Goal: Task Accomplishment & Management: Manage account settings

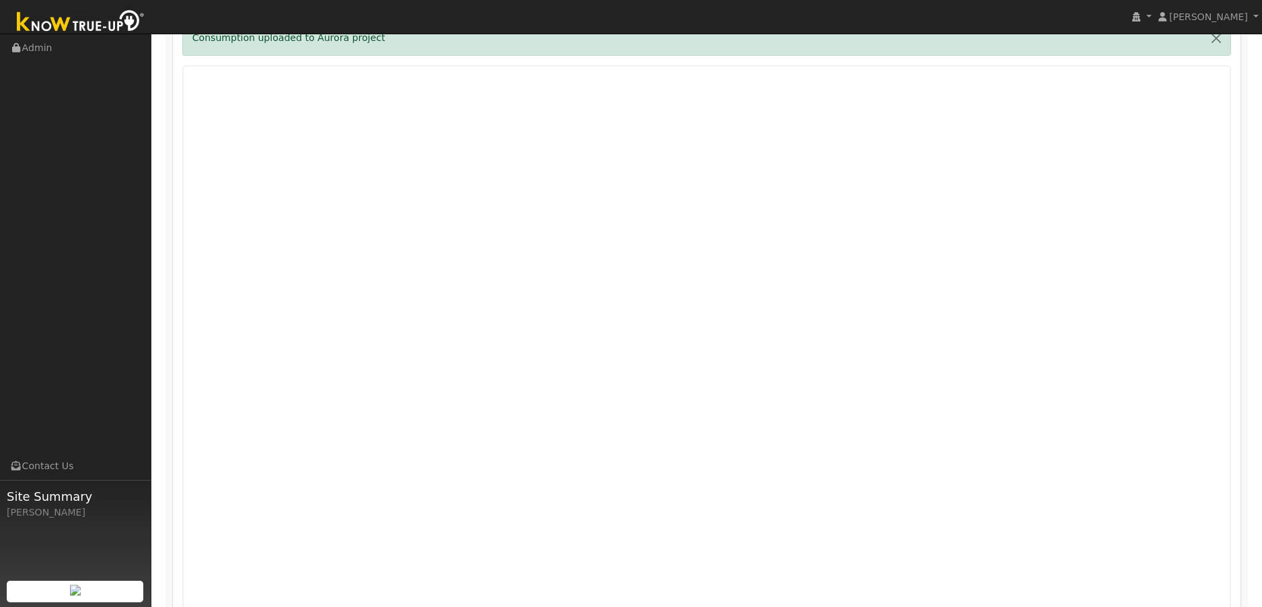
scroll to position [904, 0]
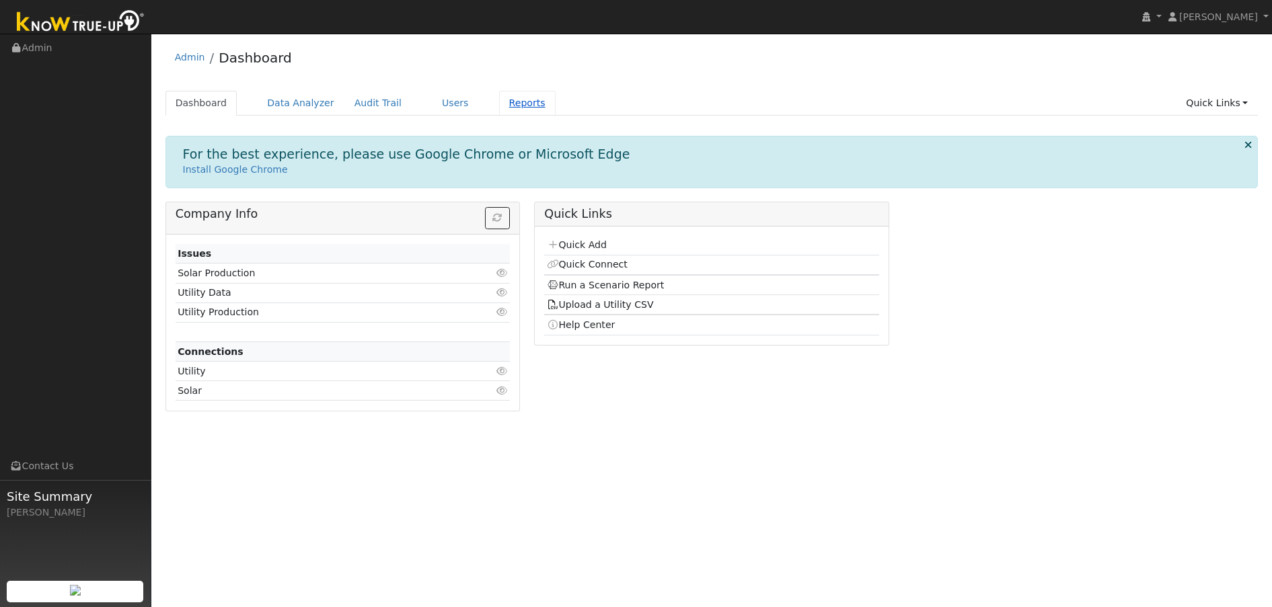
click at [499, 104] on link "Reports" at bounding box center [527, 103] width 57 height 25
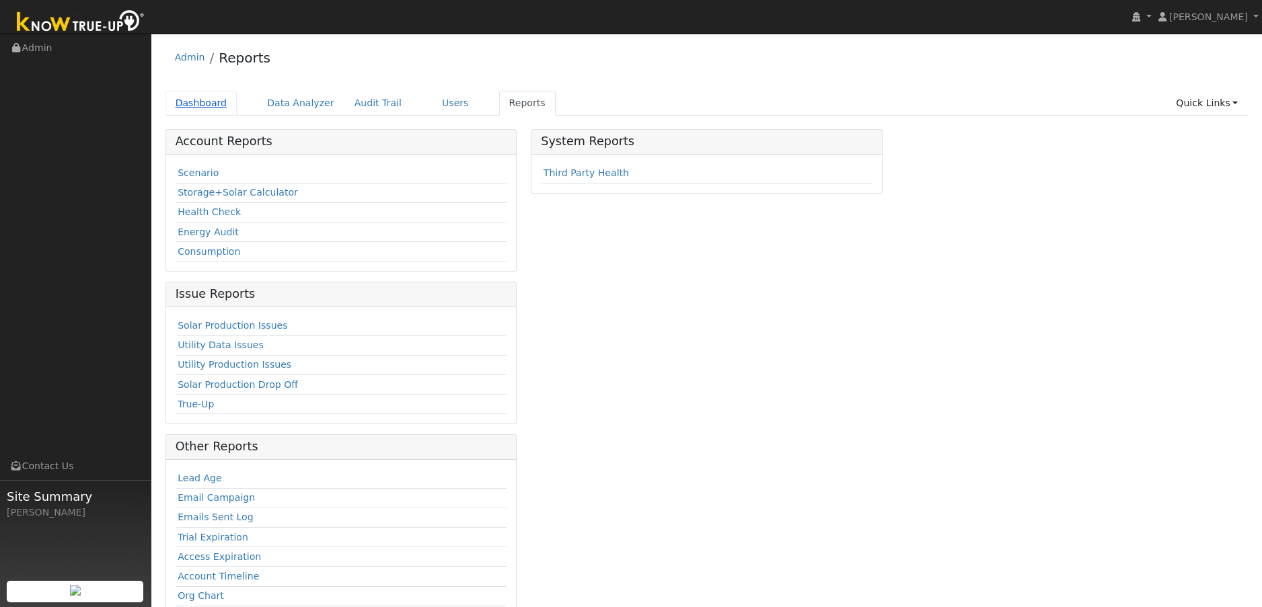
click at [201, 106] on link "Dashboard" at bounding box center [201, 103] width 72 height 25
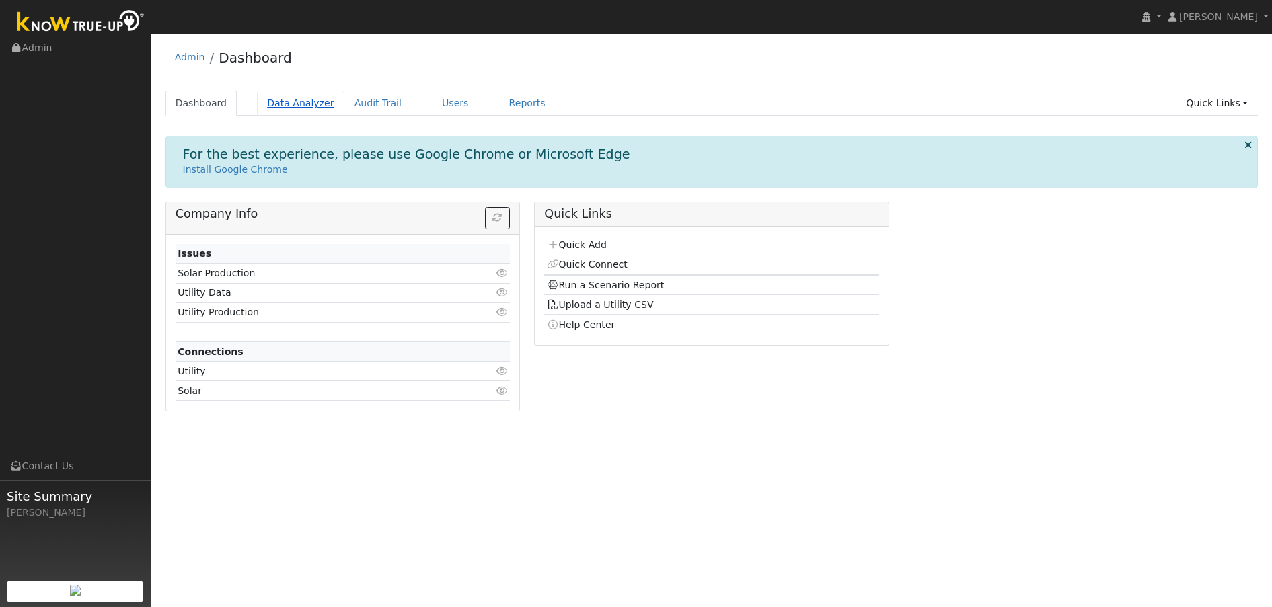
click at [299, 104] on link "Data Analyzer" at bounding box center [300, 103] width 87 height 25
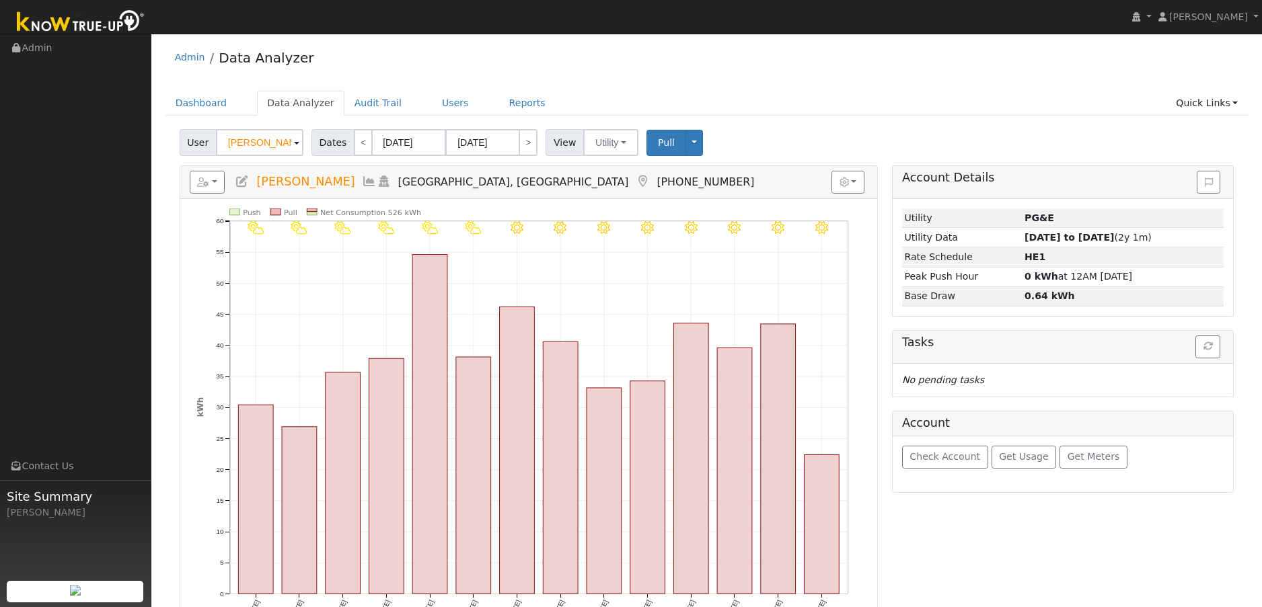
click at [294, 143] on span at bounding box center [296, 143] width 5 height 15
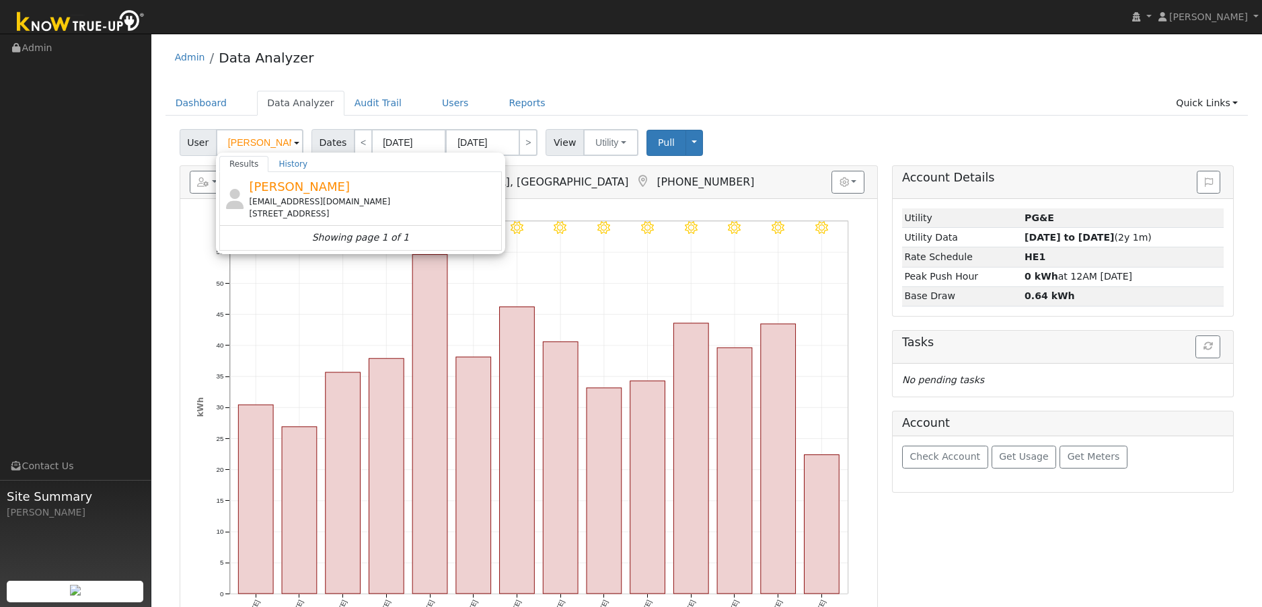
click at [279, 190] on span "[PERSON_NAME]" at bounding box center [299, 187] width 101 height 14
type input "[PERSON_NAME]"
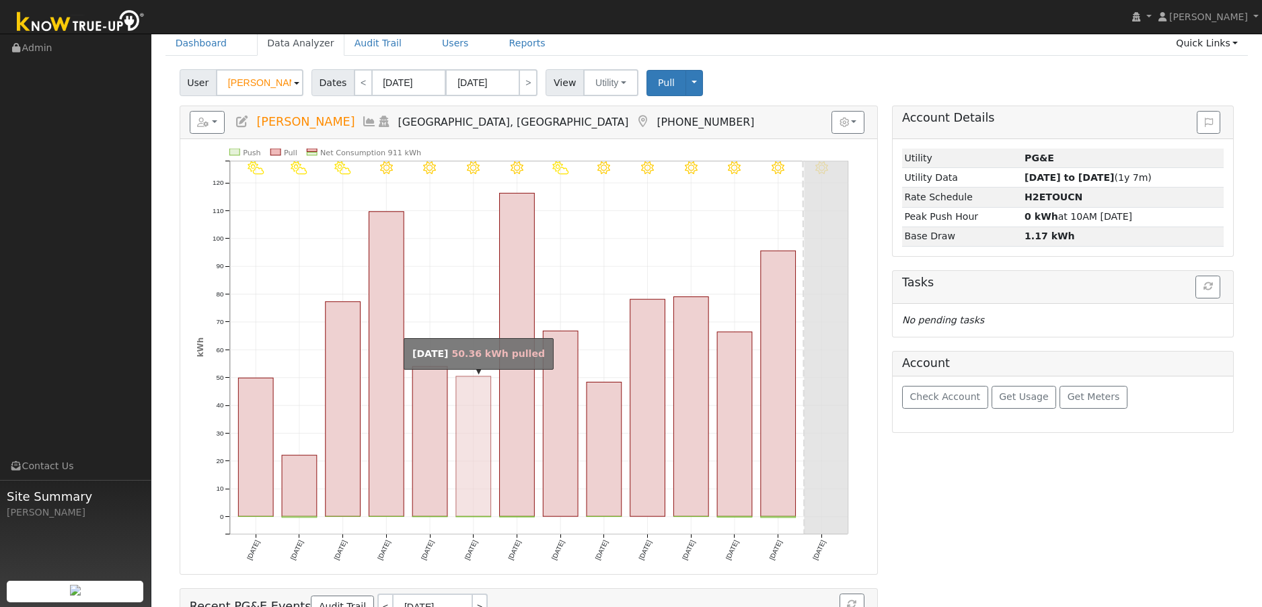
scroll to position [149, 0]
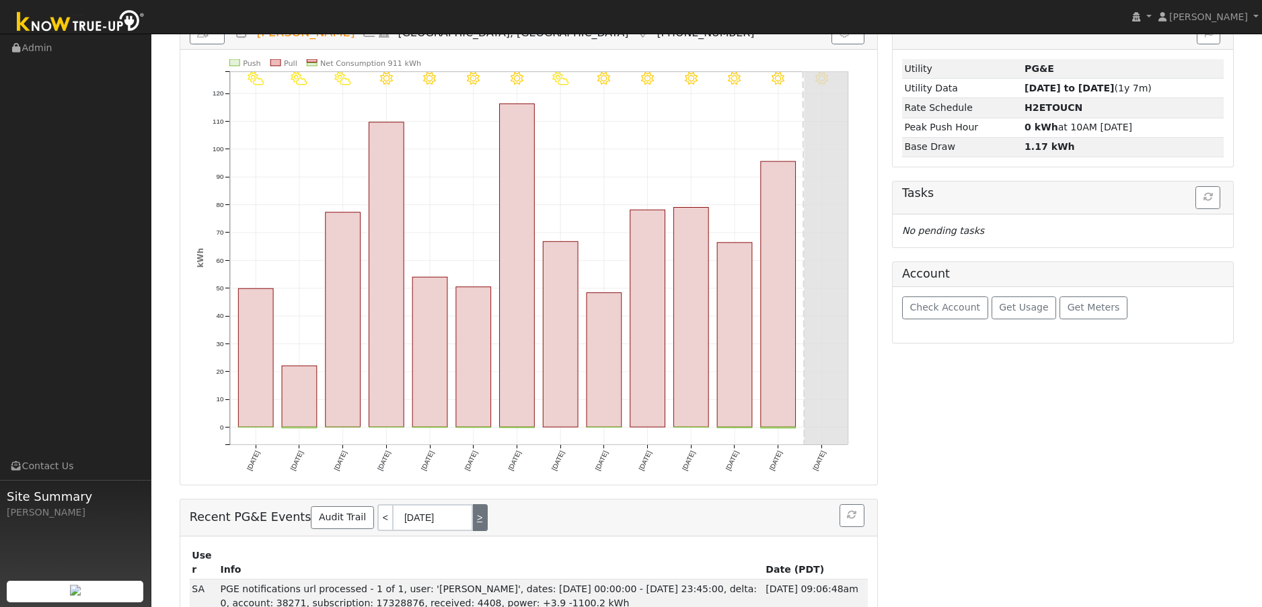
click at [473, 521] on link ">" at bounding box center [480, 517] width 15 height 27
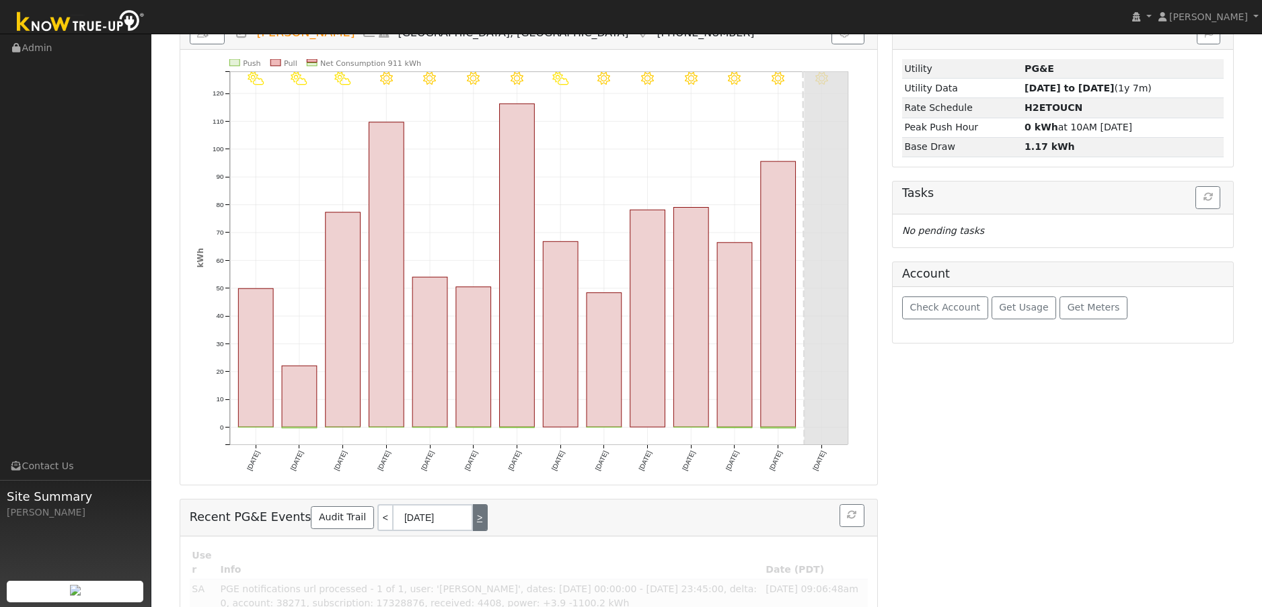
scroll to position [149, 0]
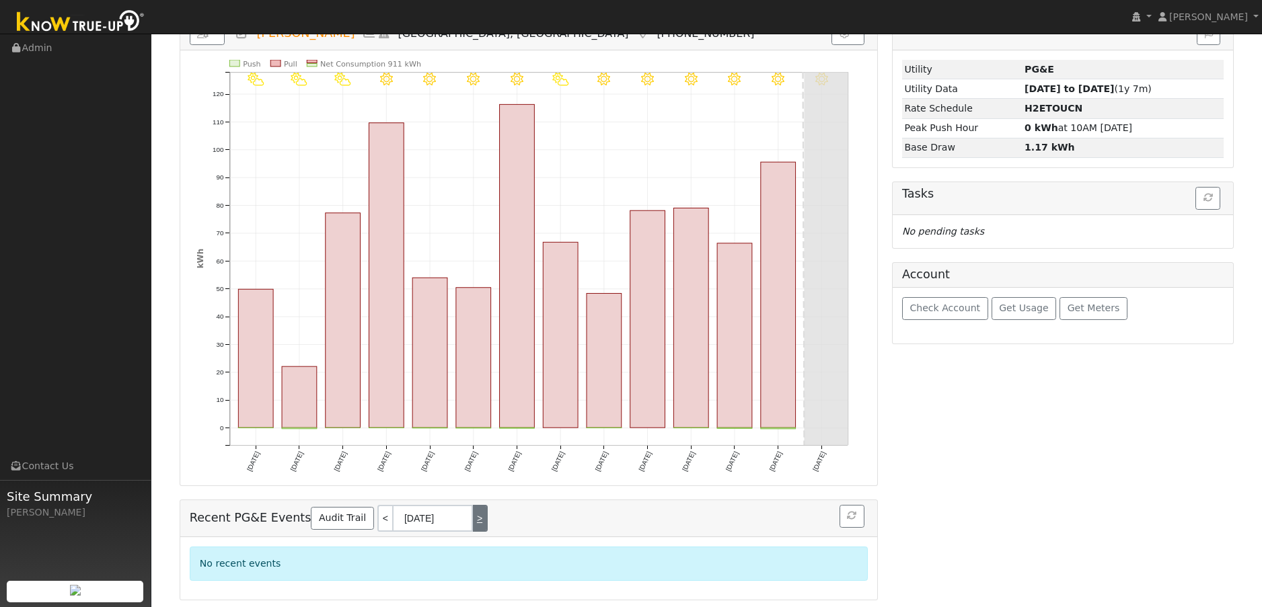
click at [473, 525] on link ">" at bounding box center [480, 518] width 15 height 27
type input "09/27/2025"
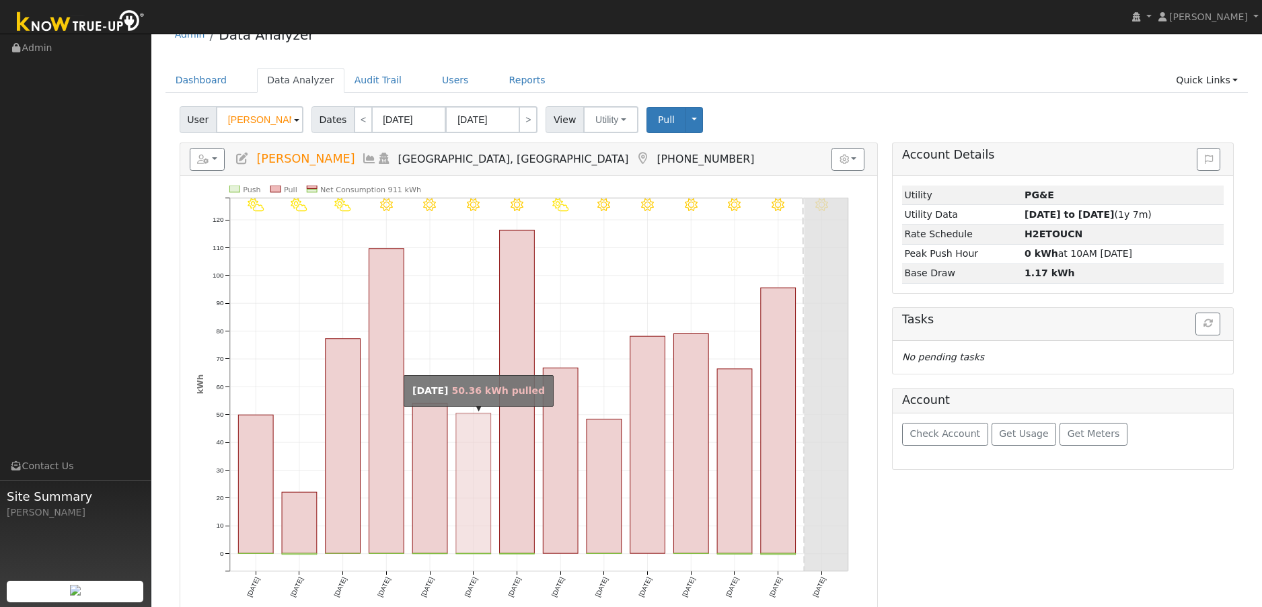
scroll to position [20, 0]
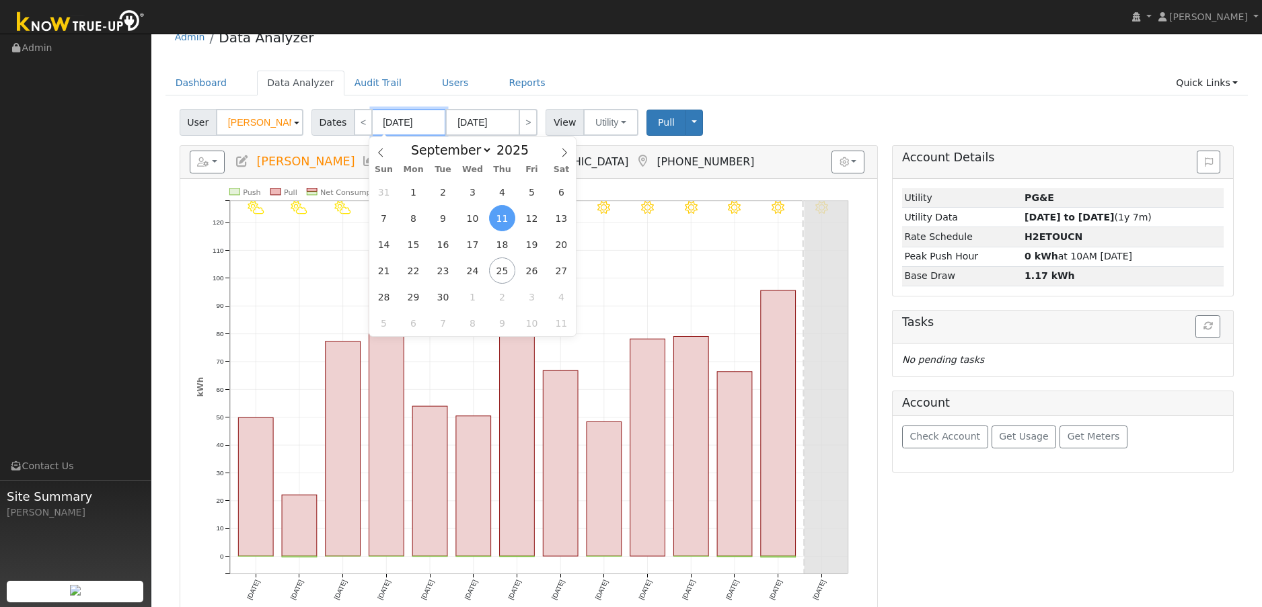
click at [420, 119] on input "09/11/2025" at bounding box center [409, 122] width 74 height 27
click at [1003, 512] on div "Account Details Issue History Date By Flag Comment Type No Issue History Loadin…" at bounding box center [1063, 437] width 356 height 584
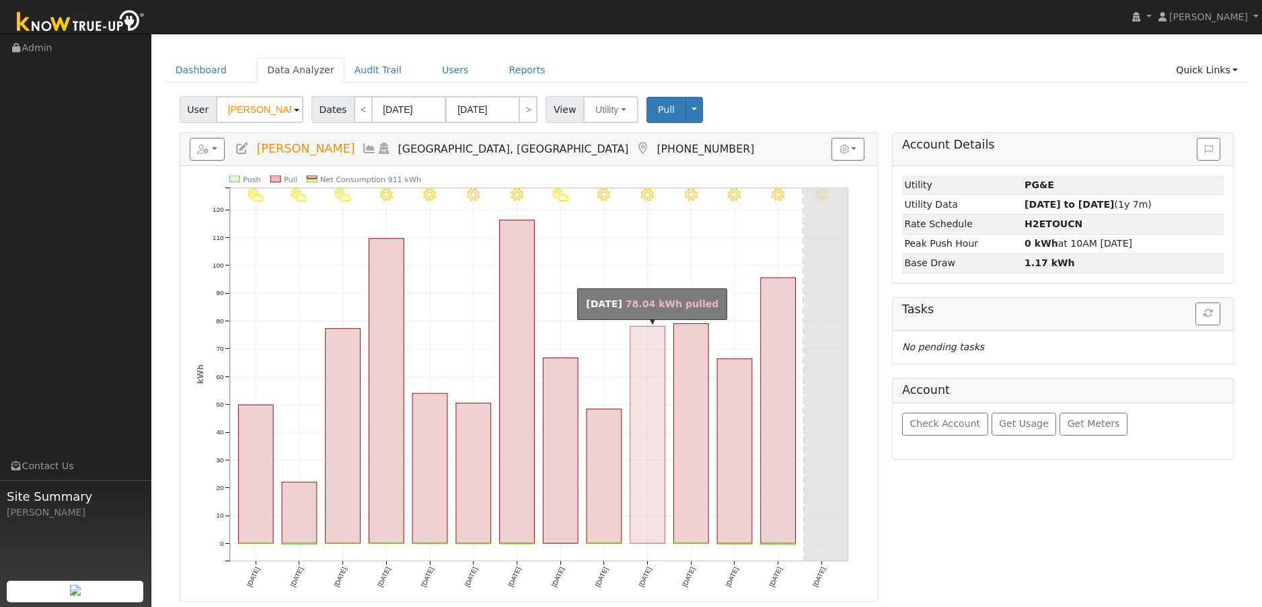
scroll to position [0, 0]
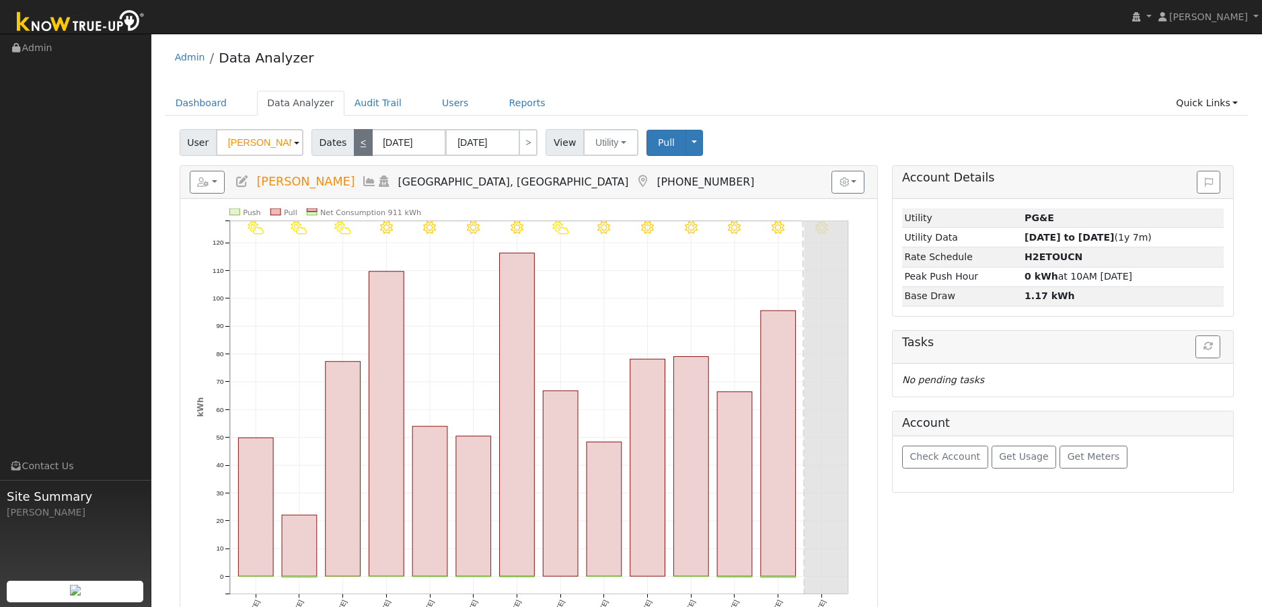
click at [358, 144] on link "<" at bounding box center [363, 142] width 19 height 27
type input "08/28/2025"
type input "09/10/2025"
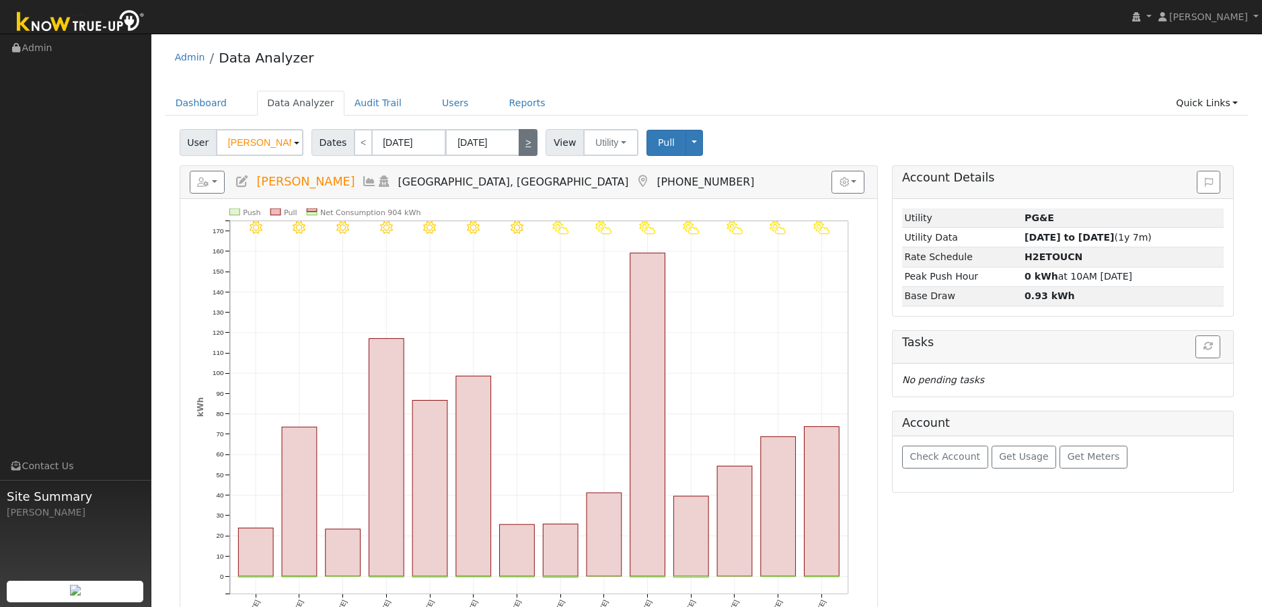
click at [534, 150] on link ">" at bounding box center [528, 142] width 19 height 27
type input "09/11/2025"
type input "09/24/2025"
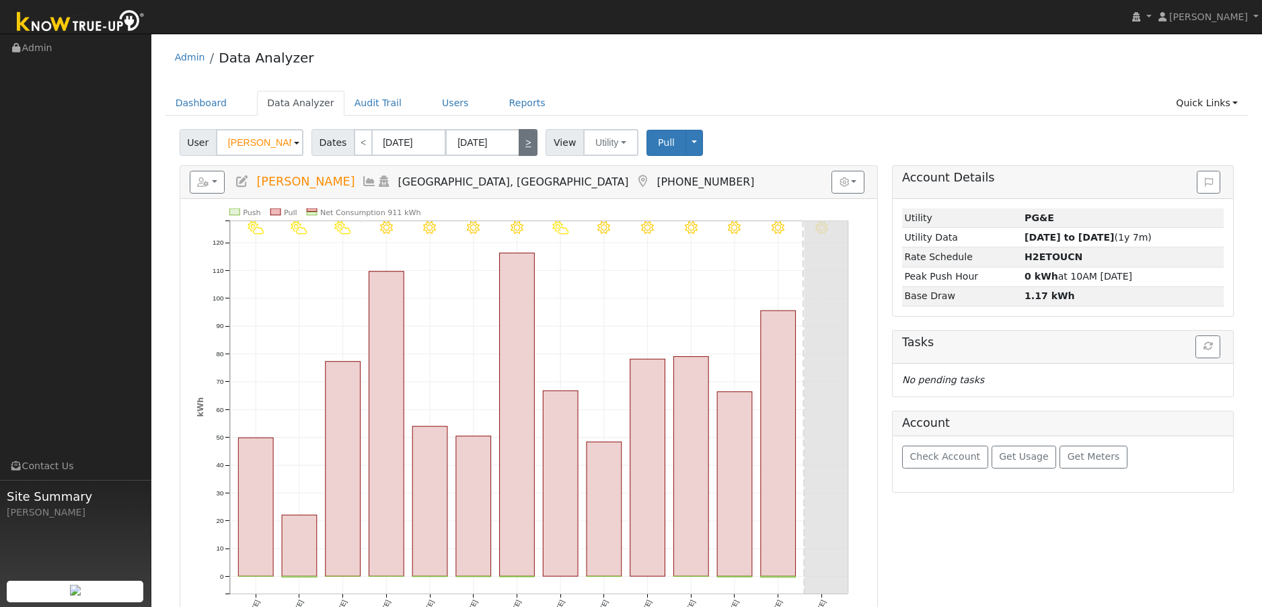
click at [534, 150] on link ">" at bounding box center [528, 142] width 19 height 27
type input "[DATE]"
type input "10/08/2025"
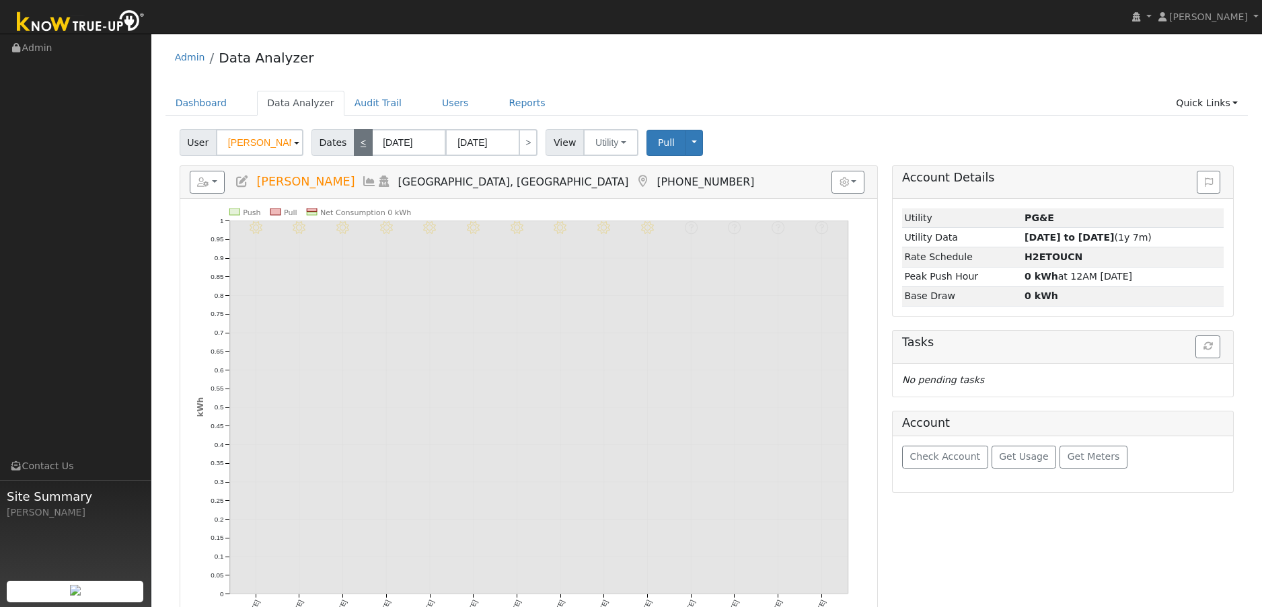
click at [356, 146] on link "<" at bounding box center [363, 142] width 19 height 27
type input "[DATE]"
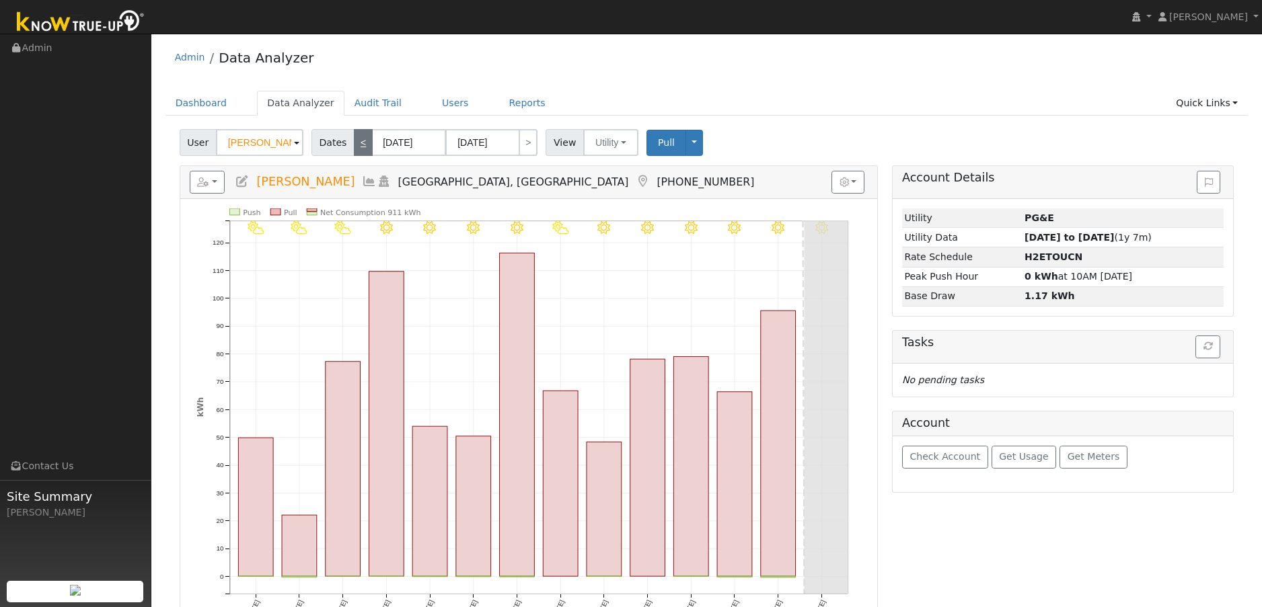
click at [360, 145] on link "<" at bounding box center [363, 142] width 19 height 27
type input "08/28/2025"
type input "09/10/2025"
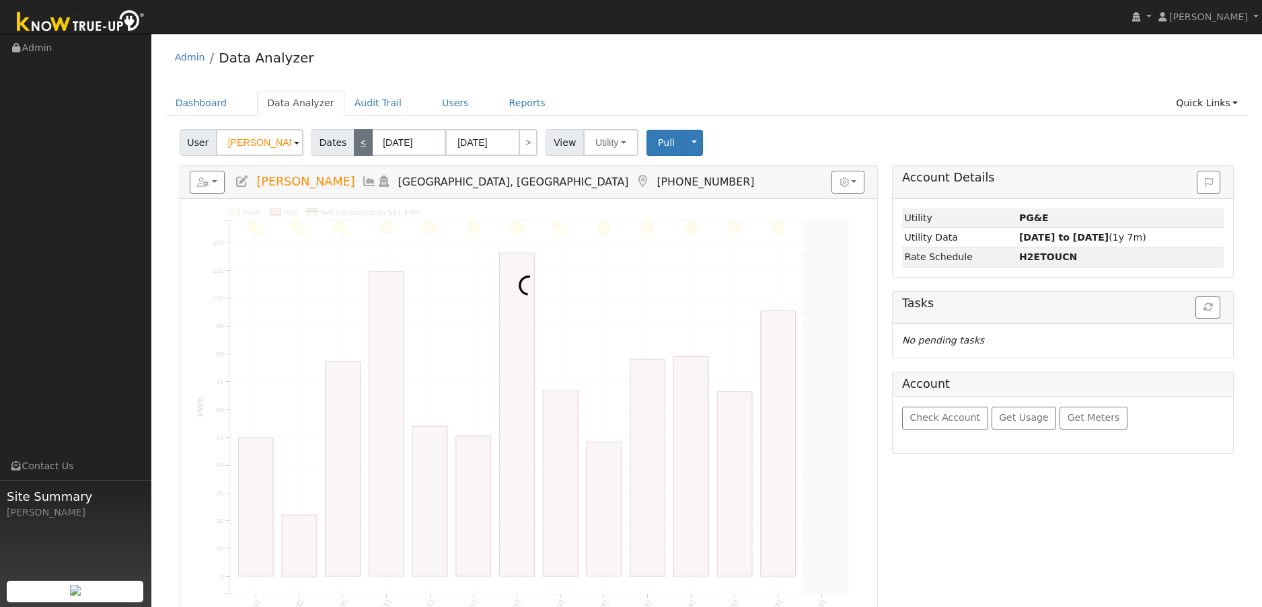
click at [360, 145] on link "<" at bounding box center [363, 142] width 19 height 27
type input "08/14/2025"
type input "08/27/2025"
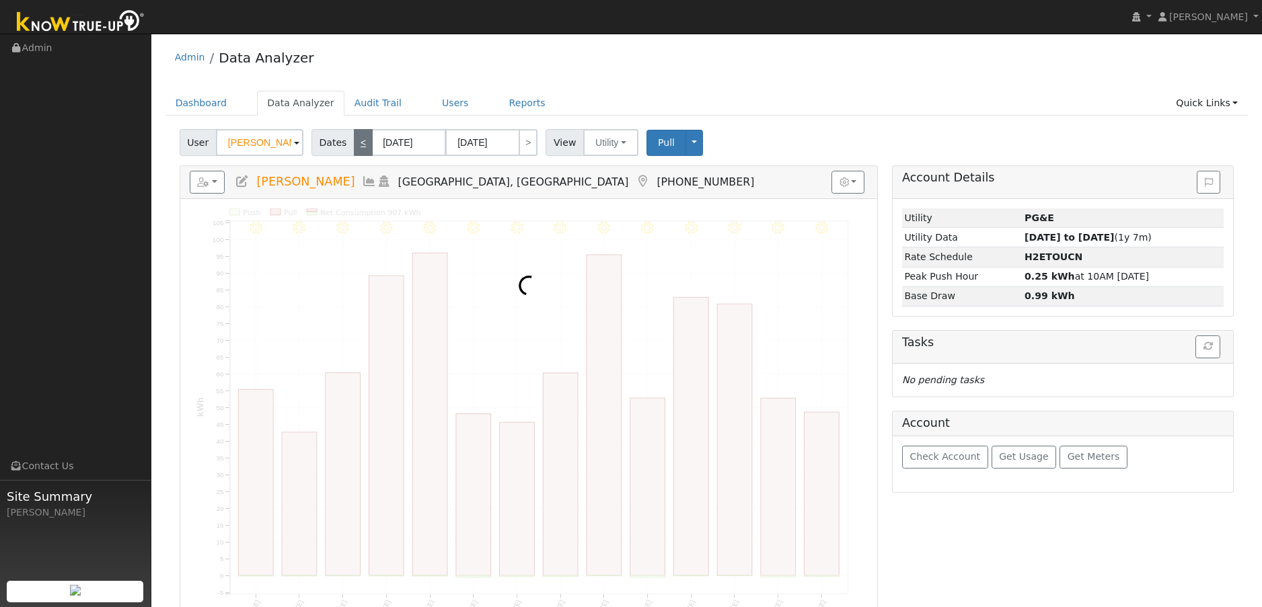
click at [360, 145] on link "<" at bounding box center [363, 142] width 19 height 27
type input "07/31/2025"
type input "08/13/2025"
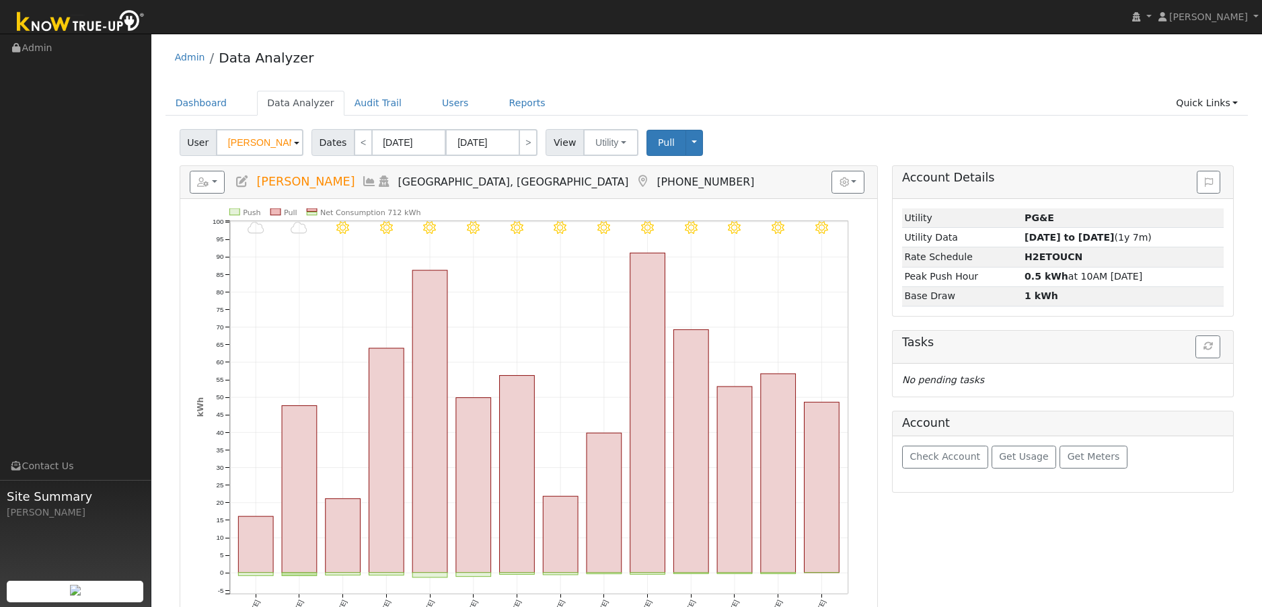
click at [338, 142] on span "Dates" at bounding box center [332, 142] width 43 height 27
click at [356, 147] on link "<" at bounding box center [363, 142] width 19 height 27
type input "07/17/2025"
type input "07/30/2025"
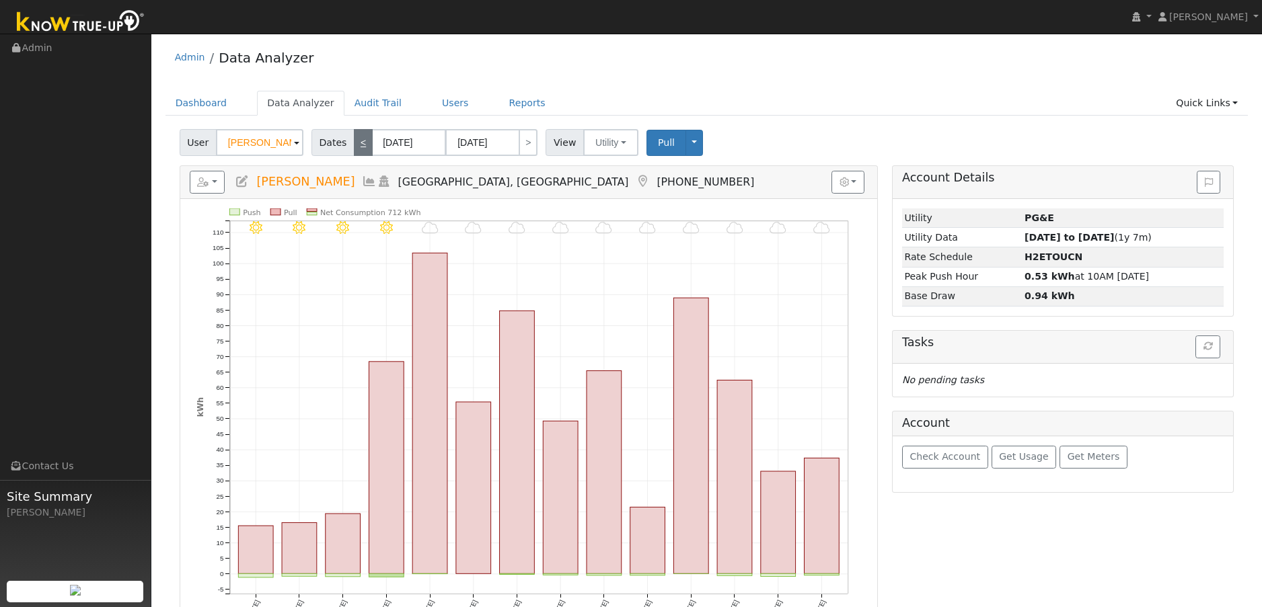
click at [356, 147] on link "<" at bounding box center [363, 142] width 19 height 27
type input "07/03/2025"
type input "07/16/2025"
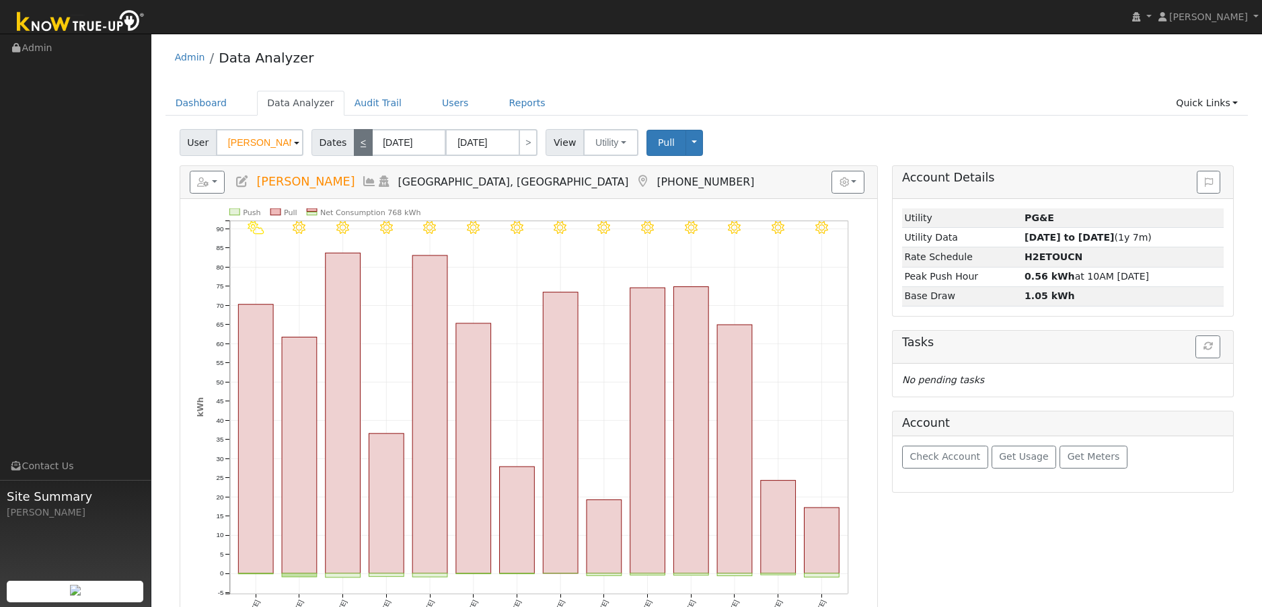
click at [356, 147] on link "<" at bounding box center [363, 142] width 19 height 27
type input "06/19/2025"
type input "07/02/2025"
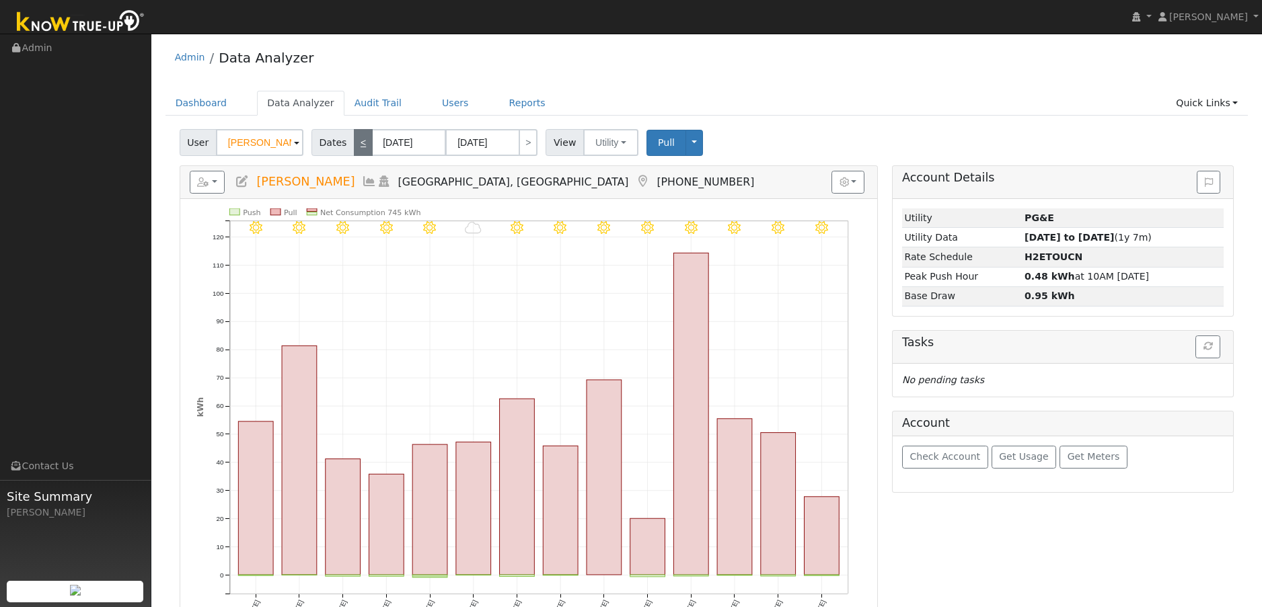
click at [356, 147] on link "<" at bounding box center [363, 142] width 19 height 27
type input "06/05/2025"
type input "06/18/2025"
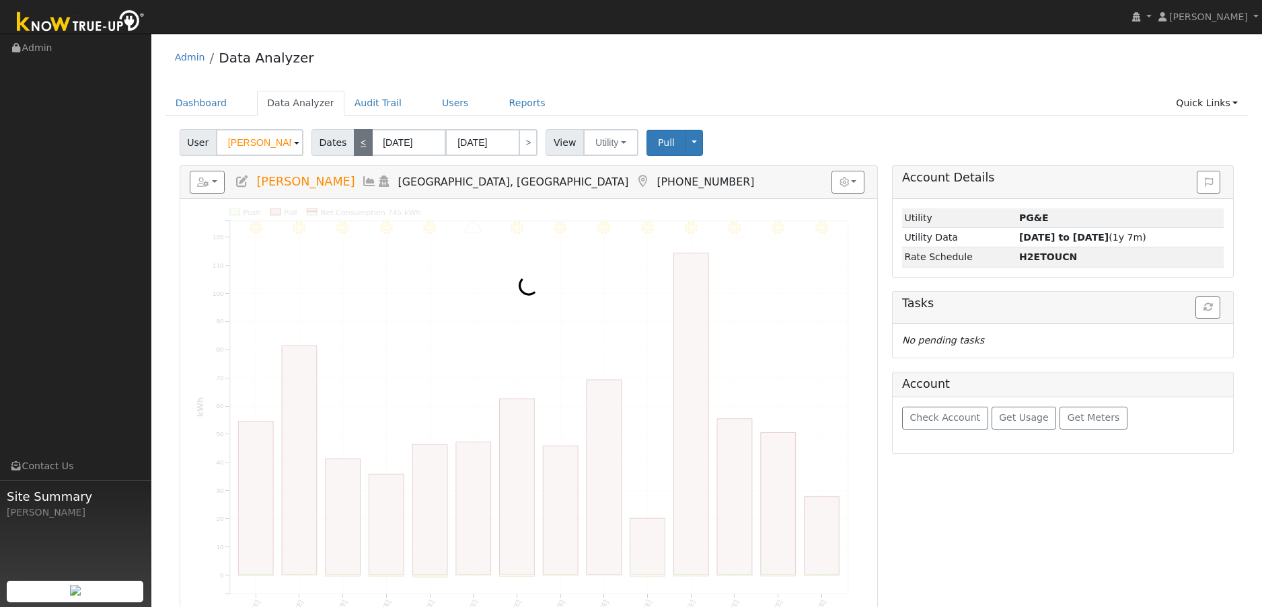
click at [356, 147] on link "<" at bounding box center [363, 142] width 19 height 27
type input "05/22/2025"
type input "06/04/2025"
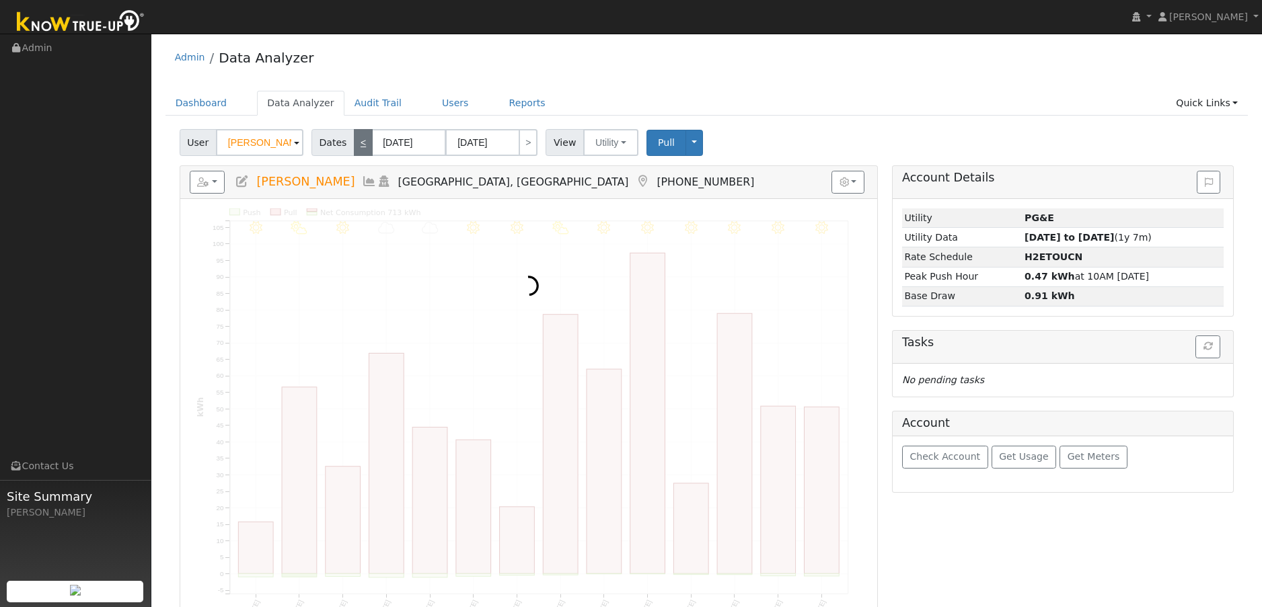
click at [356, 147] on link "<" at bounding box center [363, 142] width 19 height 27
type input "05/08/2025"
type input "05/21/2025"
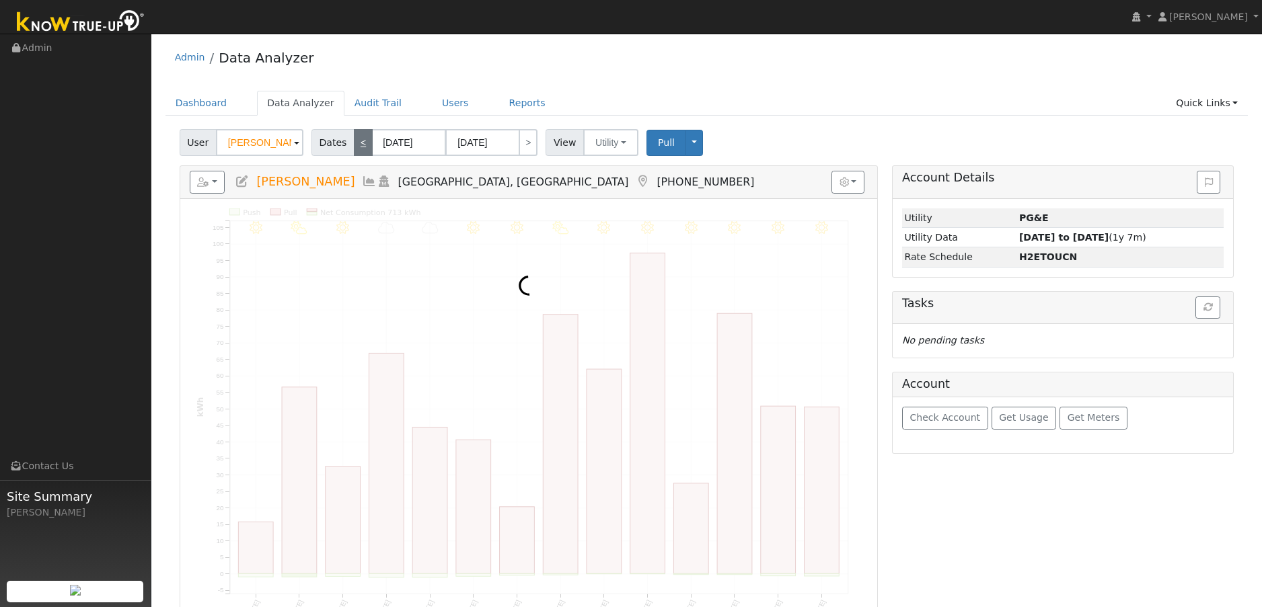
click at [356, 147] on link "<" at bounding box center [363, 142] width 19 height 27
type input "04/24/2025"
type input "05/07/2025"
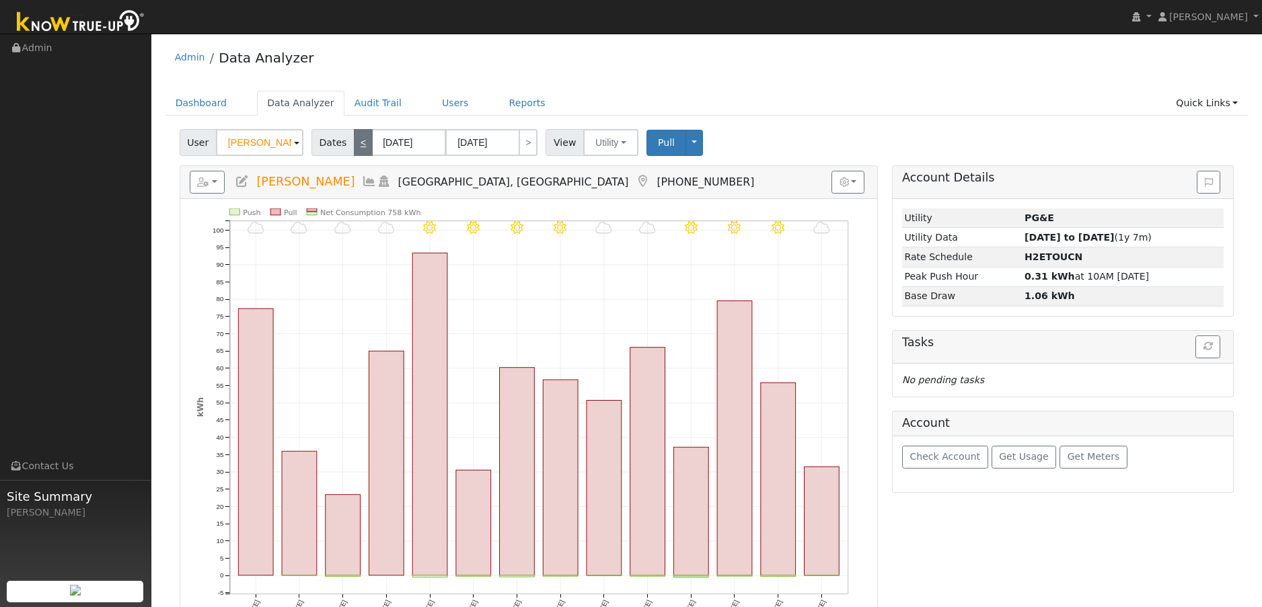
click at [356, 147] on link "<" at bounding box center [363, 142] width 19 height 27
type input "04/10/2025"
type input "04/23/2025"
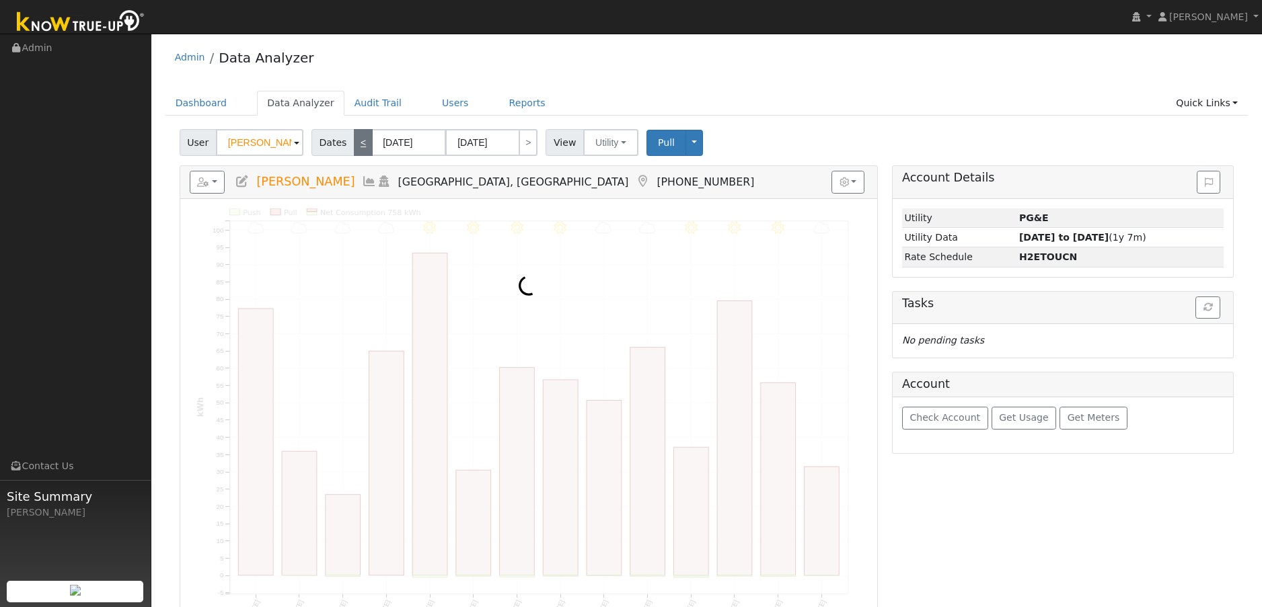
click at [356, 147] on link "<" at bounding box center [363, 142] width 19 height 27
type input "03/27/2025"
type input "04/09/2025"
click at [356, 147] on link "<" at bounding box center [363, 142] width 19 height 27
type input "03/13/2025"
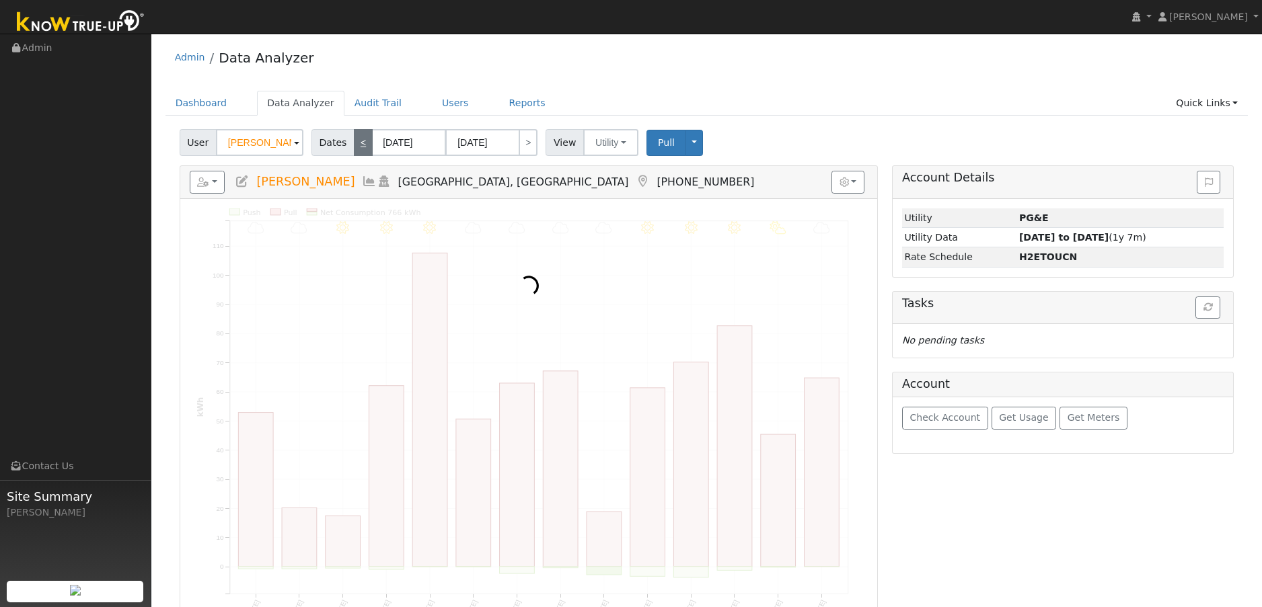
type input "03/26/2025"
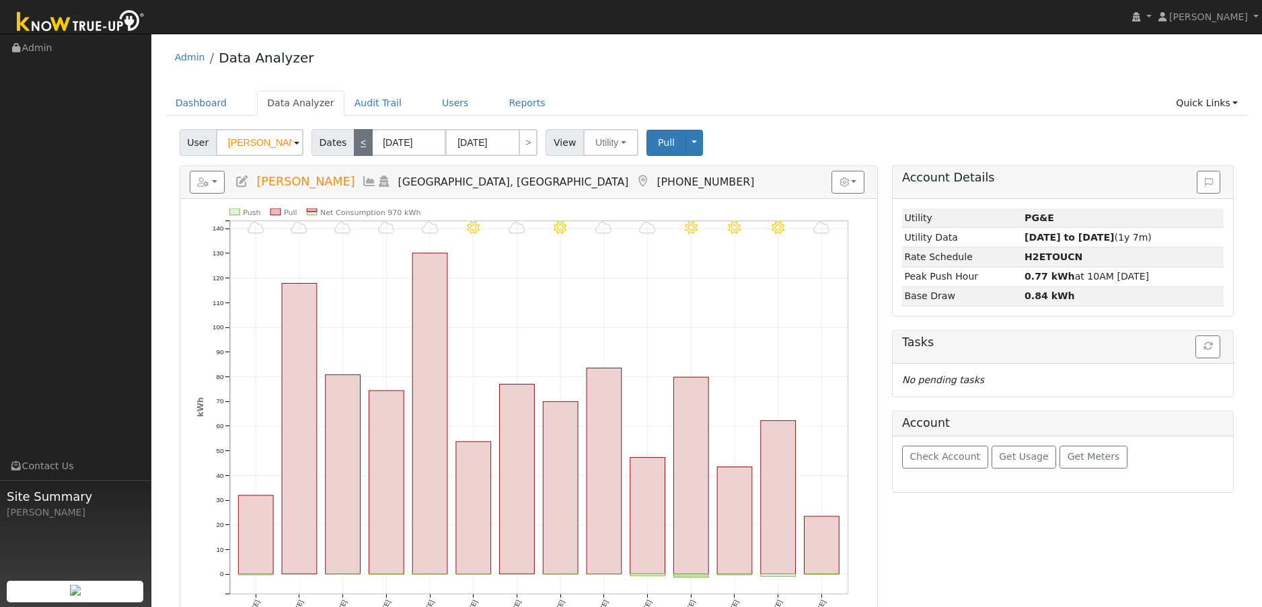
click at [356, 147] on link "<" at bounding box center [363, 142] width 19 height 27
type input "02/27/2025"
type input "03/12/2025"
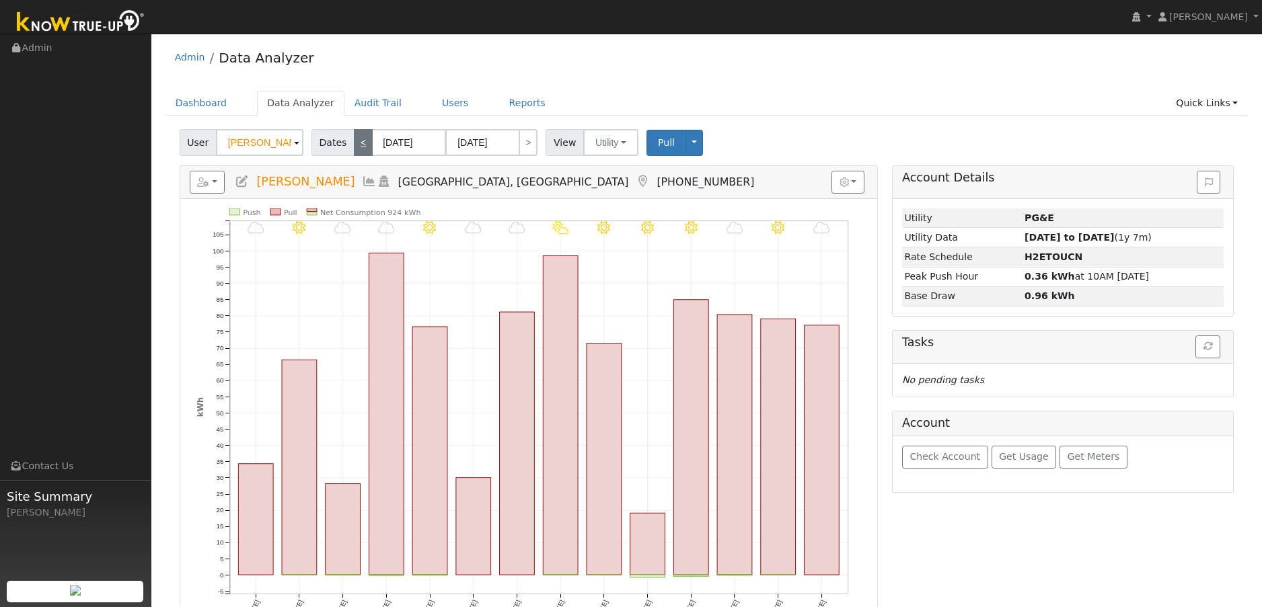
click at [356, 147] on link "<" at bounding box center [363, 142] width 19 height 27
type input "02/13/2025"
type input "02/26/2025"
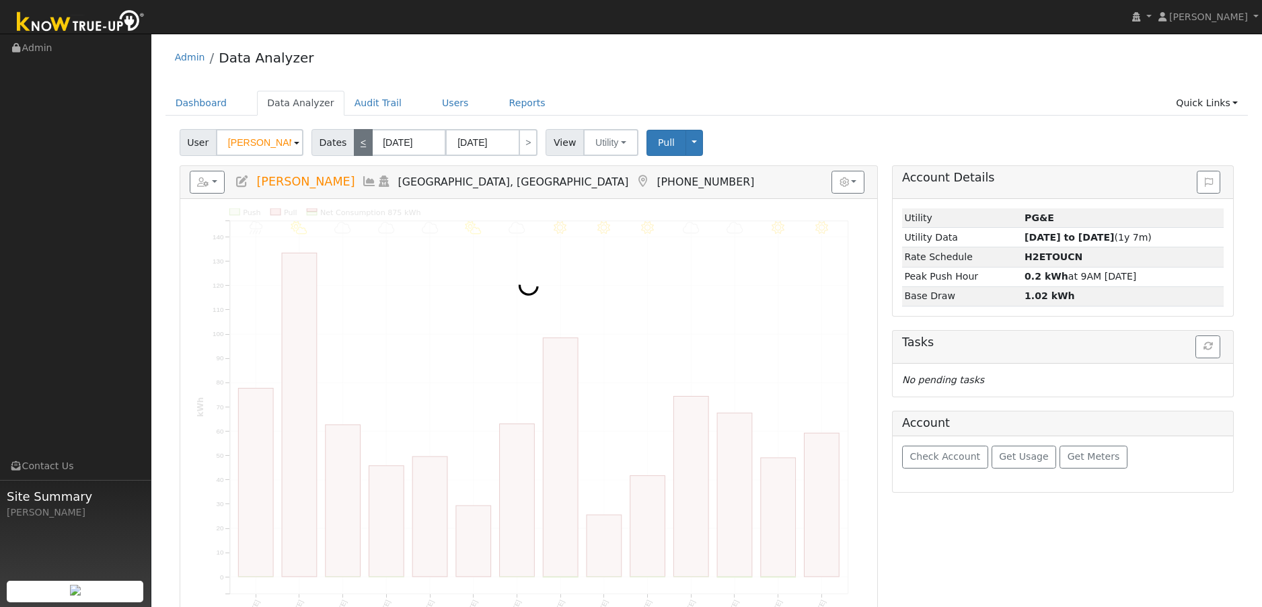
click at [356, 147] on link "<" at bounding box center [363, 142] width 19 height 27
type input "01/30/2025"
type input "02/12/2025"
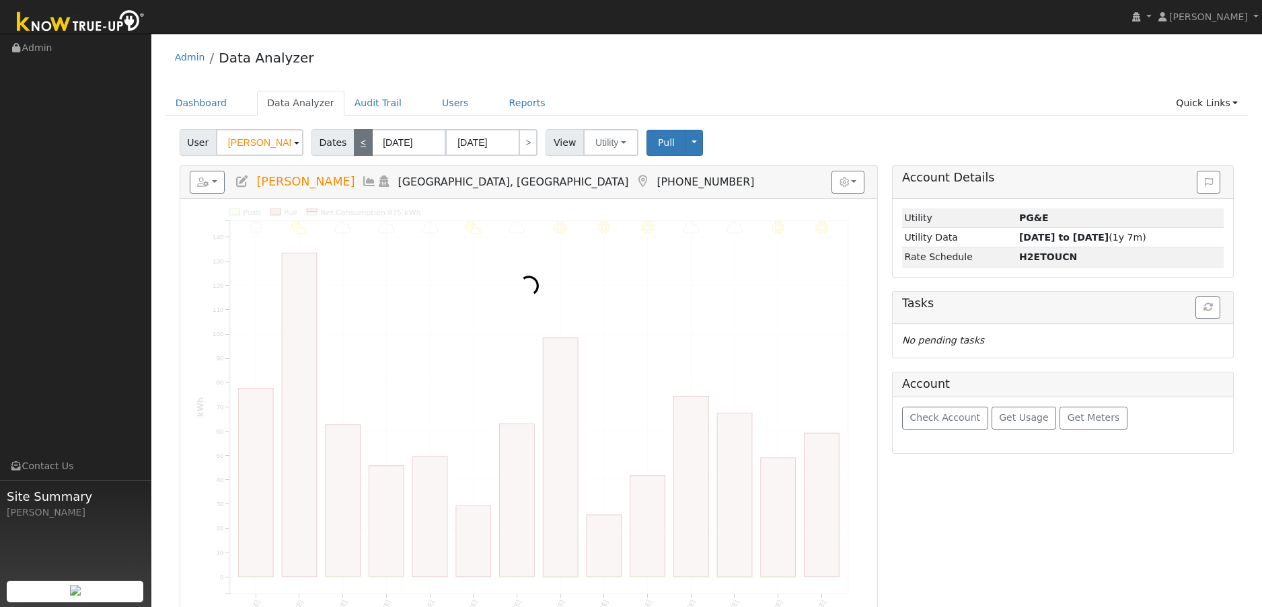
click at [356, 147] on link "<" at bounding box center [363, 142] width 19 height 27
type input "01/16/2025"
type input "01/29/2025"
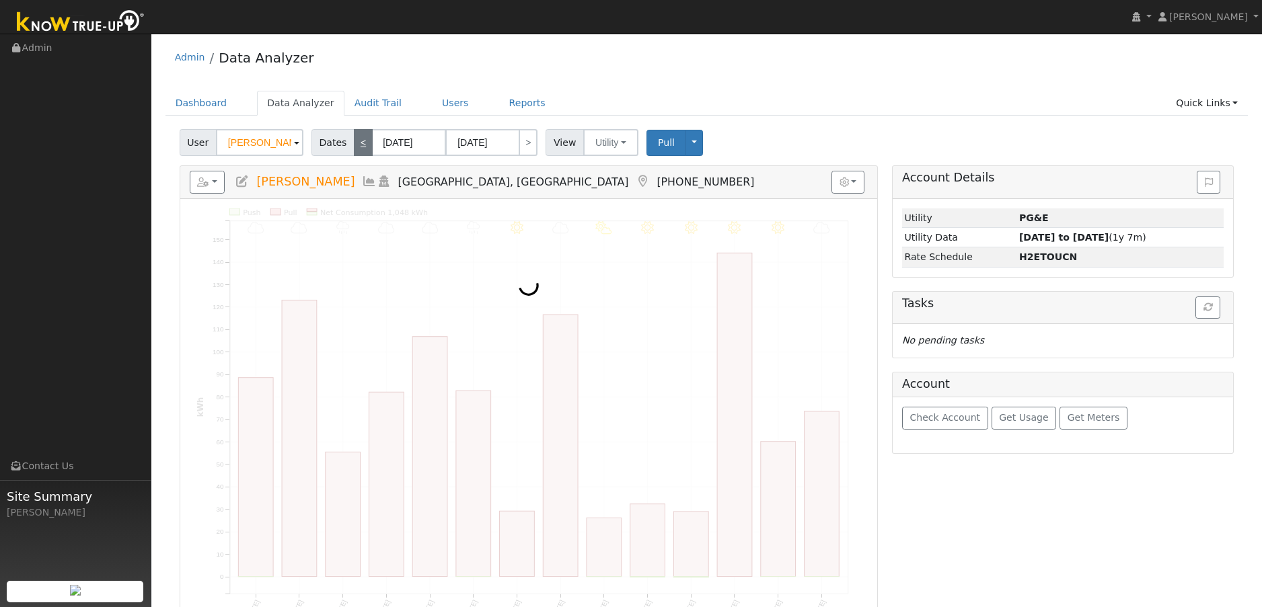
click at [356, 147] on link "<" at bounding box center [363, 142] width 19 height 27
type input "01/02/2025"
type input "01/15/2025"
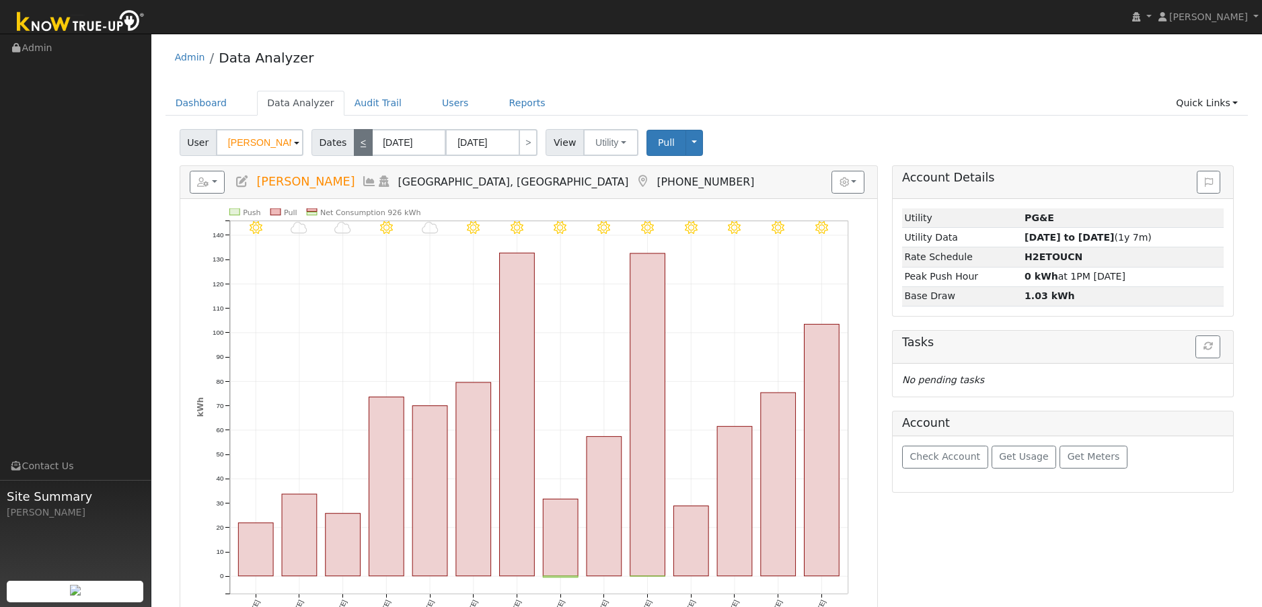
click at [356, 147] on link "<" at bounding box center [363, 142] width 19 height 27
type input "12/19/2024"
type input "01/01/2025"
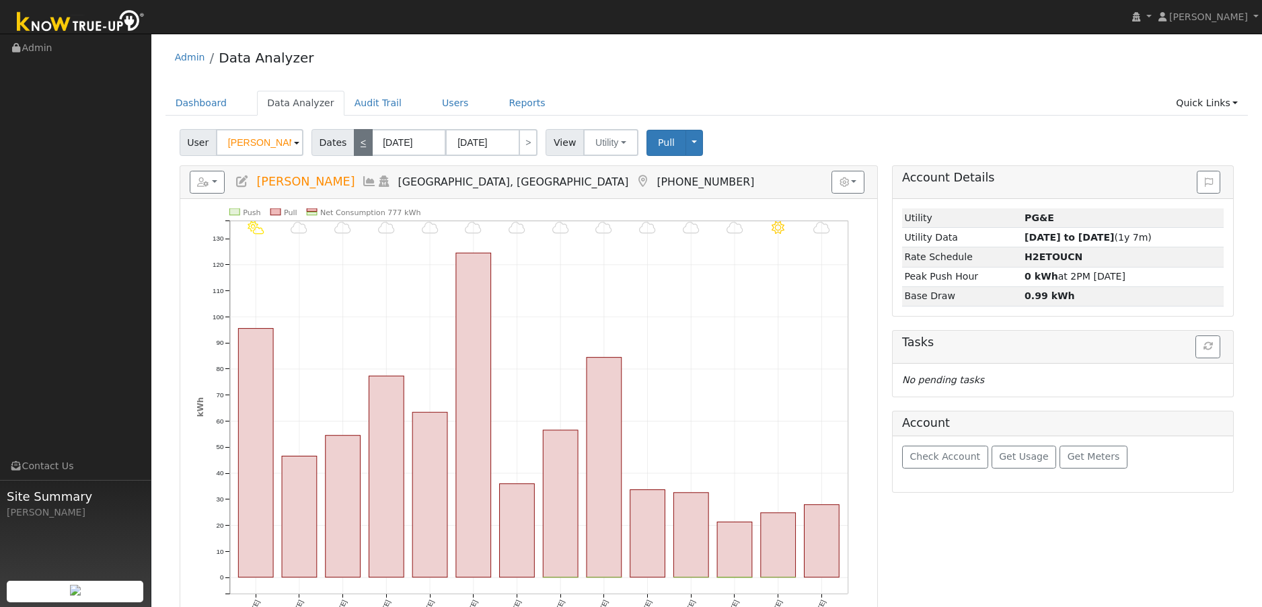
click at [356, 147] on link "<" at bounding box center [363, 142] width 19 height 27
type input "12/05/2024"
type input "12/18/2024"
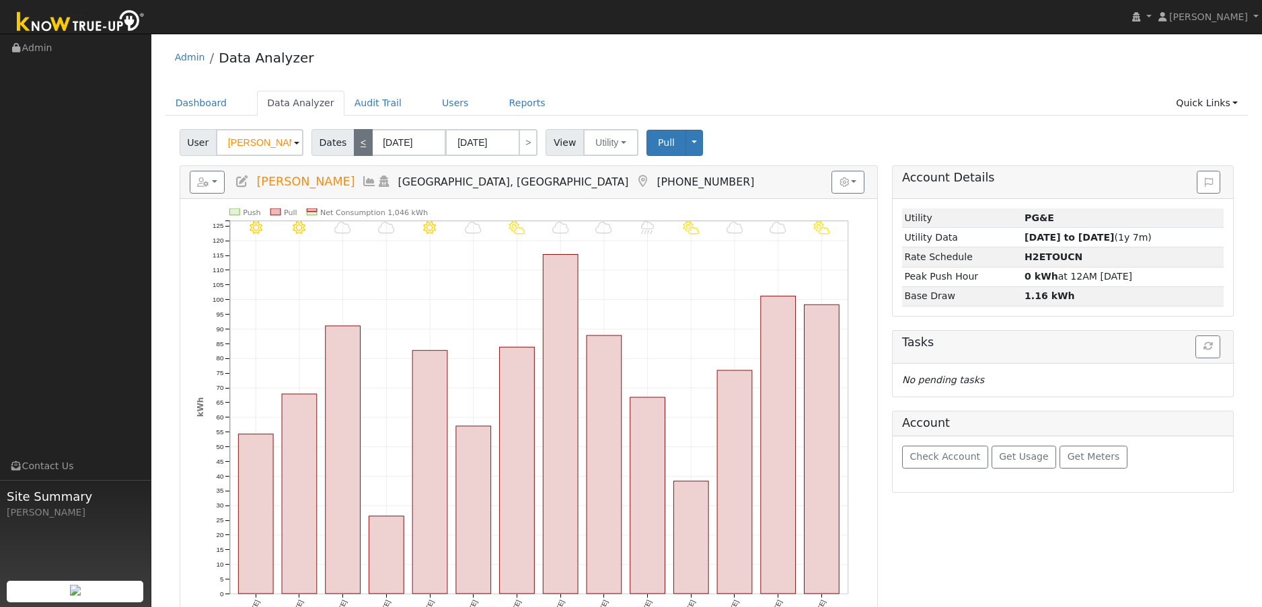
click at [356, 147] on link "<" at bounding box center [363, 142] width 19 height 27
type input "11/21/2024"
type input "12/04/2024"
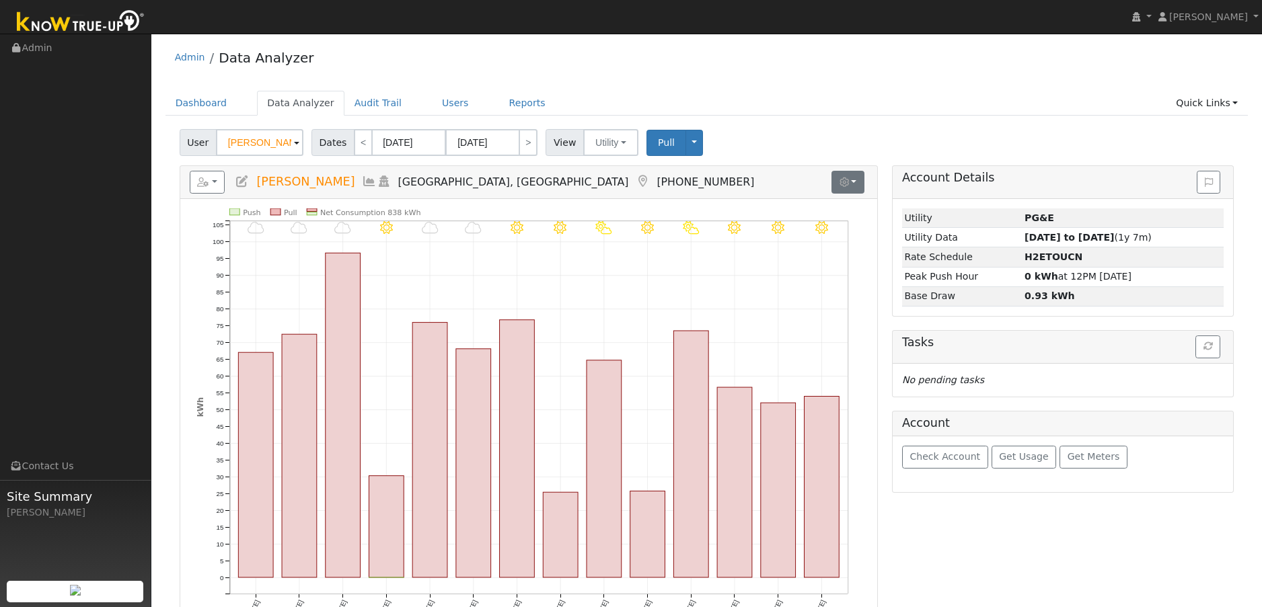
click at [858, 184] on button "button" at bounding box center [847, 182] width 33 height 23
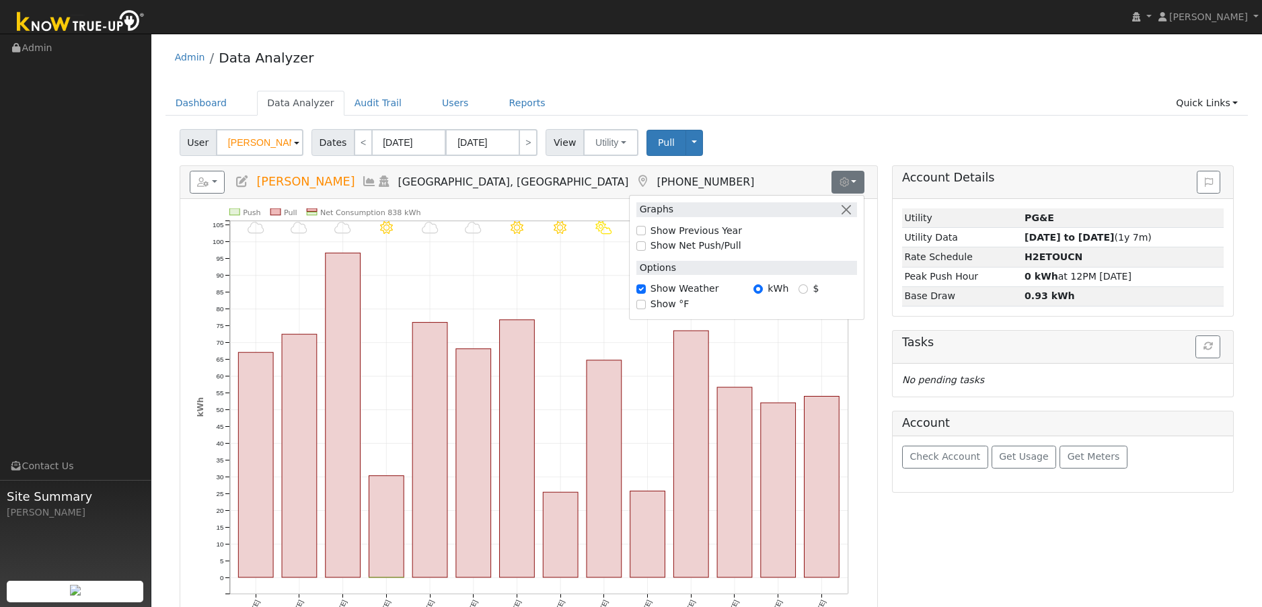
click at [642, 229] on input "Show Previous Year" at bounding box center [640, 230] width 9 height 9
click at [951, 548] on div "Account Details Issue History Date By Flag Comment Type No Issue History Loadin…" at bounding box center [1063, 457] width 356 height 584
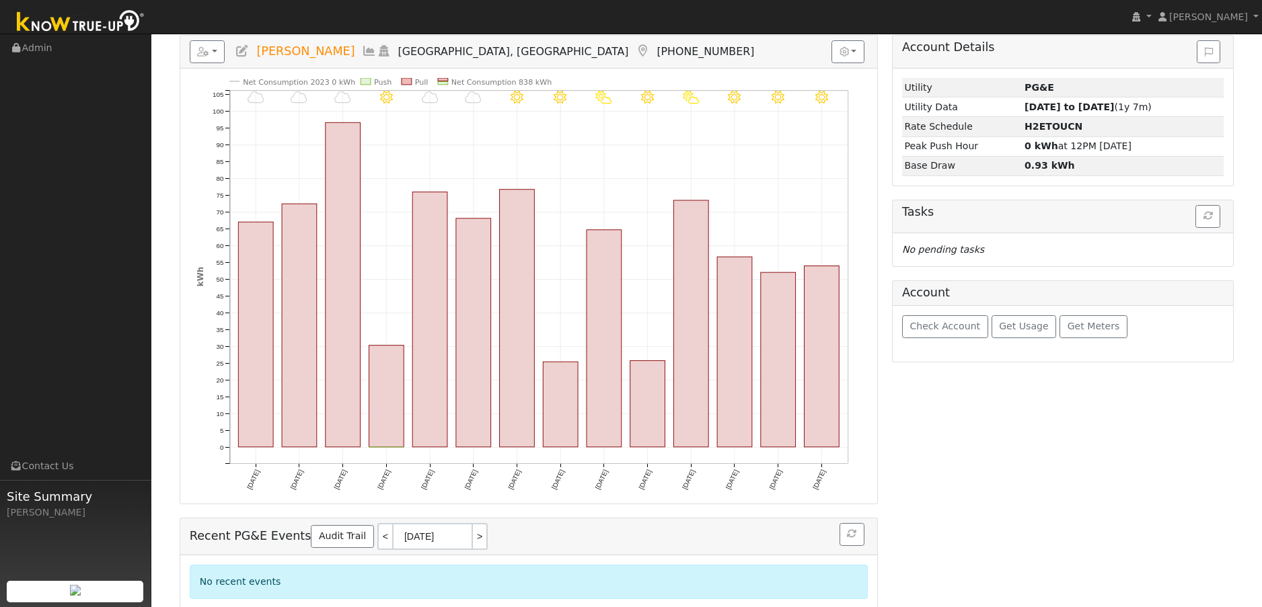
scroll to position [10, 0]
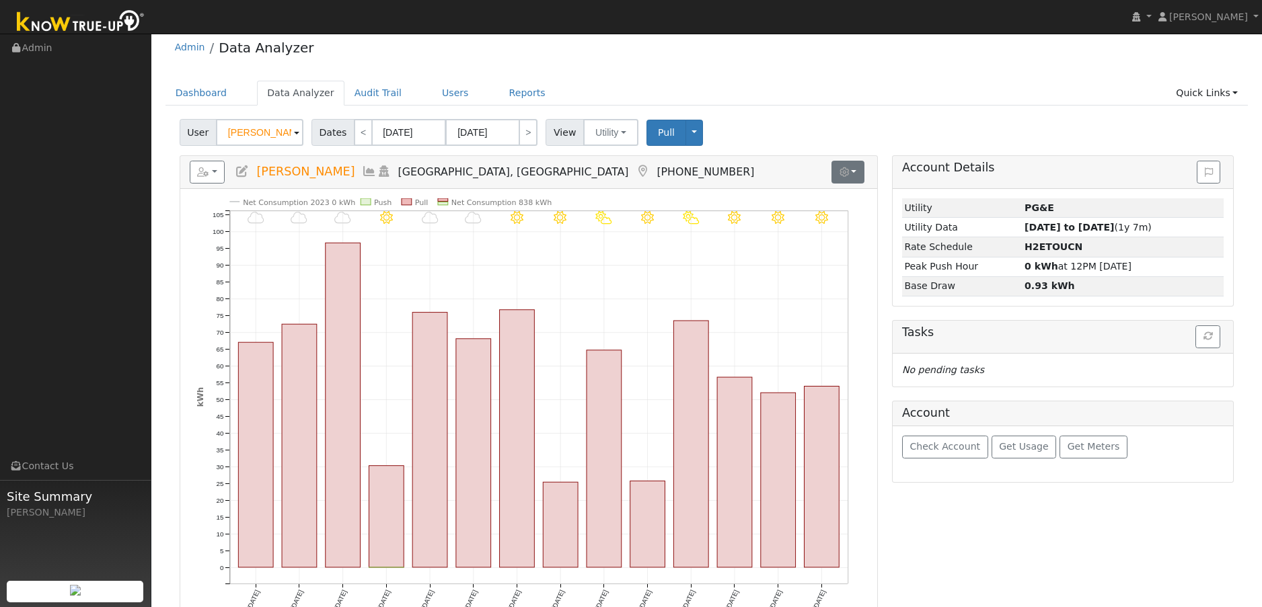
click at [848, 176] on icon "button" at bounding box center [843, 171] width 9 height 9
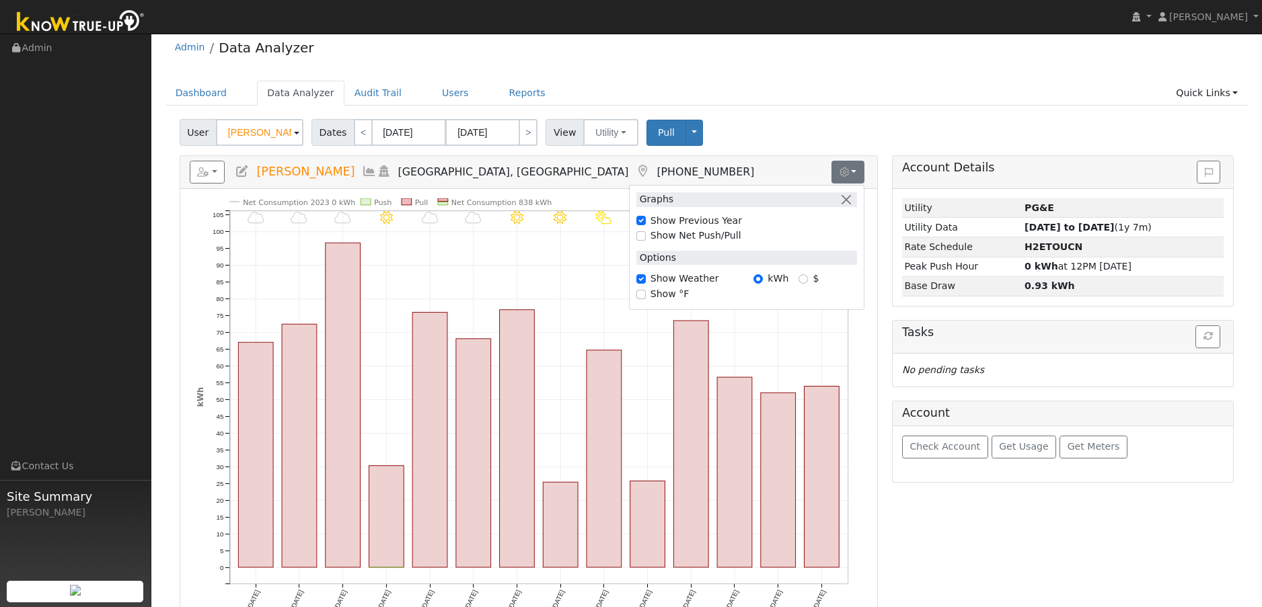
click at [640, 221] on input "Show Previous Year" at bounding box center [640, 220] width 9 height 9
checkbox input "false"
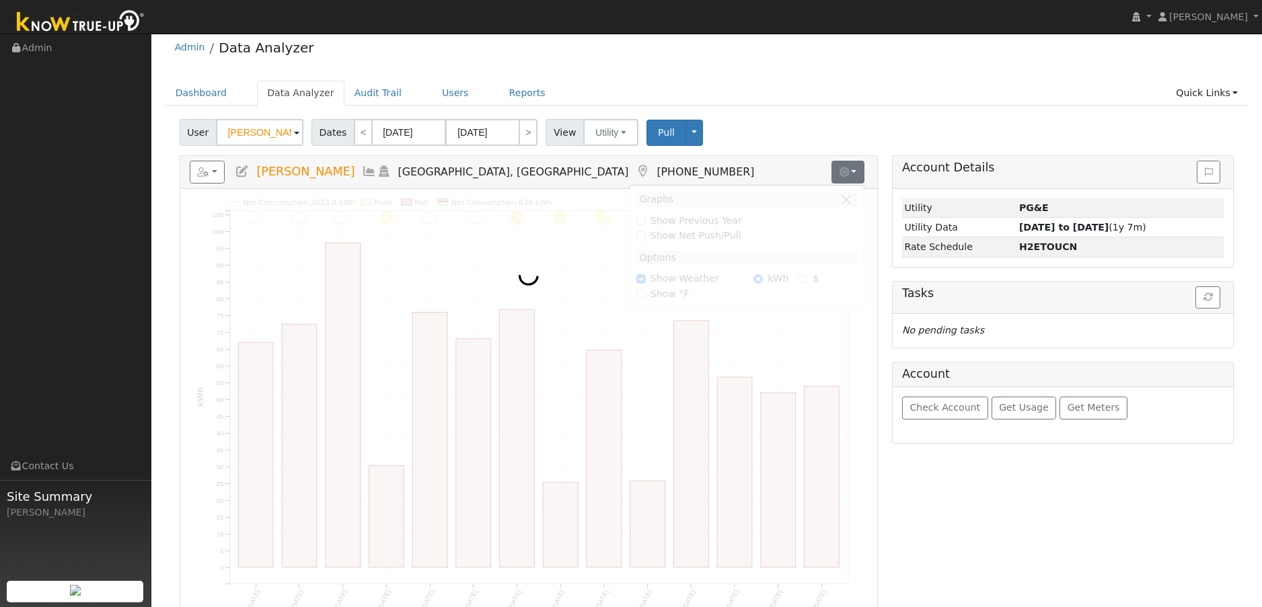
scroll to position [0, 0]
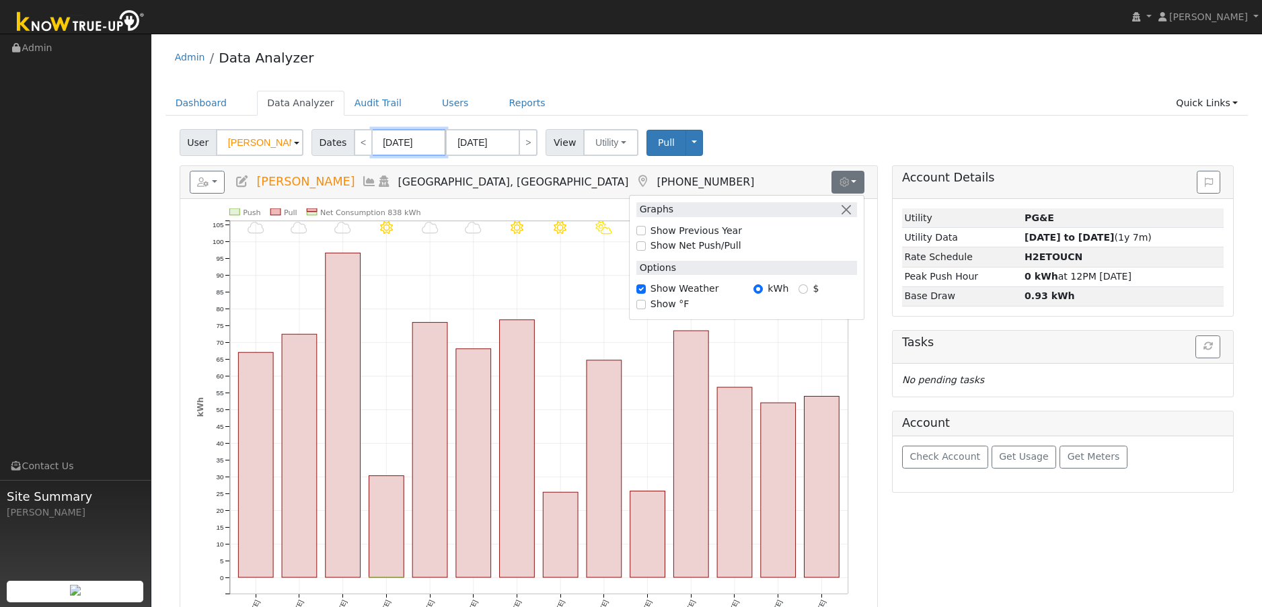
click at [426, 148] on input "11/21/2024" at bounding box center [409, 142] width 74 height 27
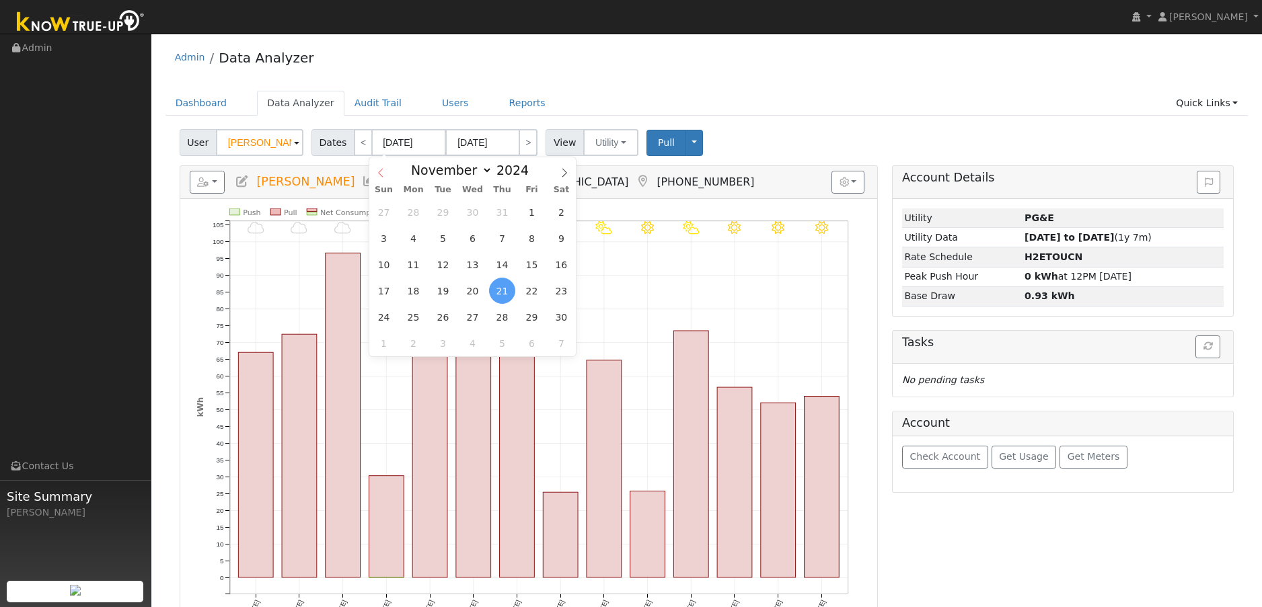
click at [376, 173] on icon at bounding box center [380, 172] width 9 height 9
click at [560, 173] on icon at bounding box center [564, 172] width 9 height 9
select select "8"
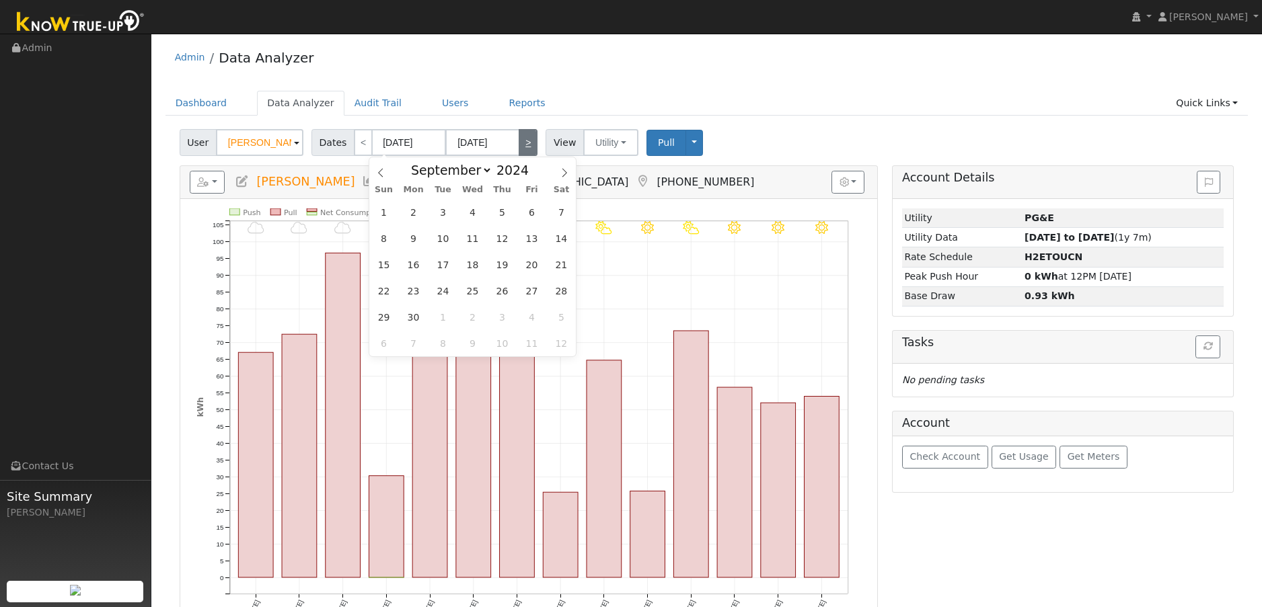
click at [527, 147] on link ">" at bounding box center [528, 142] width 19 height 27
type input "12/05/2024"
type input "12/18/2024"
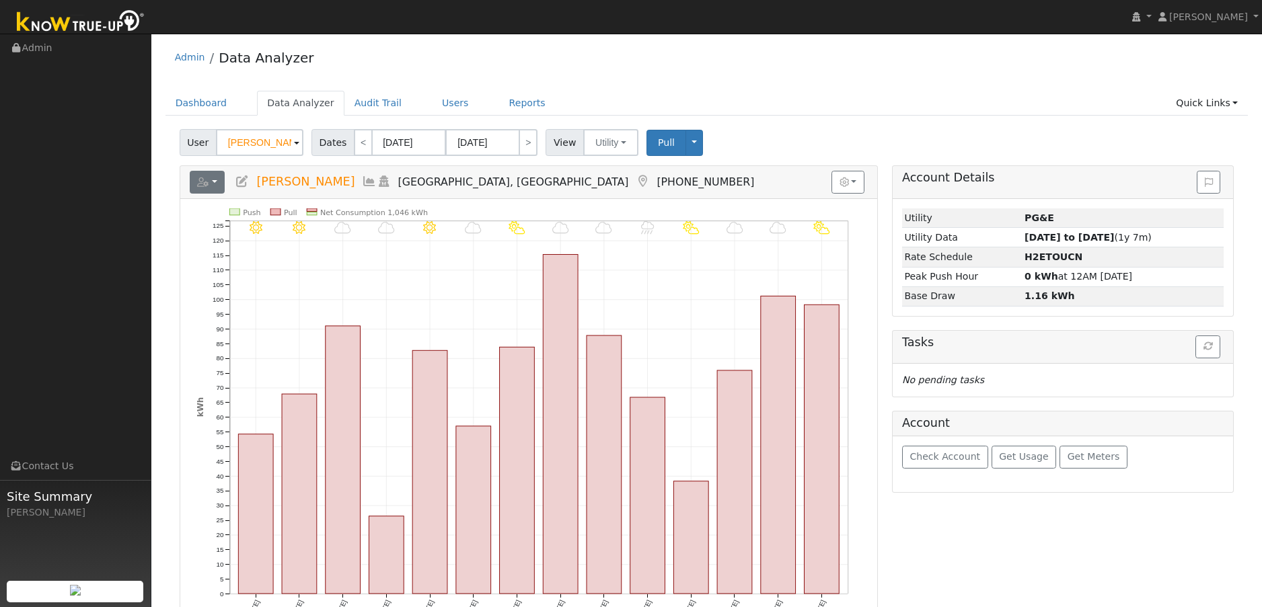
click at [215, 190] on button "button" at bounding box center [208, 182] width 36 height 23
click at [958, 531] on div "Account Details Issue History Date By Flag Comment Type No Issue History Loadin…" at bounding box center [1063, 457] width 356 height 584
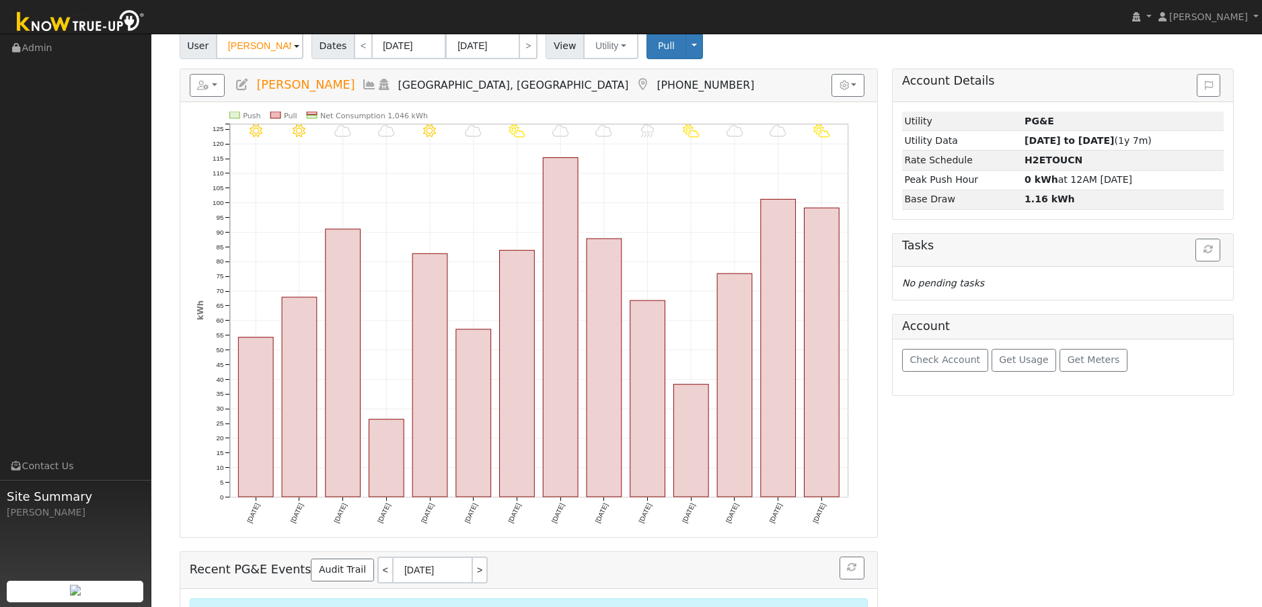
scroll to position [100, 0]
click at [937, 361] on span "Check Account" at bounding box center [944, 357] width 71 height 11
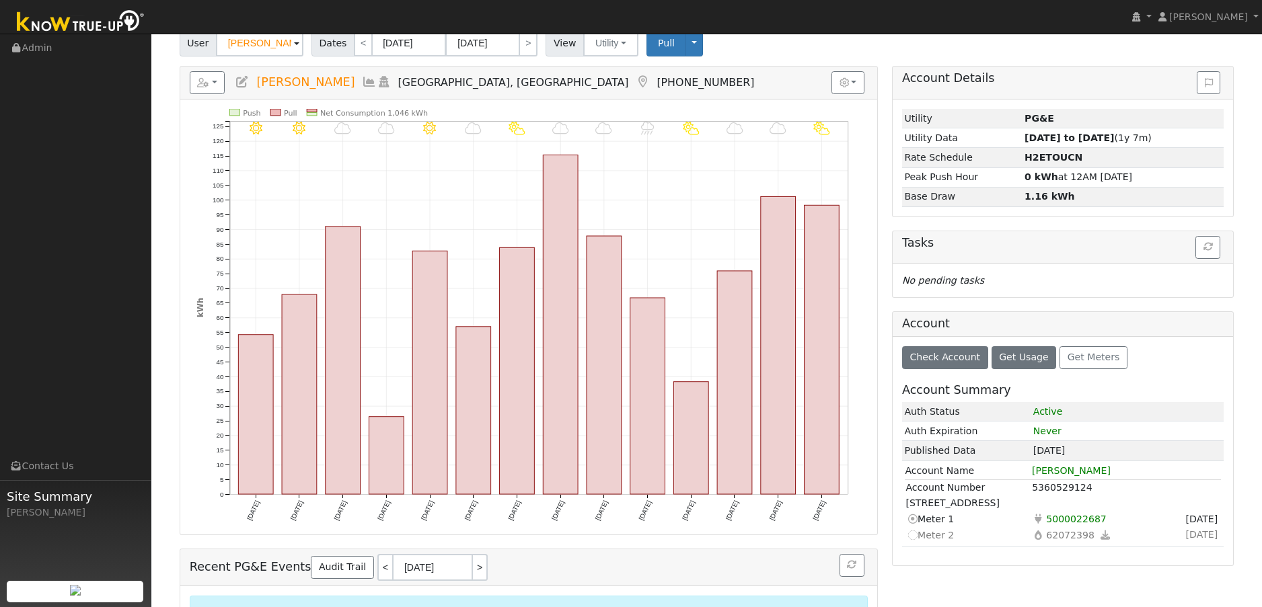
click at [1013, 356] on span "Get Usage" at bounding box center [1023, 357] width 49 height 11
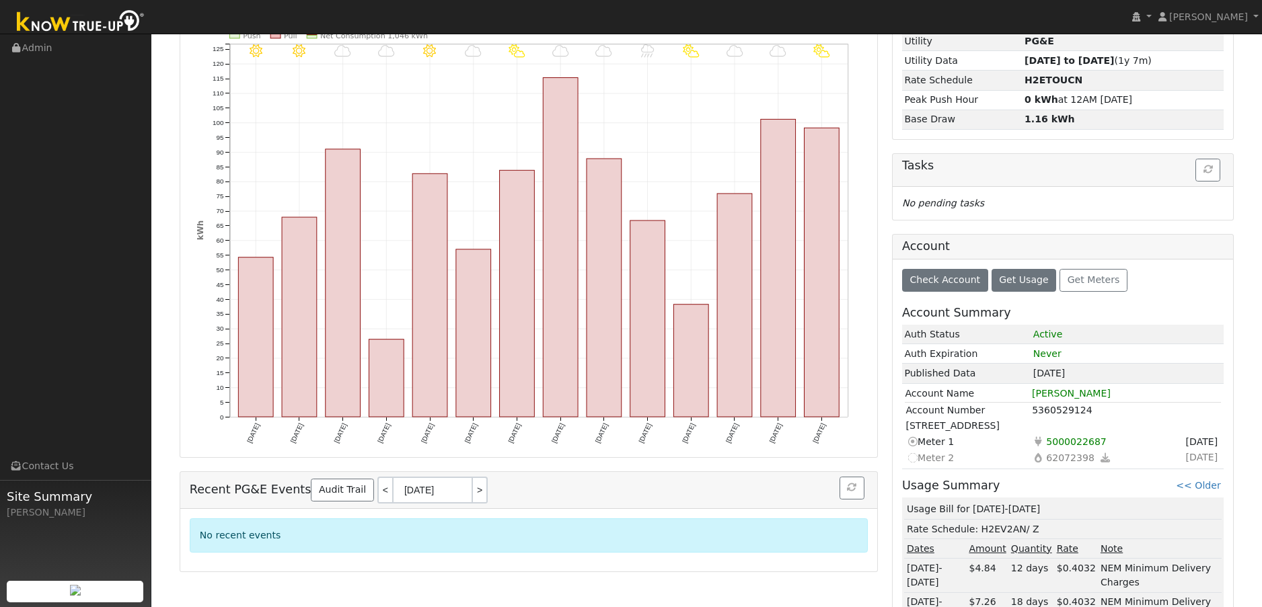
scroll to position [0, 0]
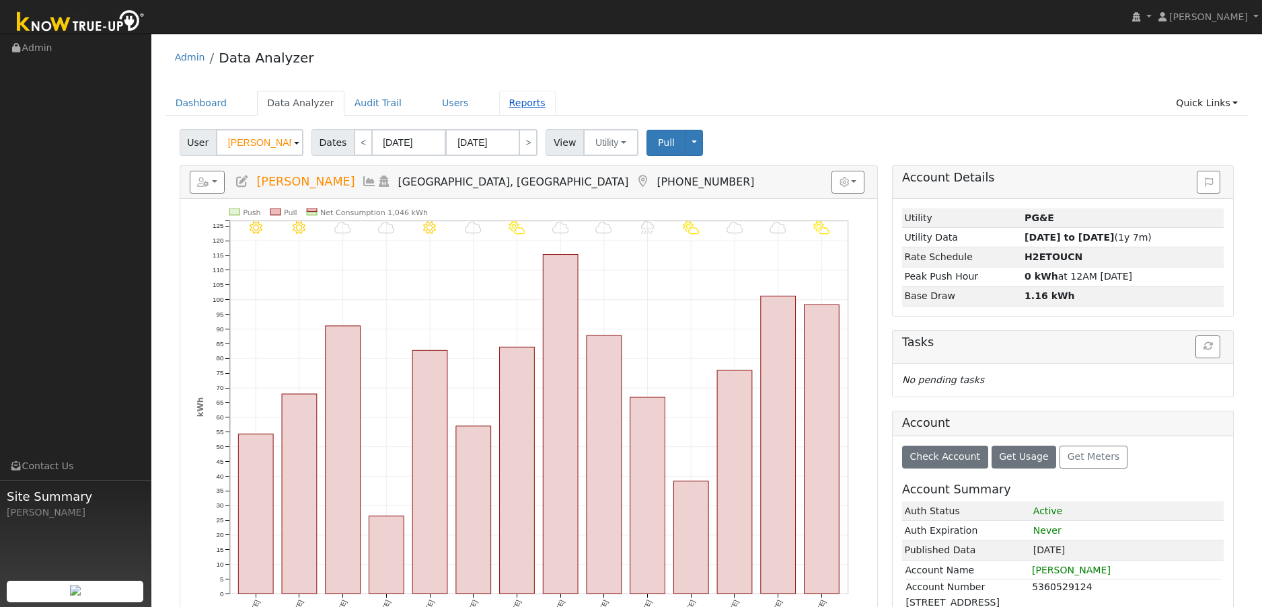
click at [508, 100] on link "Reports" at bounding box center [527, 103] width 57 height 25
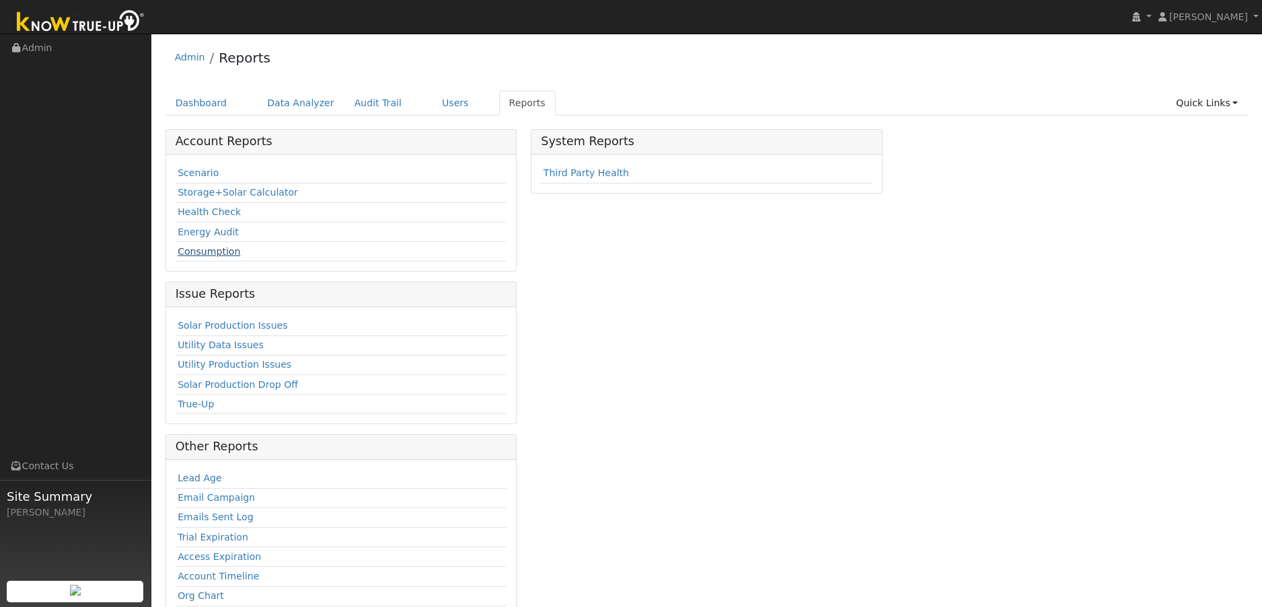
click at [211, 252] on link "Consumption" at bounding box center [209, 251] width 63 height 11
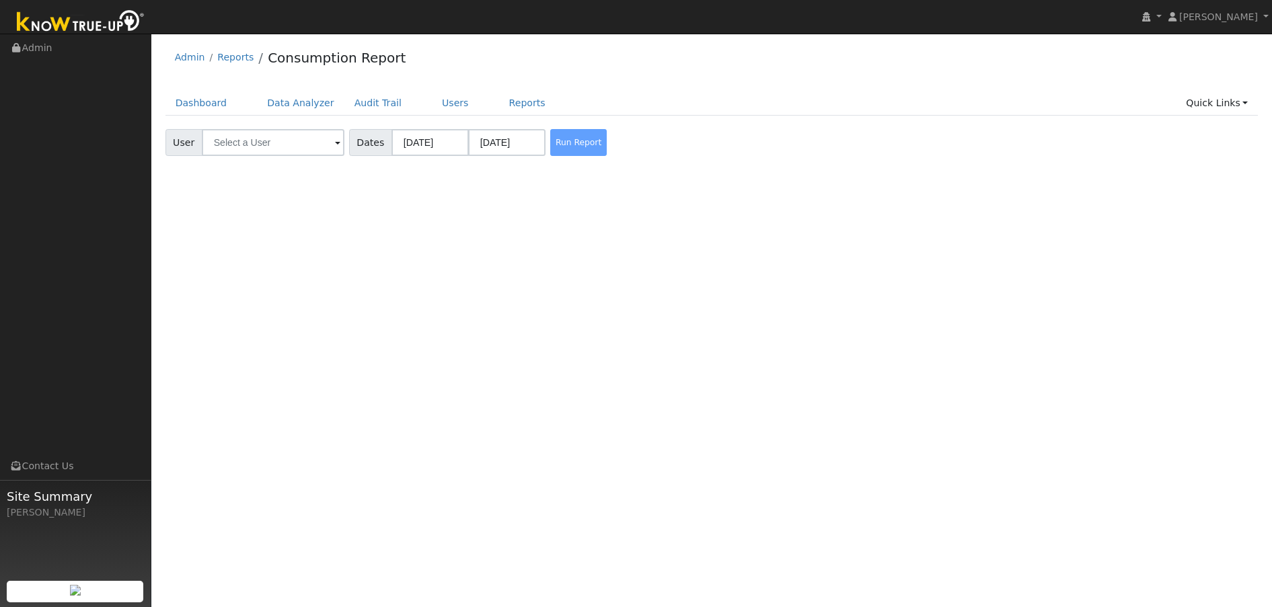
click at [335, 145] on span at bounding box center [337, 143] width 5 height 15
type input "j"
click at [311, 103] on link "Data Analyzer" at bounding box center [300, 103] width 87 height 25
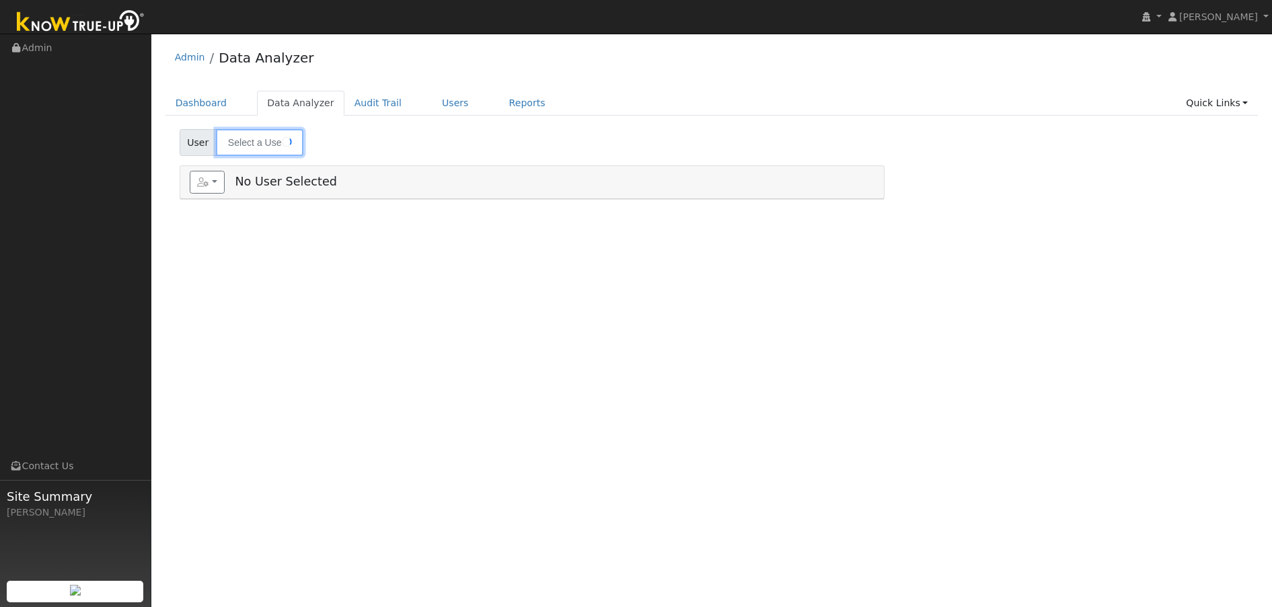
type input "[PERSON_NAME]"
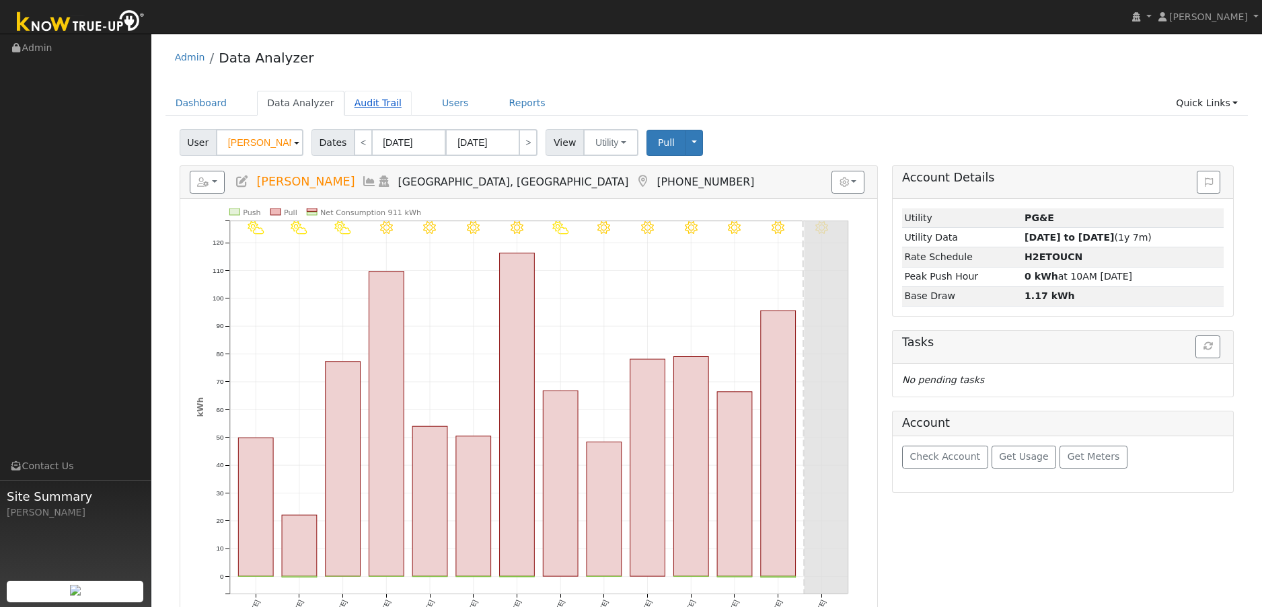
click at [354, 104] on link "Audit Trail" at bounding box center [377, 103] width 67 height 25
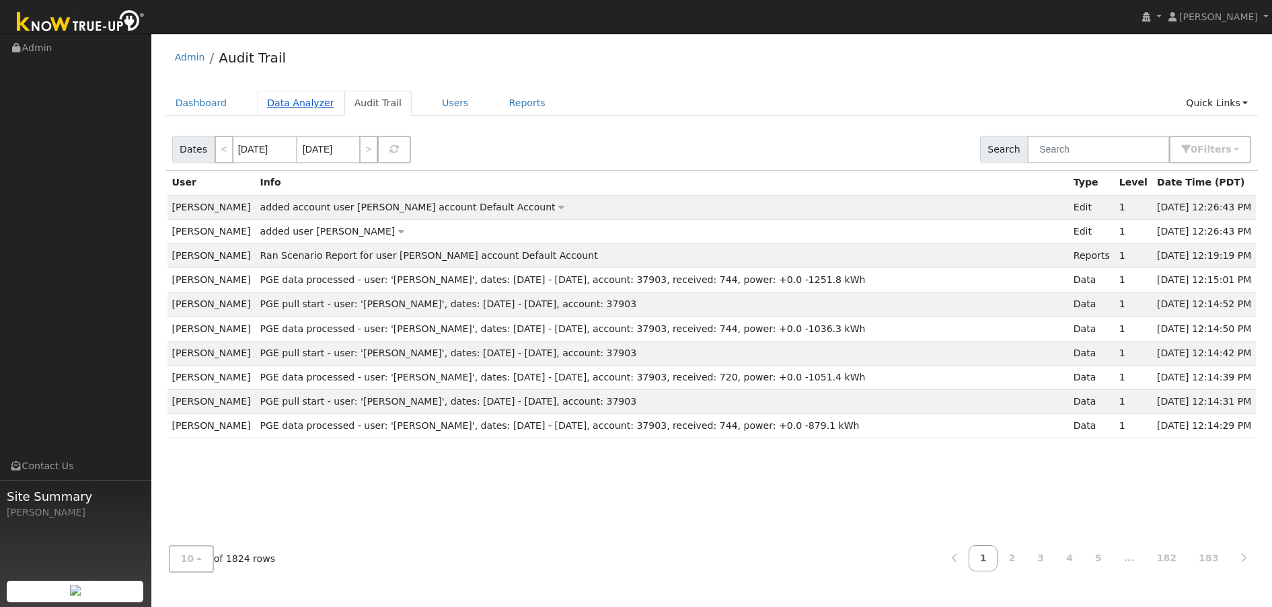
click at [299, 102] on link "Data Analyzer" at bounding box center [300, 103] width 87 height 25
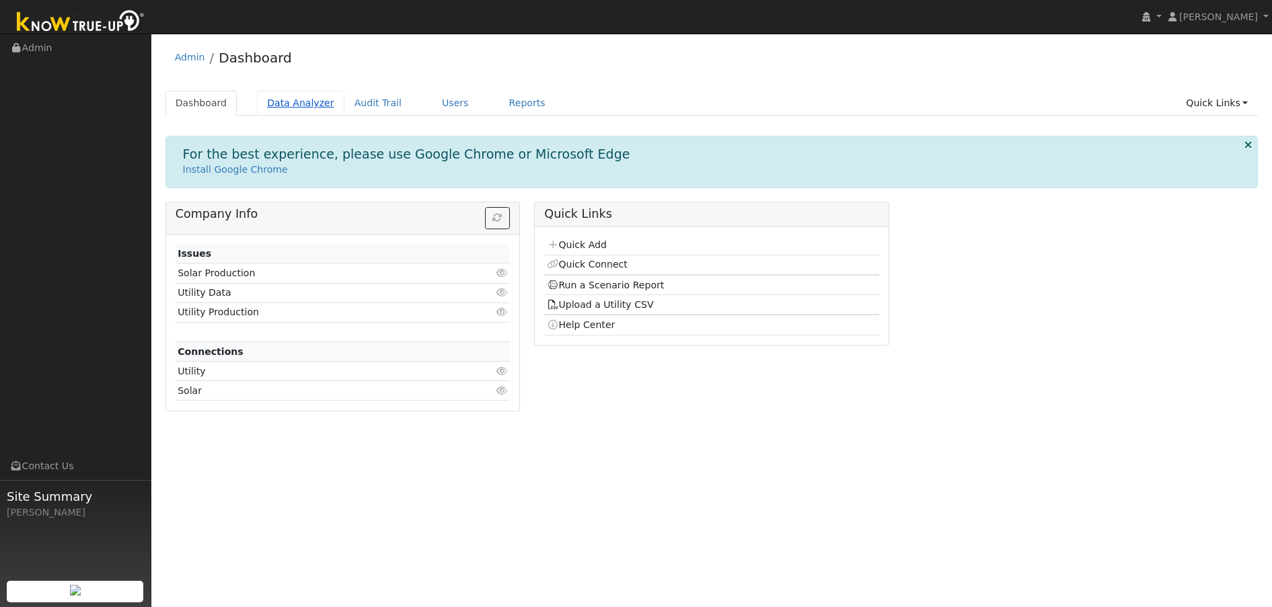
click at [302, 102] on link "Data Analyzer" at bounding box center [300, 103] width 87 height 25
click at [293, 104] on link "Data Analyzer" at bounding box center [300, 103] width 87 height 25
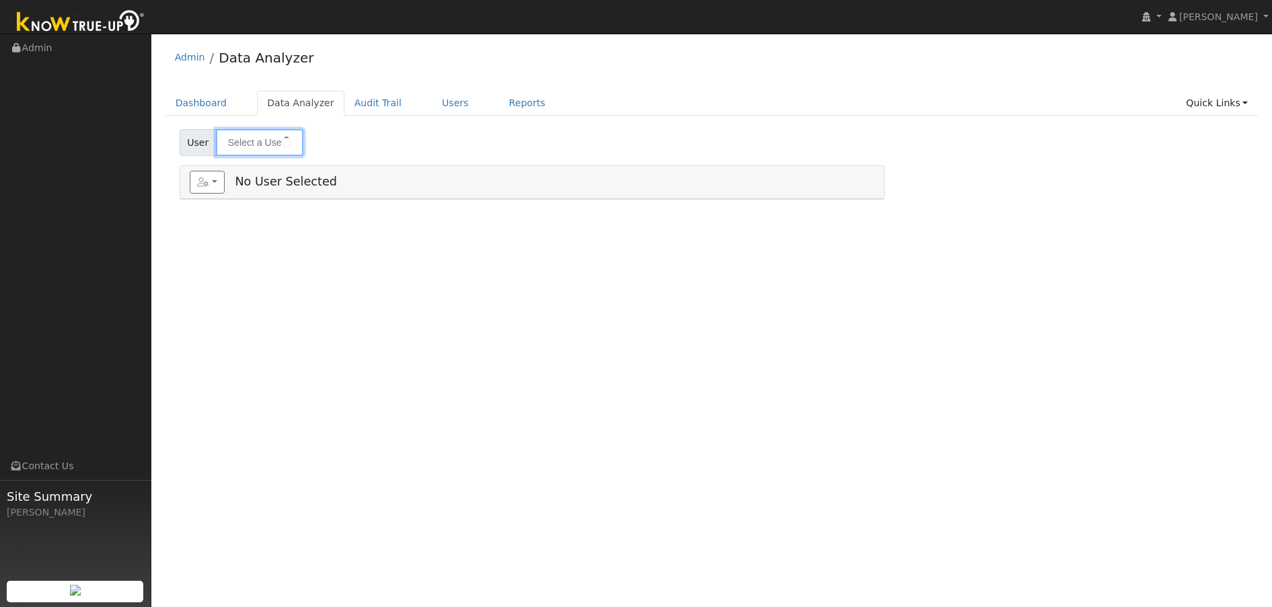
type input "Jatinder Giri"
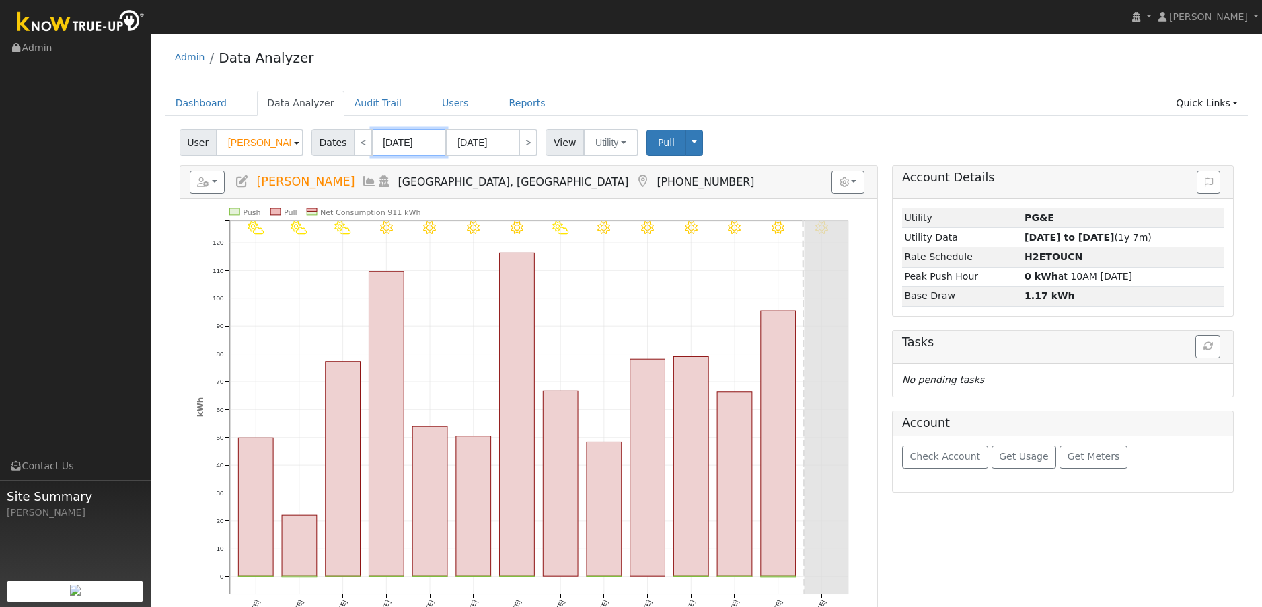
click at [433, 148] on input "[DATE]" at bounding box center [409, 142] width 74 height 27
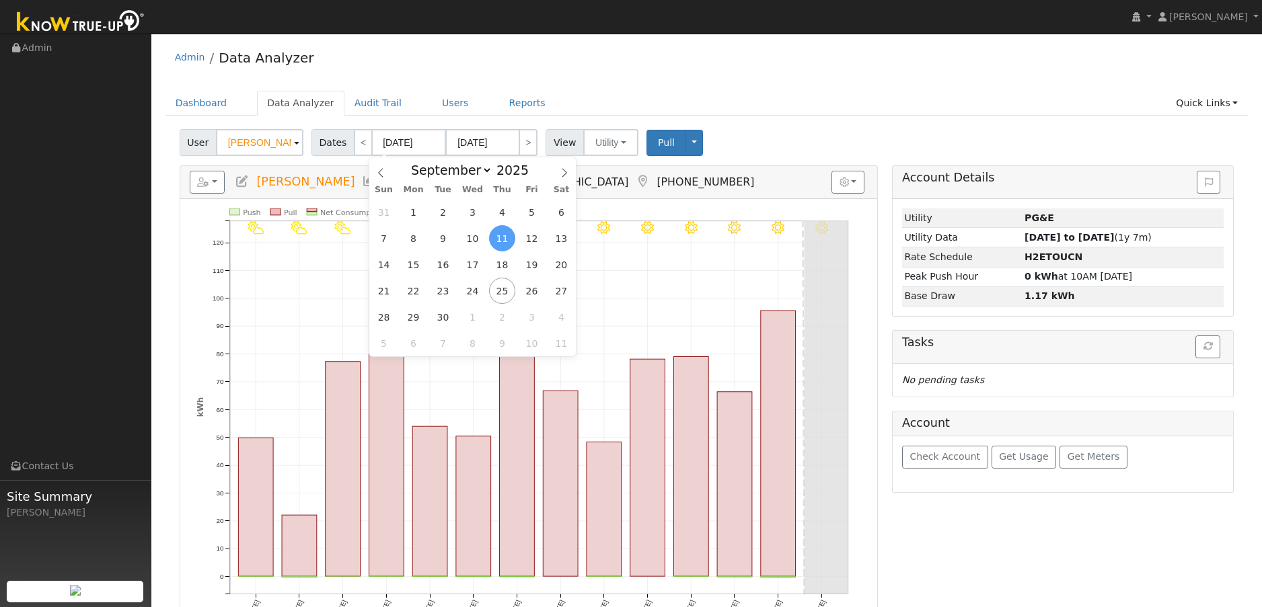
click at [541, 172] on div "January February March April May June July August September October November De…" at bounding box center [472, 168] width 155 height 23
click at [533, 176] on span at bounding box center [535, 173] width 9 height 7
type input "2024"
click at [384, 214] on span "1" at bounding box center [384, 212] width 26 height 26
type input "09/01/2024"
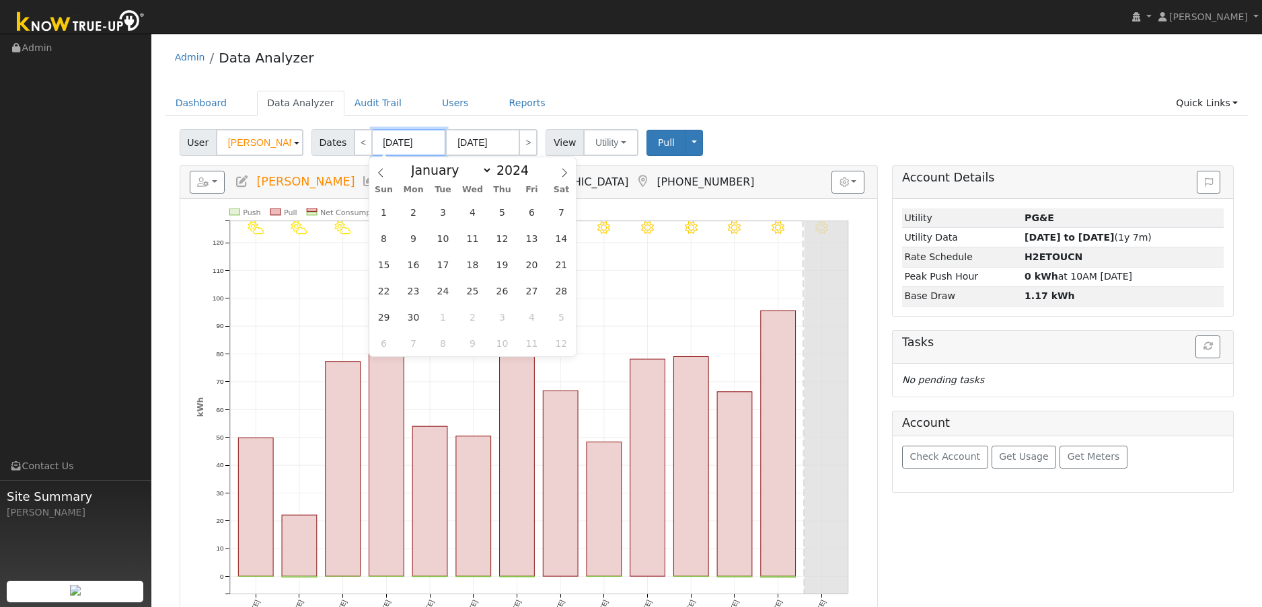
type input "09/30/2024"
type input "2024"
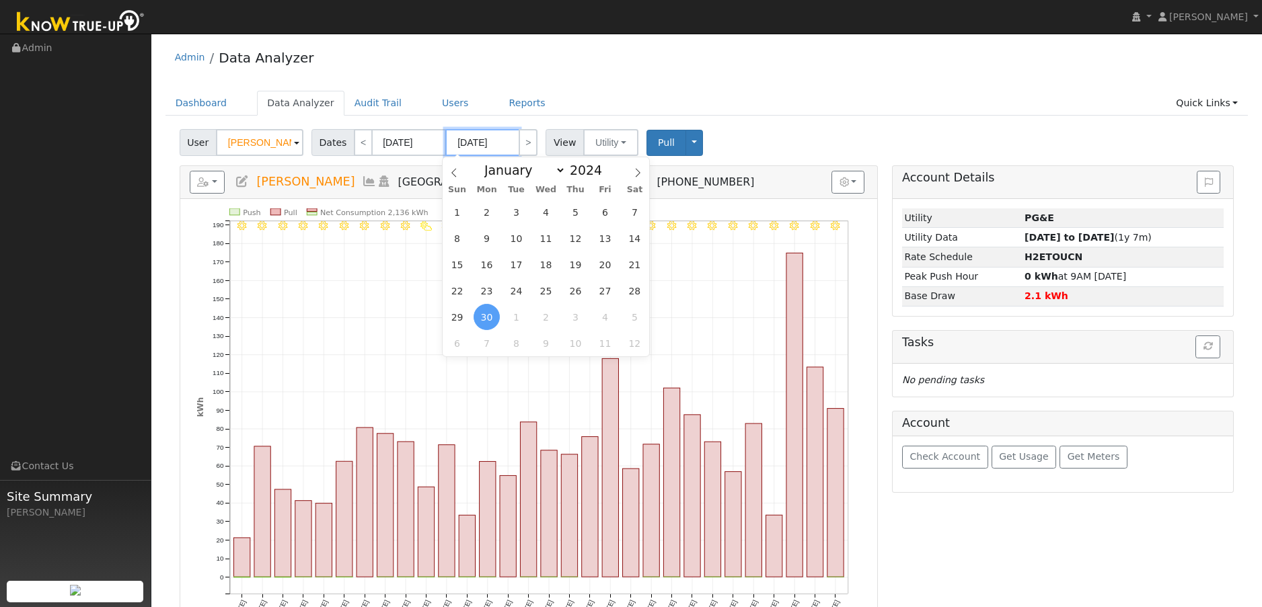
click at [509, 149] on input "09/30/2024" at bounding box center [482, 142] width 74 height 27
select select "7"
click at [607, 165] on span at bounding box center [609, 166] width 9 height 7
type input "2025"
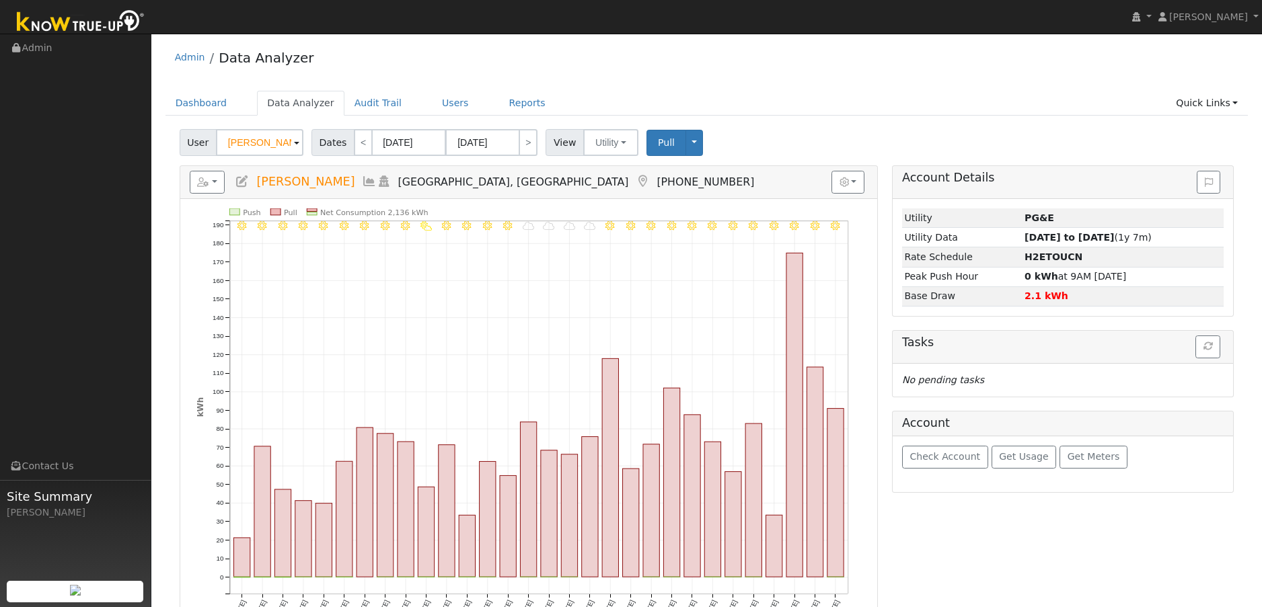
click at [694, 188] on h5 "Reports Scenario Health Check Energy Audit Account Timeline User Audit Trail In…" at bounding box center [529, 182] width 678 height 23
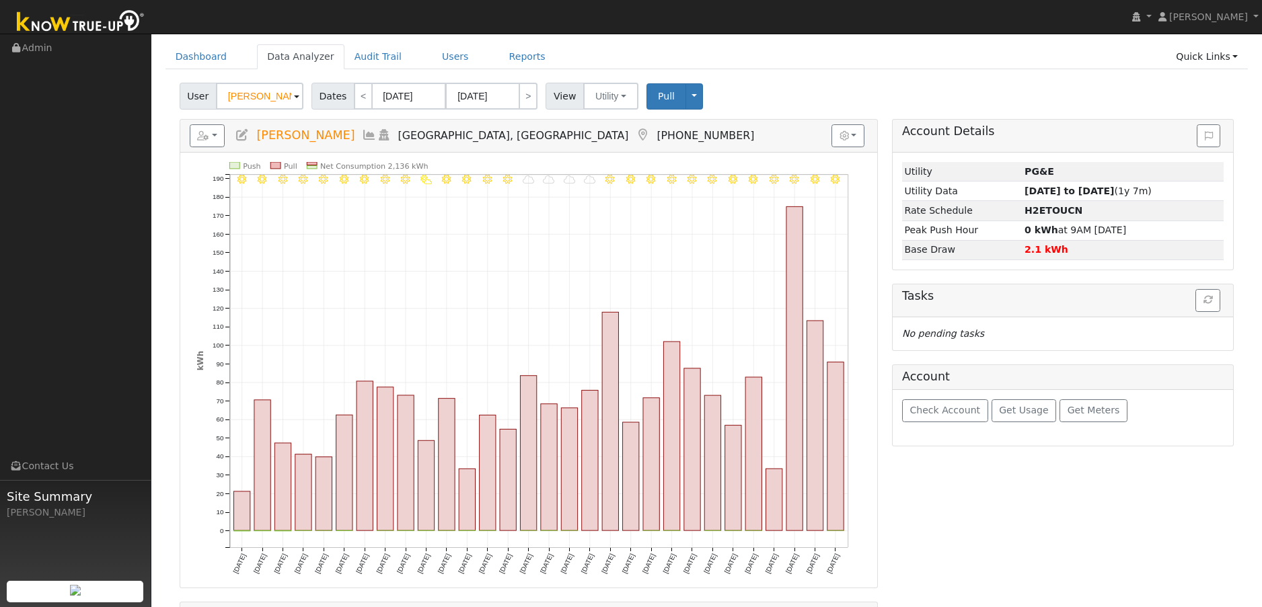
scroll to position [44, 0]
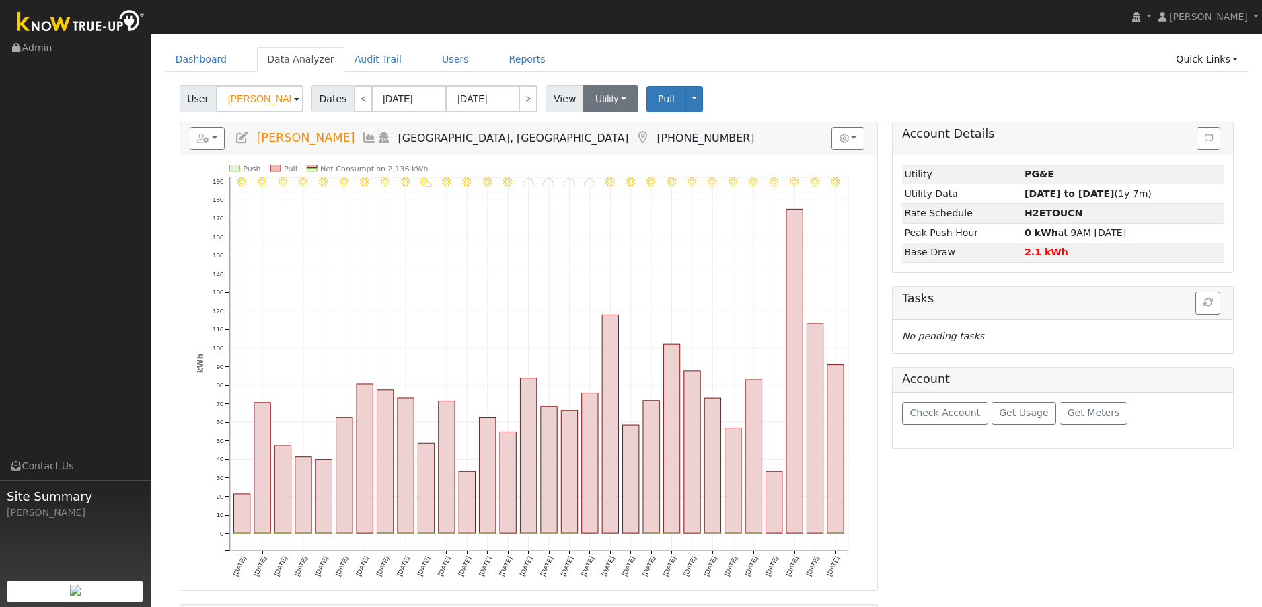
click at [619, 101] on button "Utility" at bounding box center [610, 98] width 55 height 27
click at [607, 128] on link "Utility" at bounding box center [628, 128] width 93 height 19
click at [626, 97] on button "Utility" at bounding box center [610, 98] width 55 height 27
click at [610, 151] on link "Solar" at bounding box center [628, 148] width 93 height 19
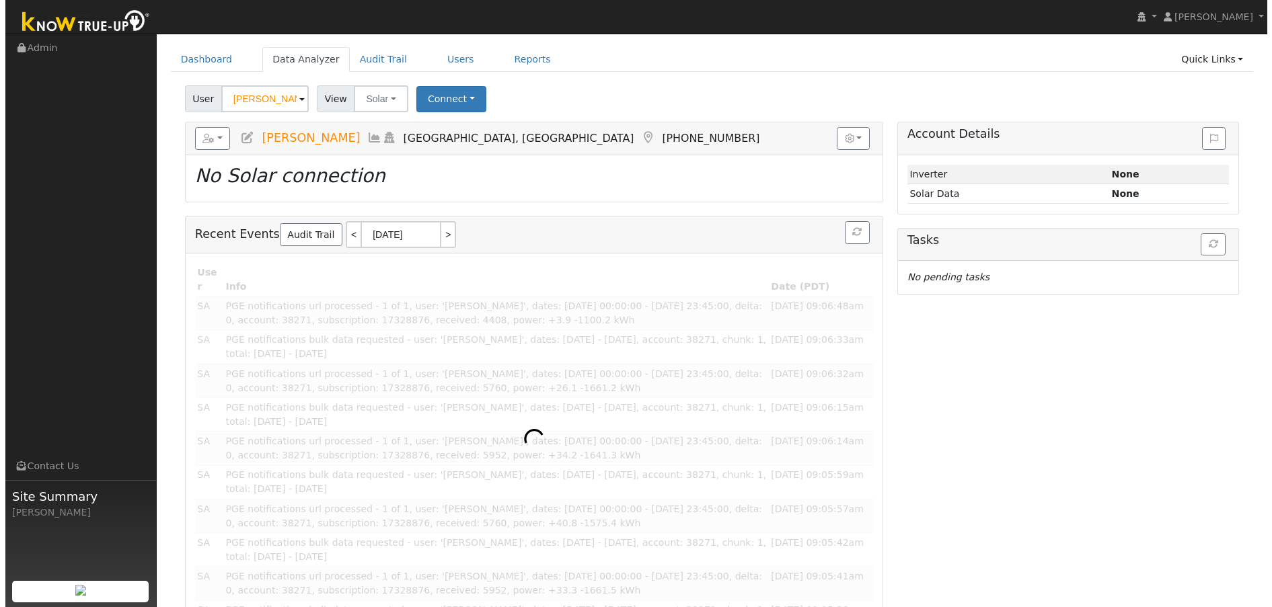
scroll to position [0, 0]
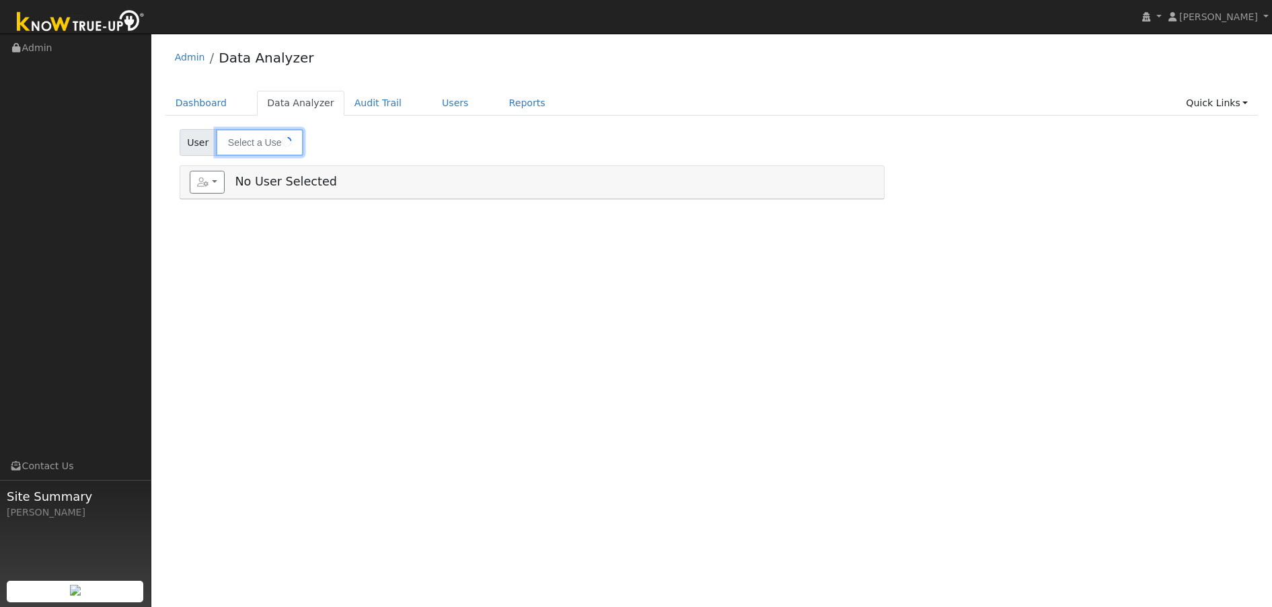
type input "[PERSON_NAME]"
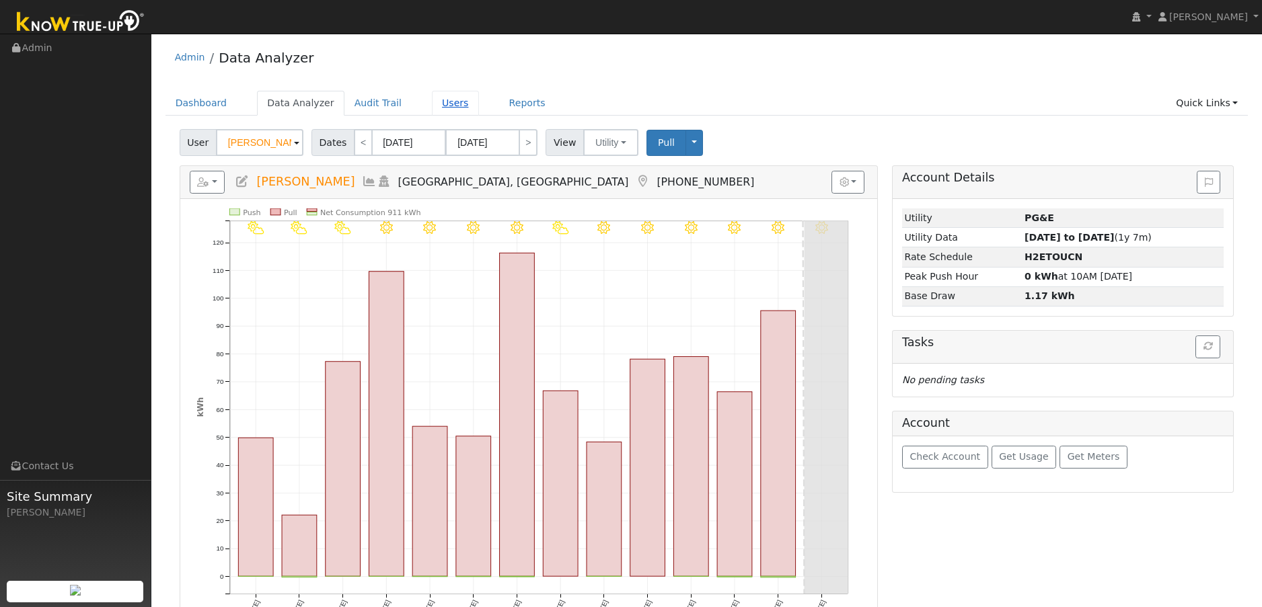
click at [441, 102] on link "Users" at bounding box center [455, 103] width 47 height 25
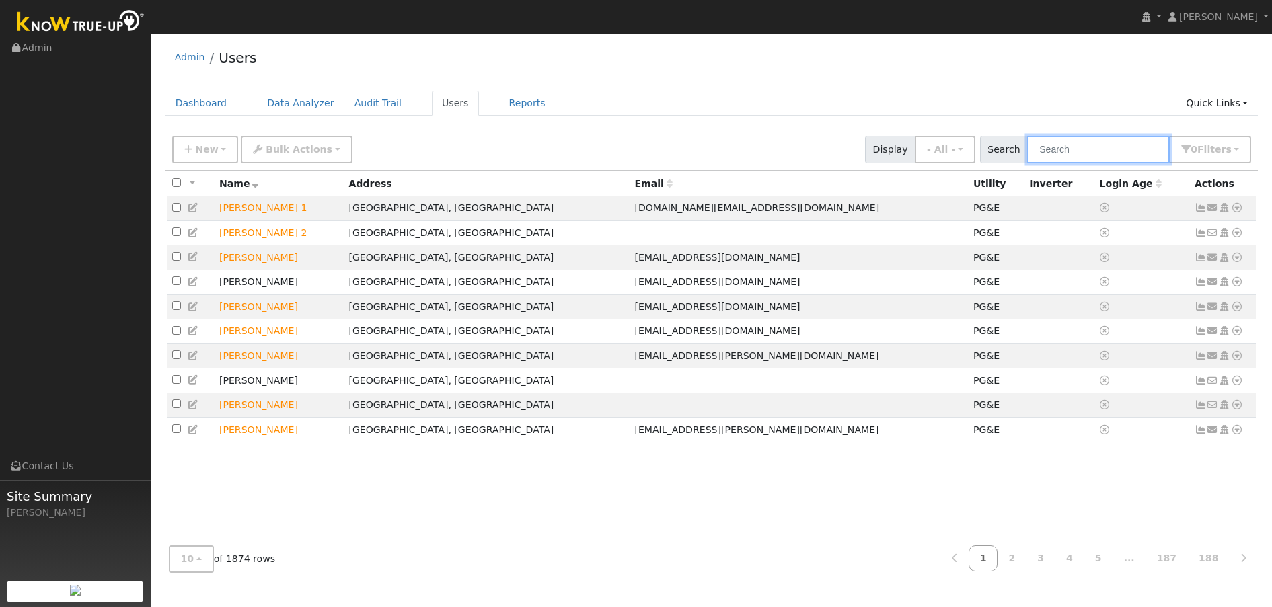
click at [1102, 149] on input "text" at bounding box center [1098, 150] width 143 height 28
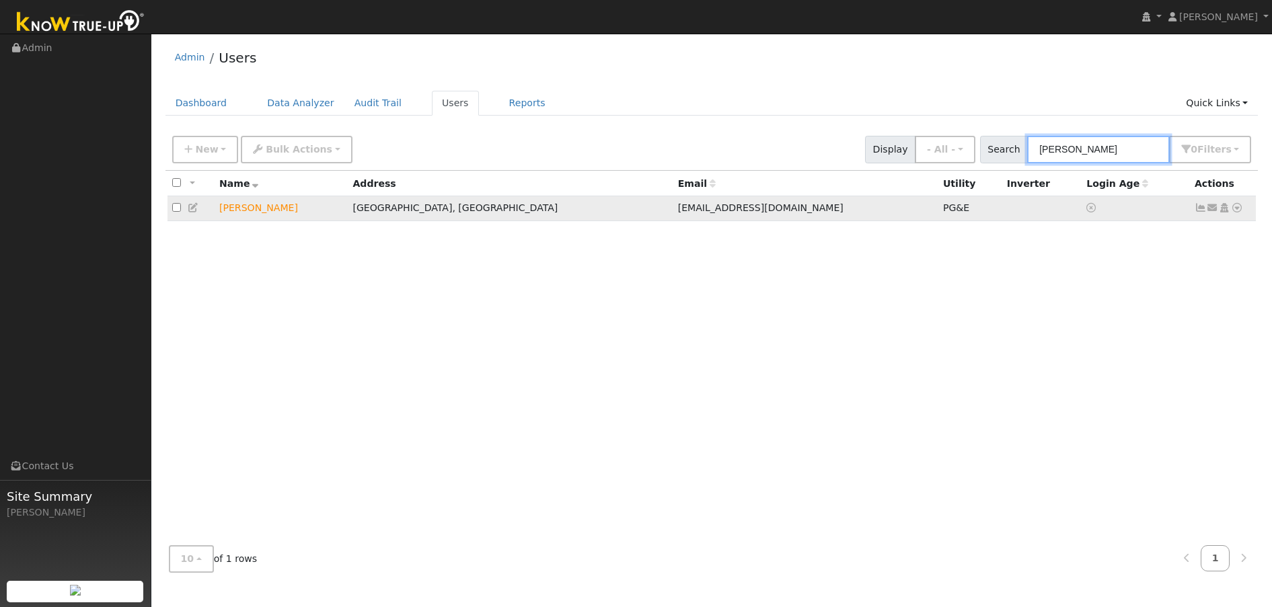
type input "[PERSON_NAME]"
click at [1199, 213] on icon at bounding box center [1201, 207] width 12 height 9
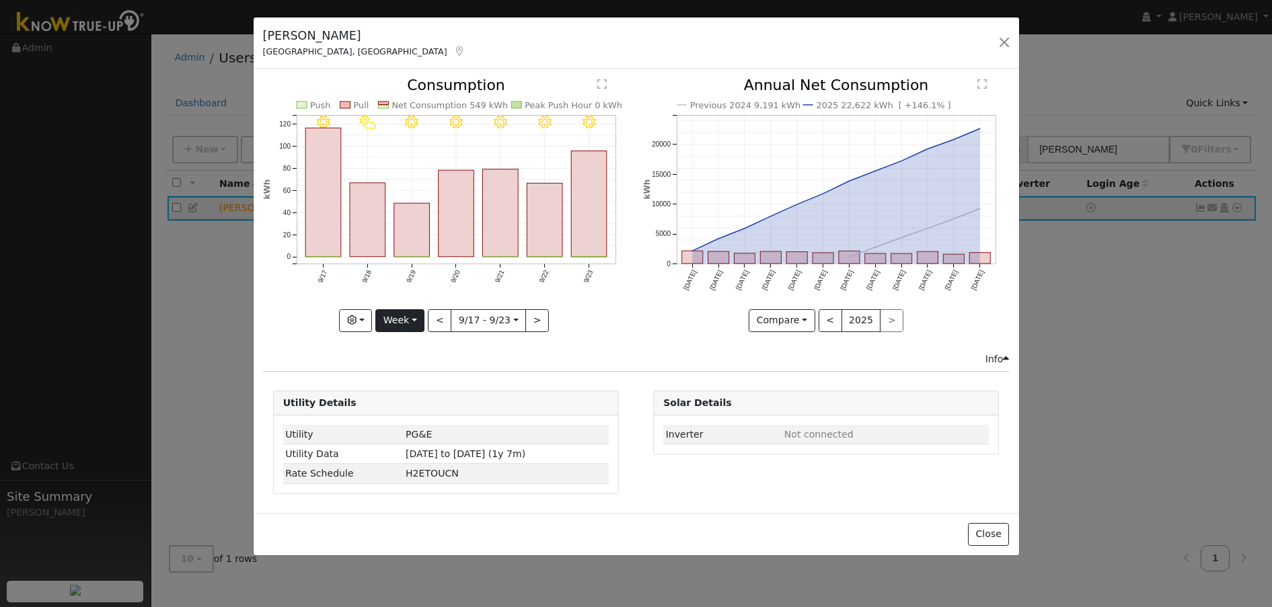
click at [417, 323] on button "Week" at bounding box center [399, 320] width 49 height 23
click at [411, 406] on link "Year" at bounding box center [422, 405] width 93 height 19
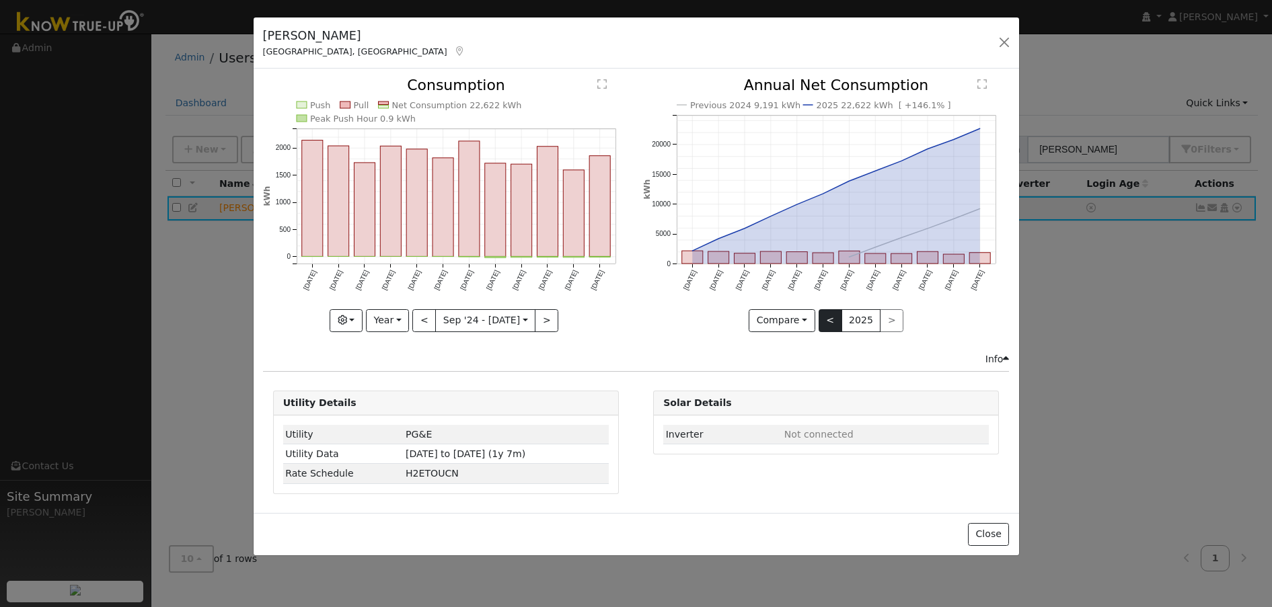
click at [834, 322] on button "<" at bounding box center [831, 320] width 24 height 23
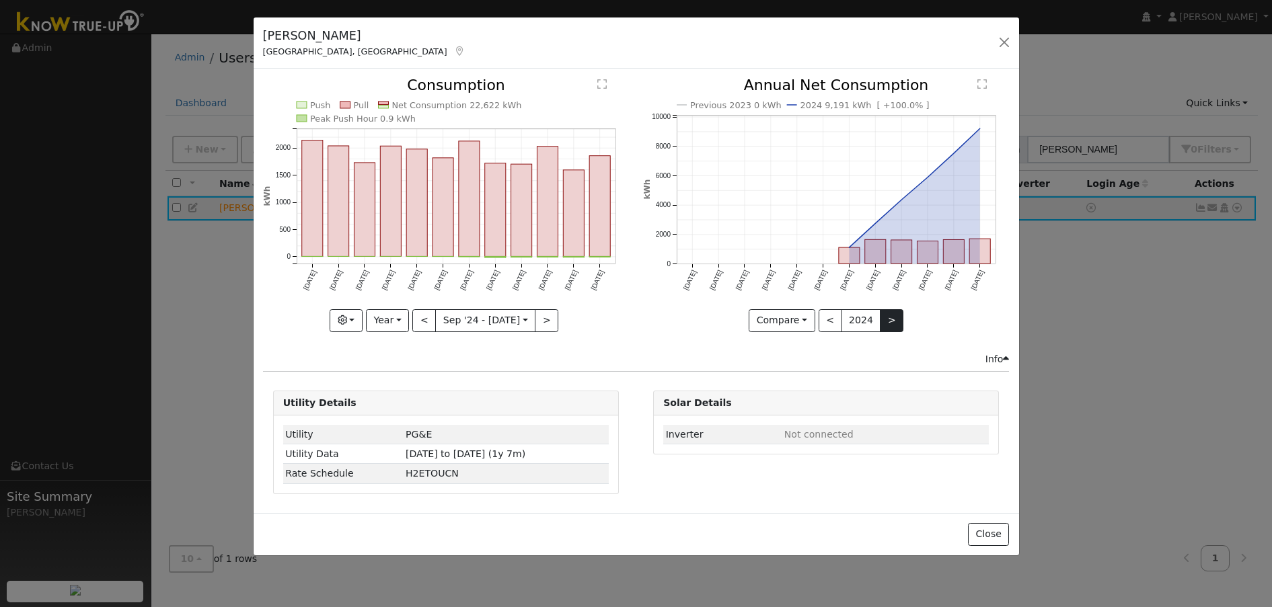
click at [891, 318] on button ">" at bounding box center [892, 320] width 24 height 23
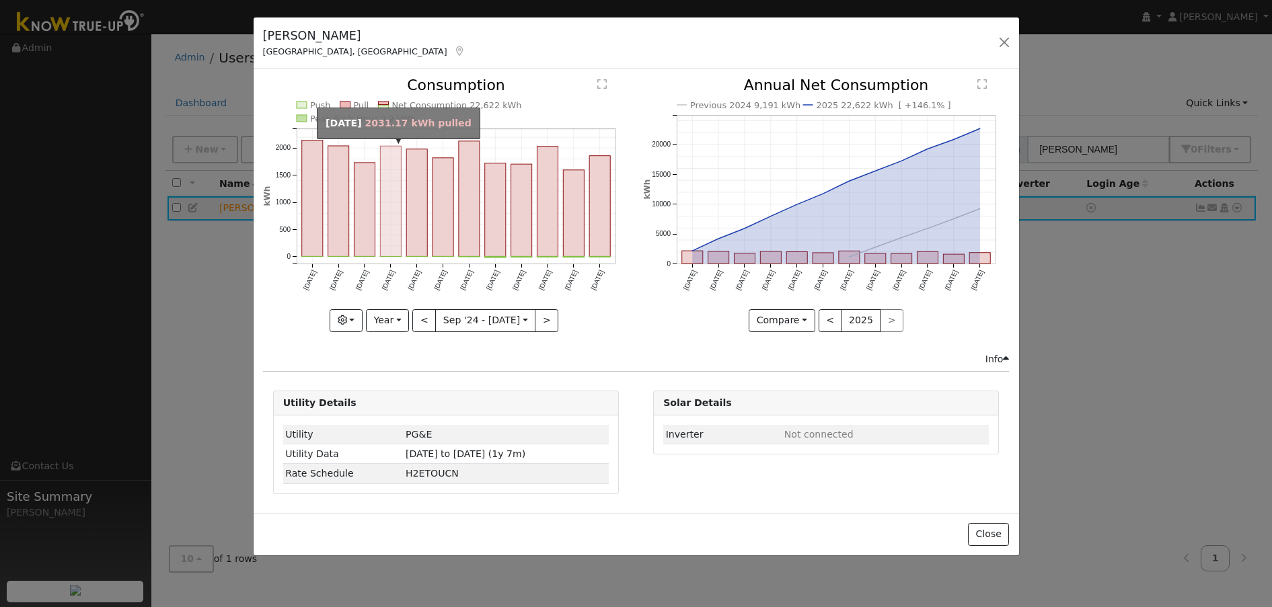
click at [393, 250] on rect "onclick=""" at bounding box center [390, 202] width 21 height 110
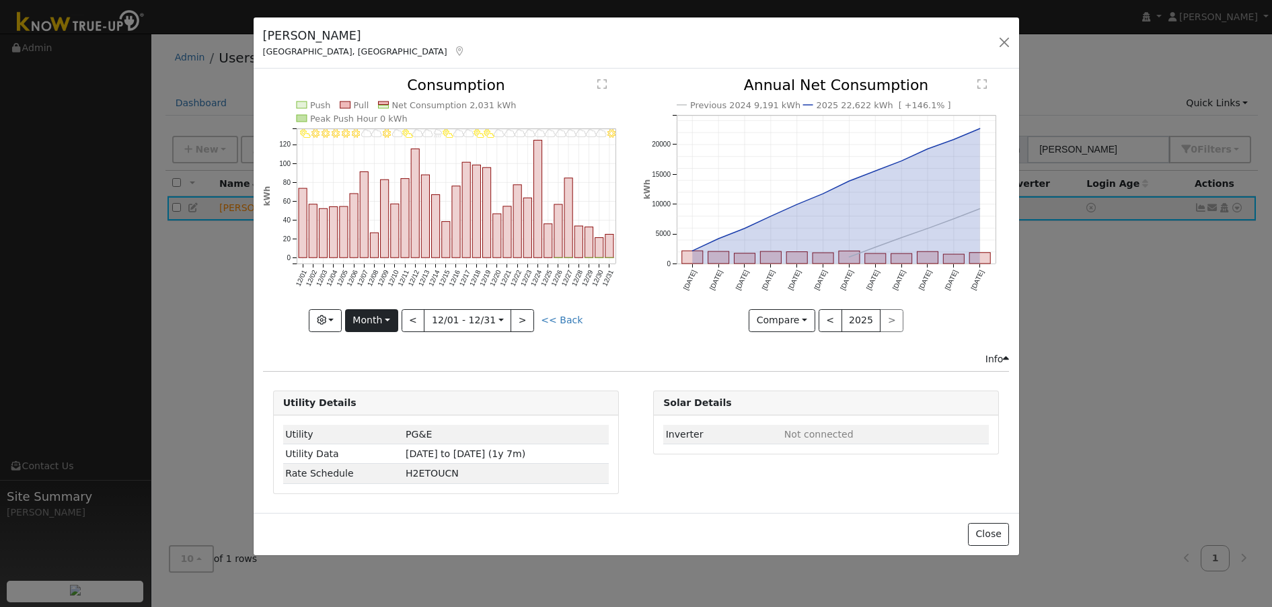
click at [385, 319] on button "Month" at bounding box center [371, 320] width 53 height 23
click at [390, 406] on link "Year" at bounding box center [392, 405] width 93 height 19
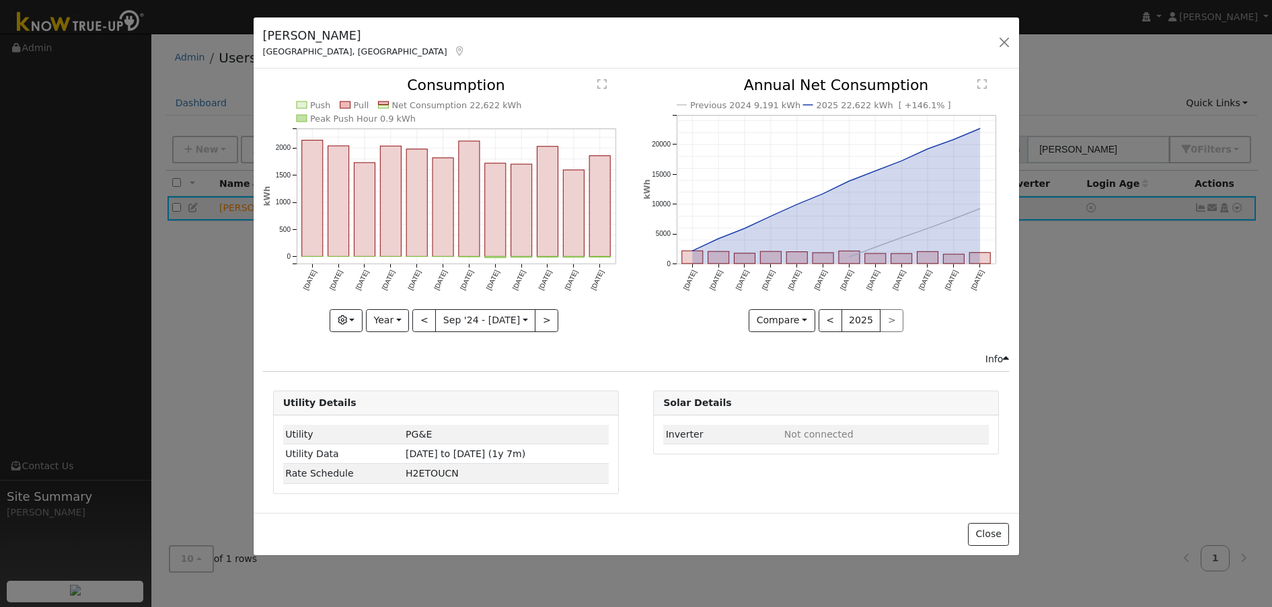
click at [399, 322] on button "Year" at bounding box center [387, 320] width 43 height 23
click at [385, 386] on link "Month" at bounding box center [413, 386] width 93 height 19
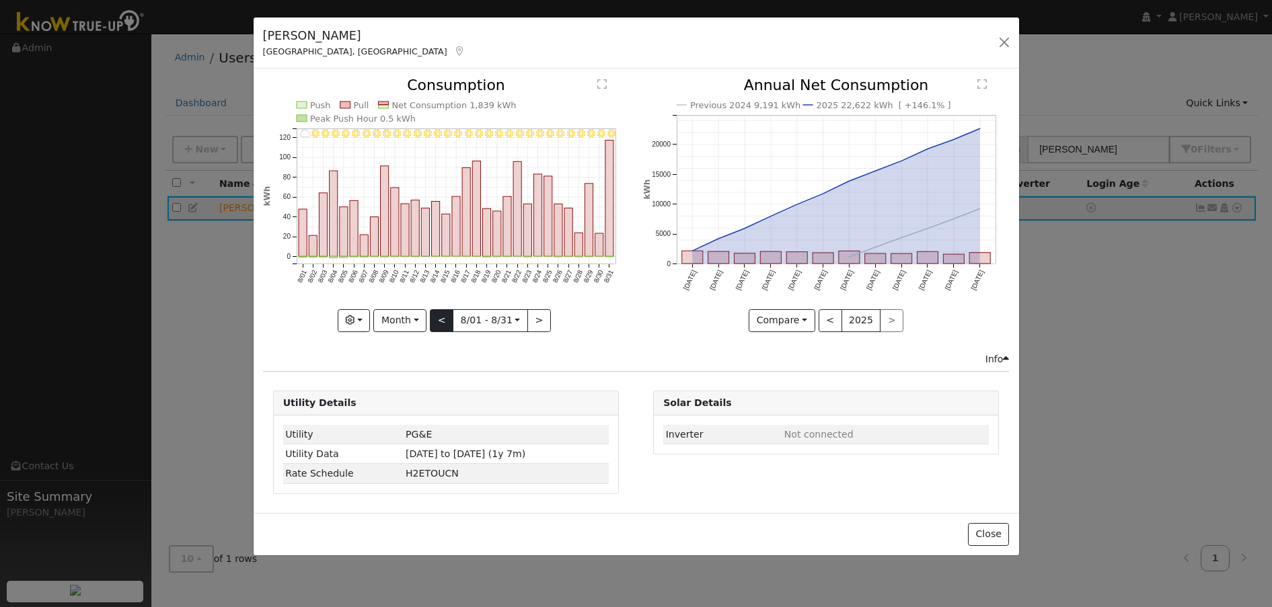
click at [443, 321] on button "<" at bounding box center [442, 320] width 24 height 23
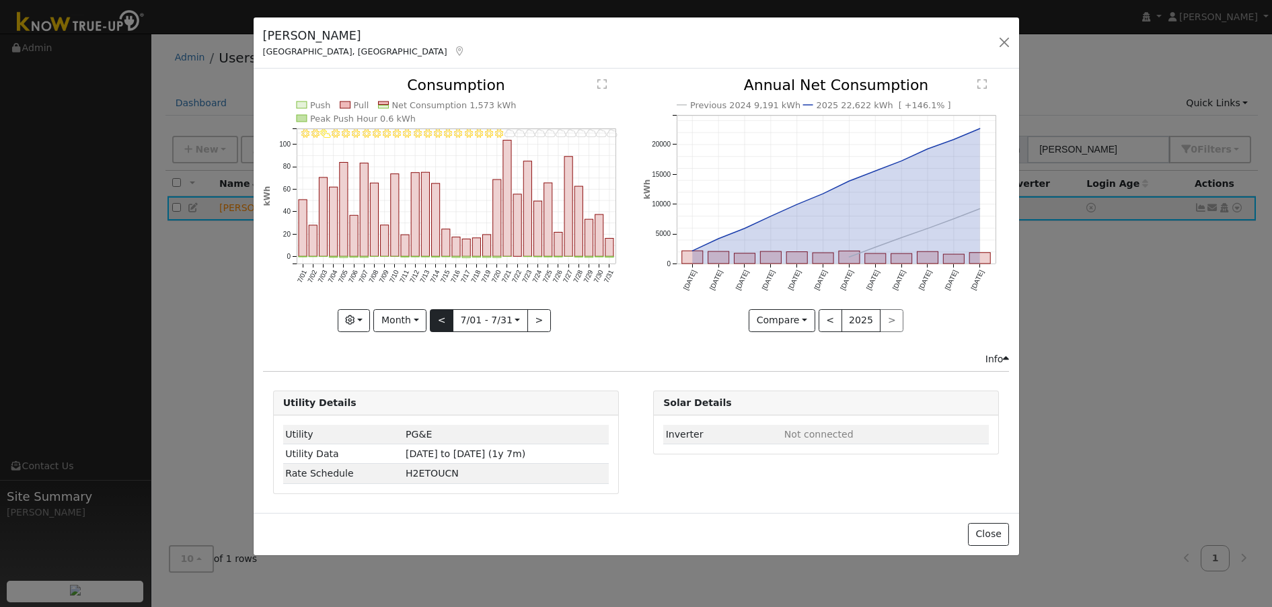
click at [443, 321] on button "<" at bounding box center [442, 320] width 24 height 23
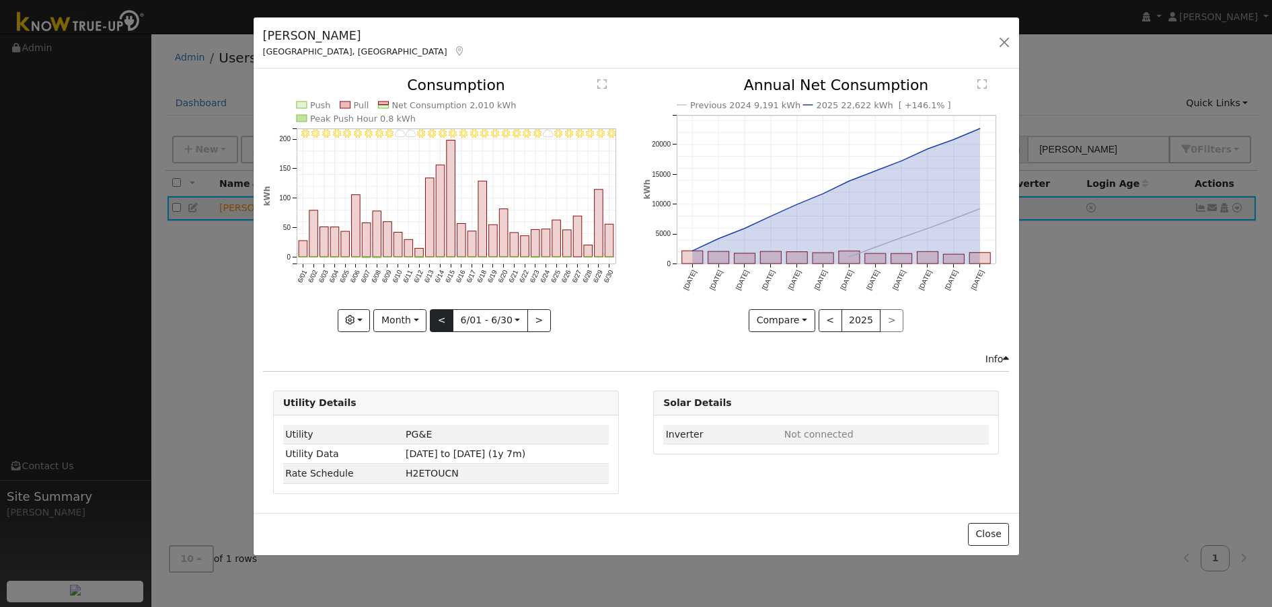
click at [443, 321] on button "<" at bounding box center [442, 320] width 24 height 23
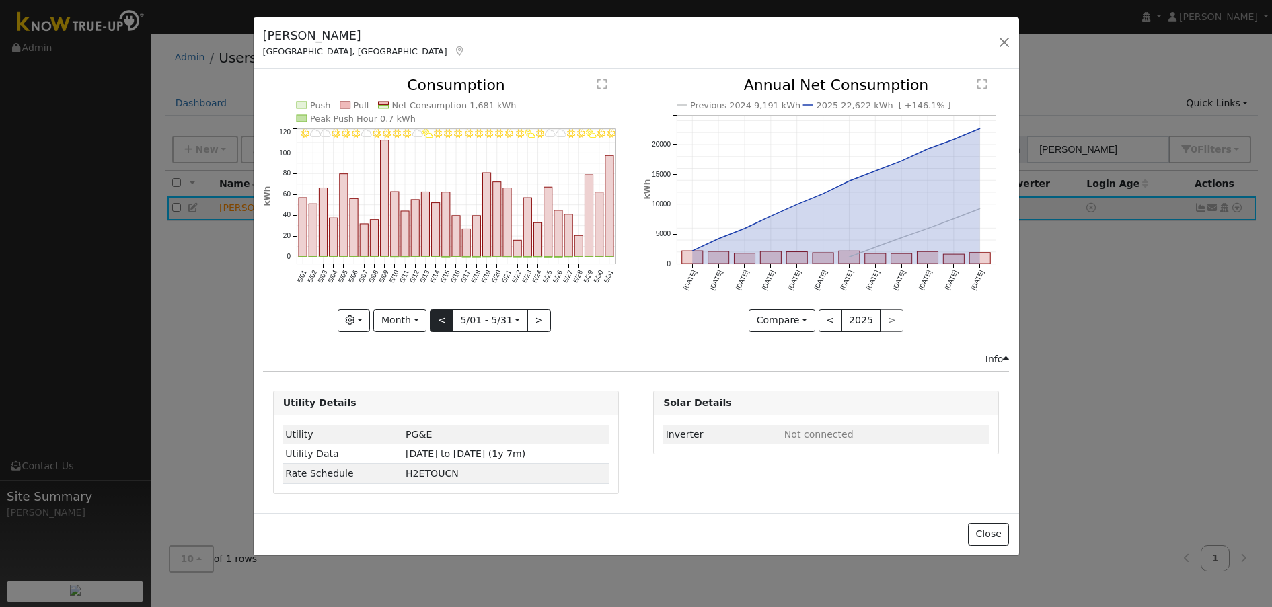
click at [443, 321] on div "5/31 - Clear 5/30 - Clear 5/29 - PartlyCloudy 5/28 - Clear 5/27 - Clear 5/26 - …" at bounding box center [446, 205] width 366 height 254
click at [441, 323] on button "<" at bounding box center [442, 320] width 24 height 23
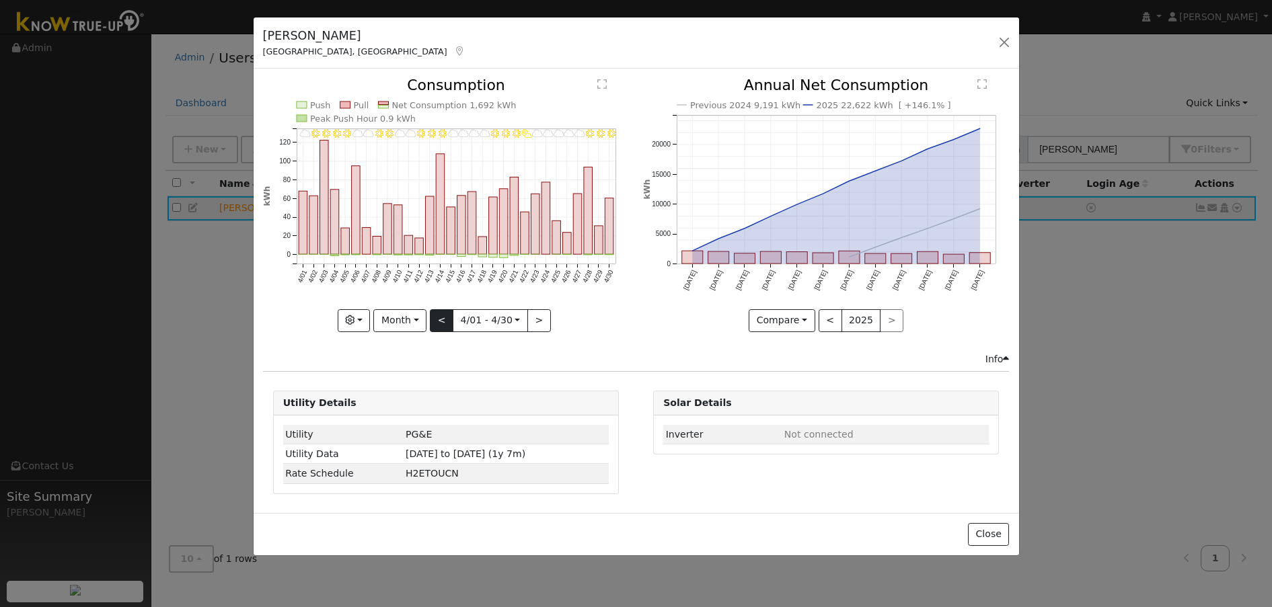
click at [441, 323] on button "<" at bounding box center [442, 320] width 24 height 23
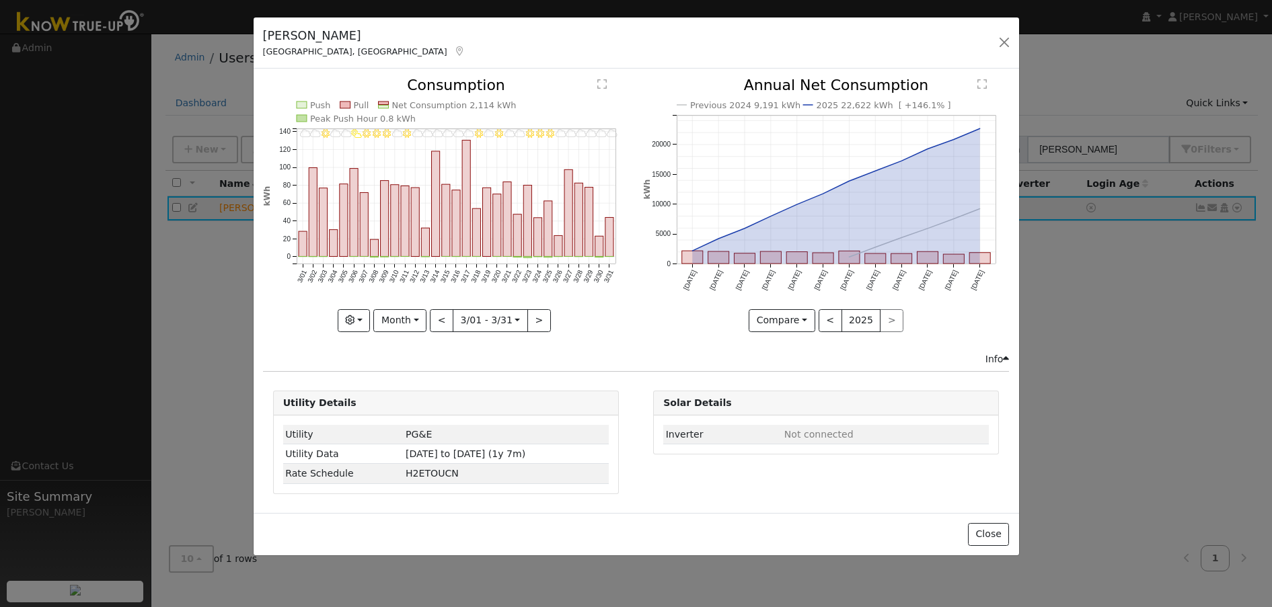
click at [441, 323] on button "<" at bounding box center [442, 320] width 24 height 23
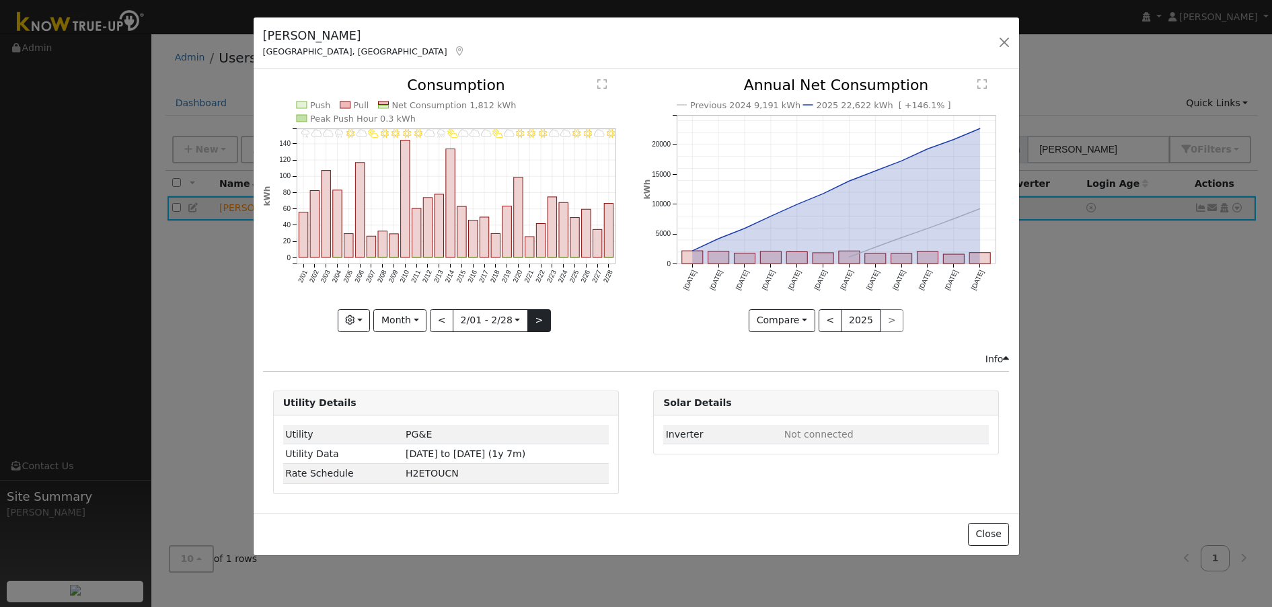
click at [541, 320] on button ">" at bounding box center [539, 320] width 24 height 23
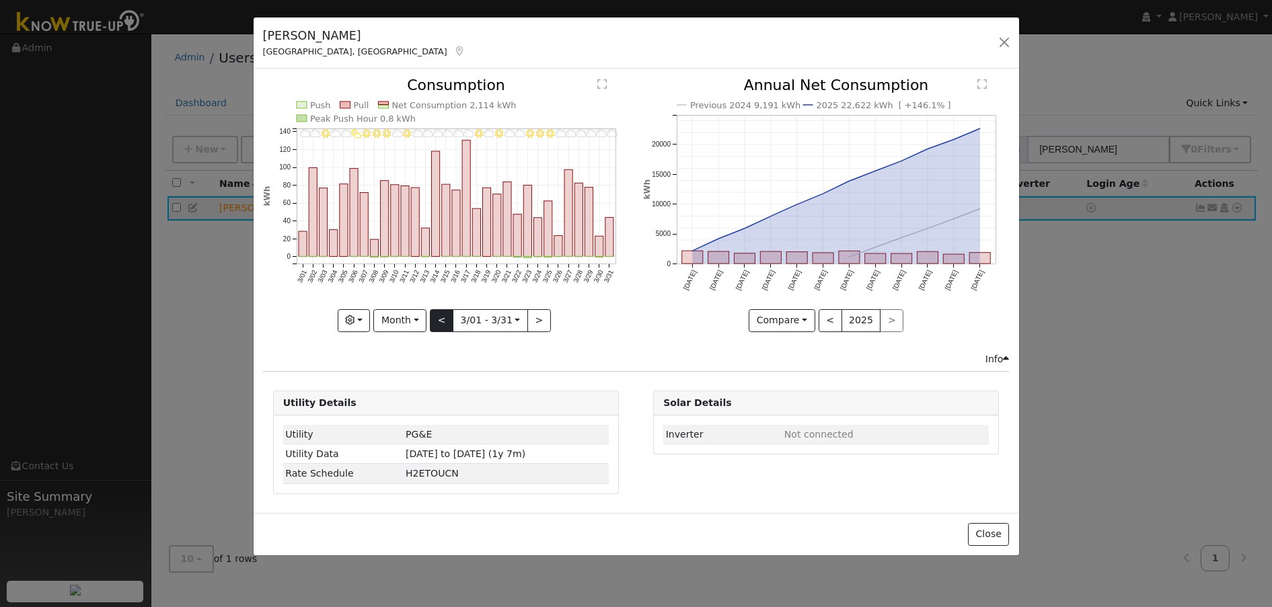
click at [440, 324] on button "<" at bounding box center [442, 320] width 24 height 23
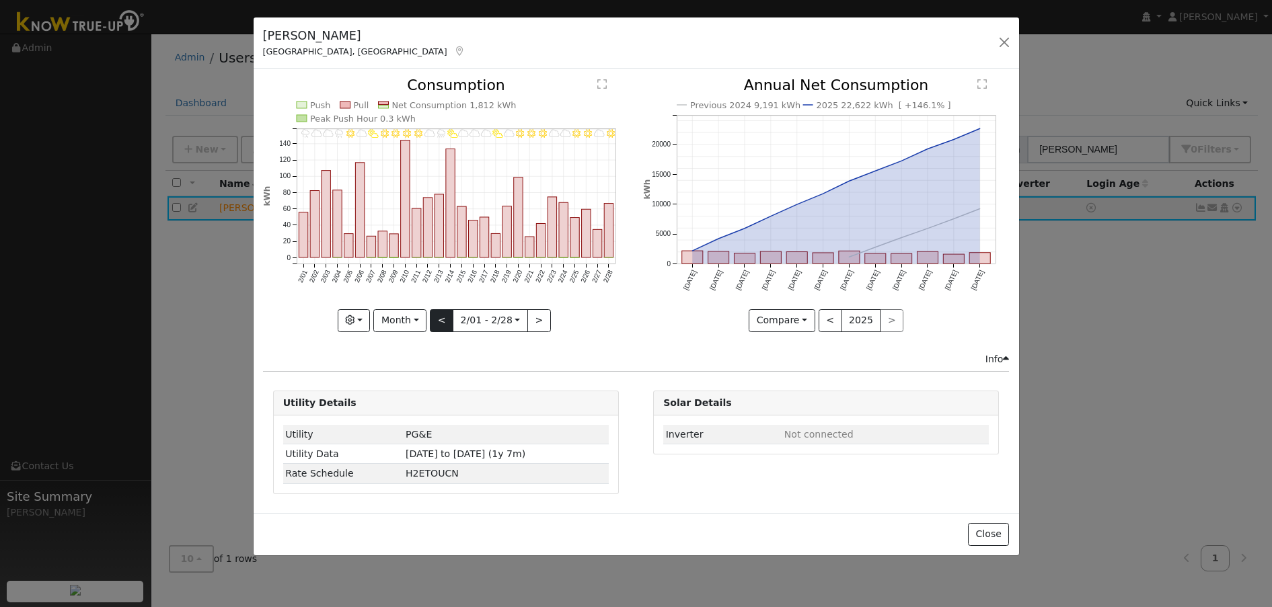
click at [440, 324] on button "<" at bounding box center [442, 320] width 24 height 23
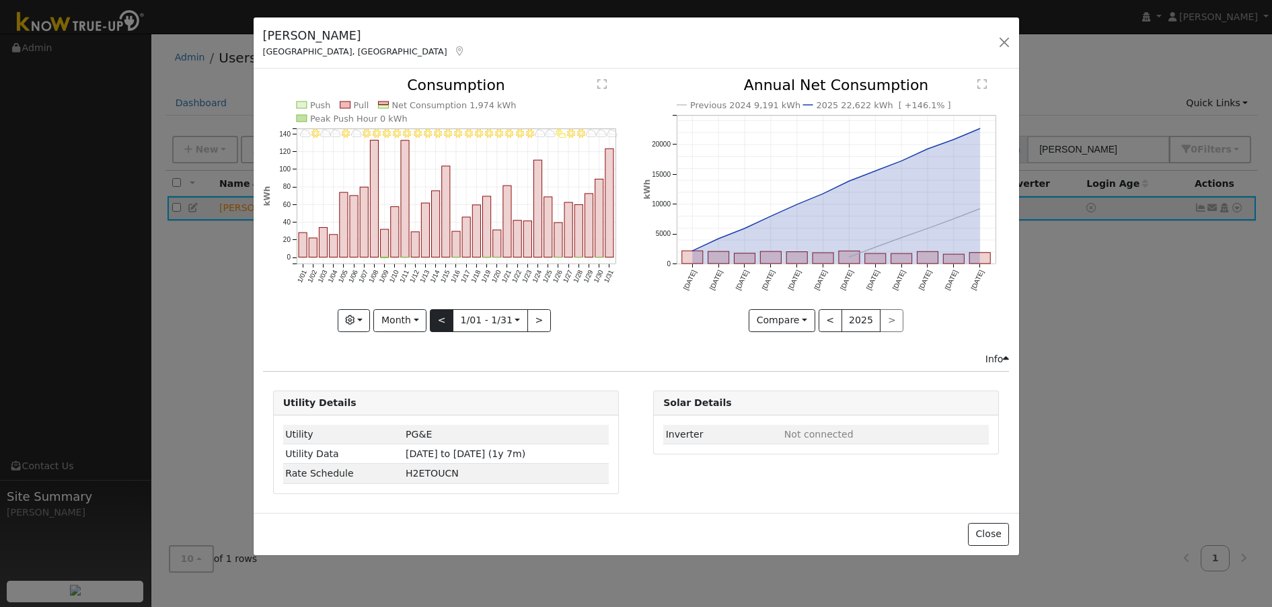
click at [440, 324] on button "<" at bounding box center [442, 320] width 24 height 23
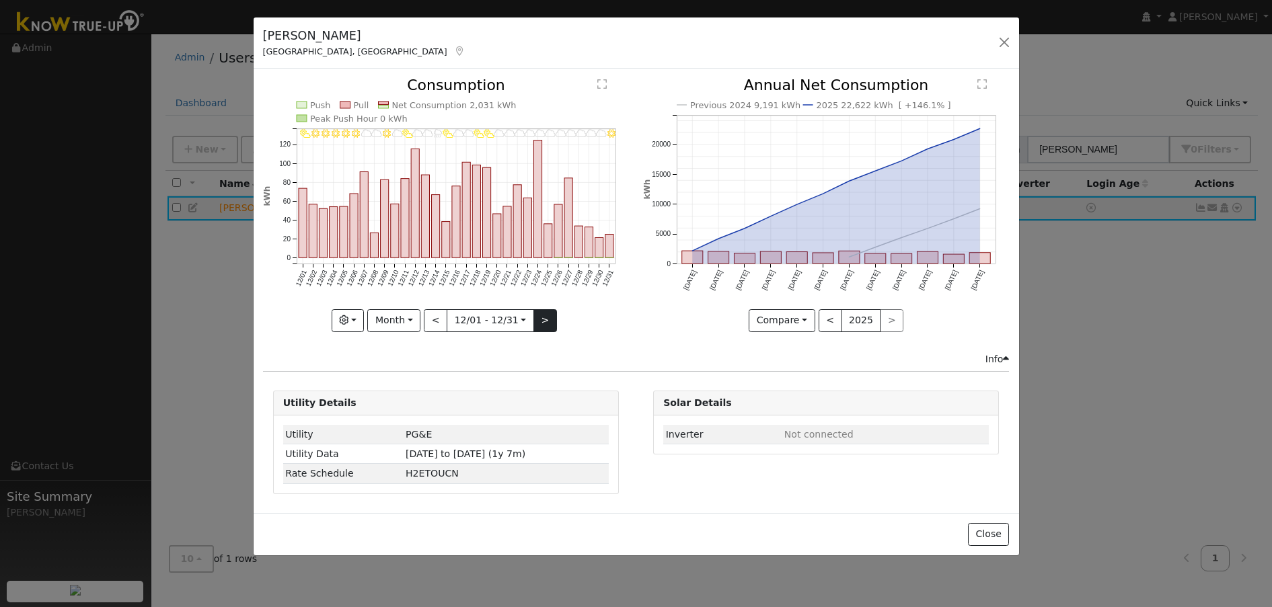
click at [535, 317] on button ">" at bounding box center [545, 320] width 24 height 23
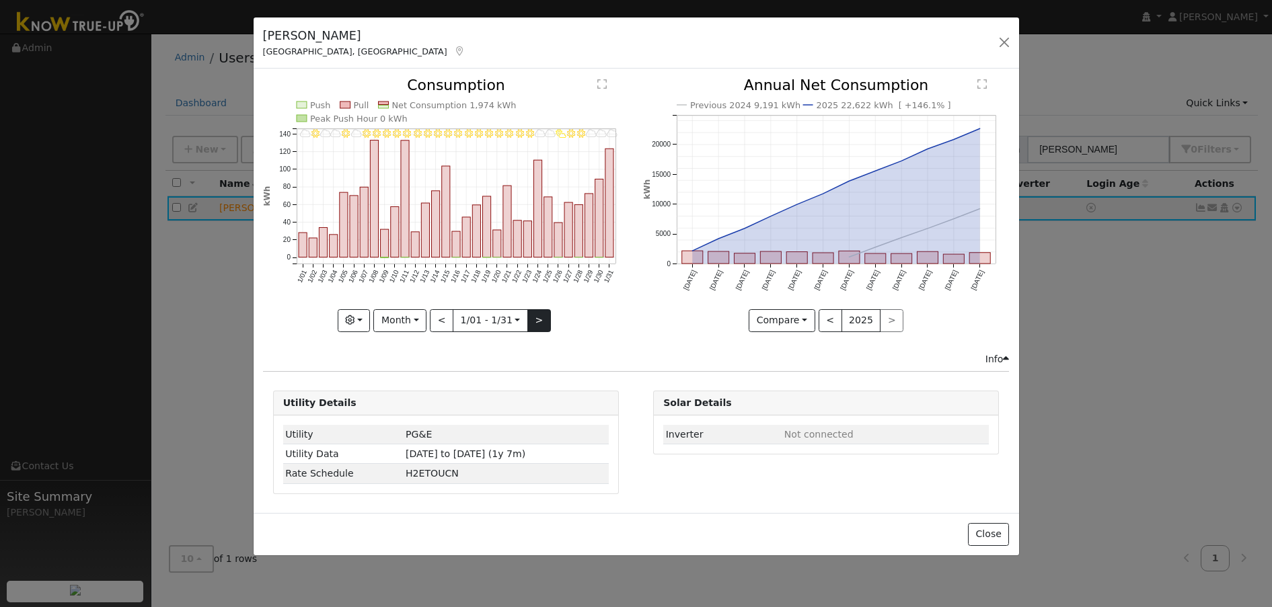
click at [535, 317] on button ">" at bounding box center [539, 320] width 24 height 23
type input "[DATE]"
